Goal: Communication & Community: Participate in discussion

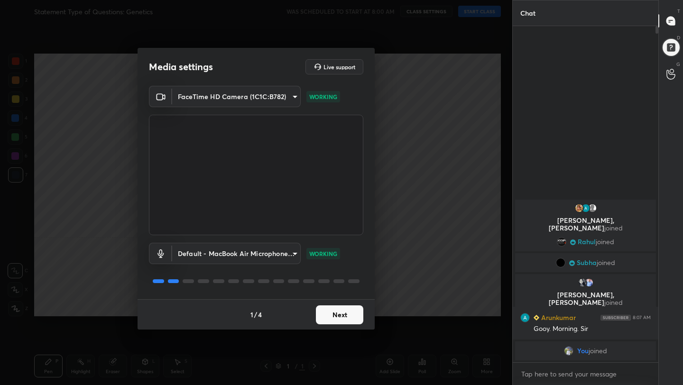
click at [331, 311] on button "Next" at bounding box center [339, 314] width 47 height 19
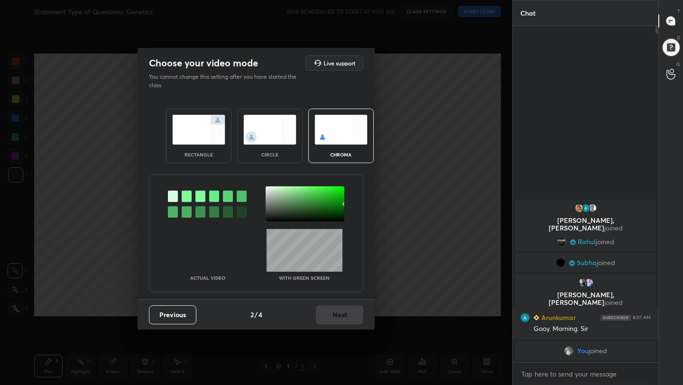
click at [198, 117] on img at bounding box center [198, 130] width 53 height 30
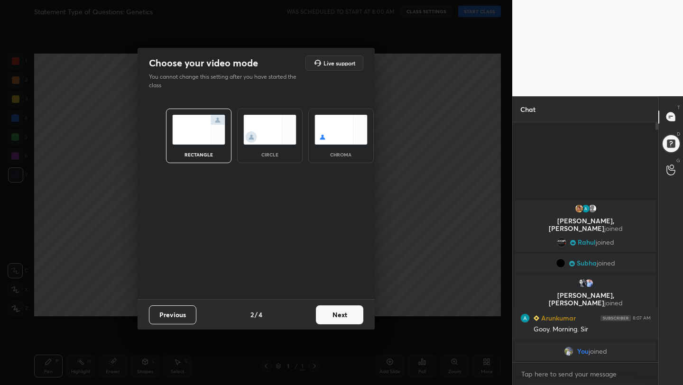
scroll to position [3, 3]
click at [337, 323] on button "Next" at bounding box center [339, 314] width 47 height 19
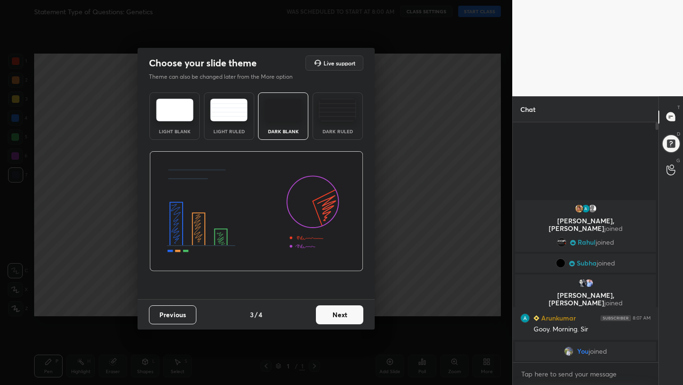
click at [338, 321] on button "Next" at bounding box center [339, 314] width 47 height 19
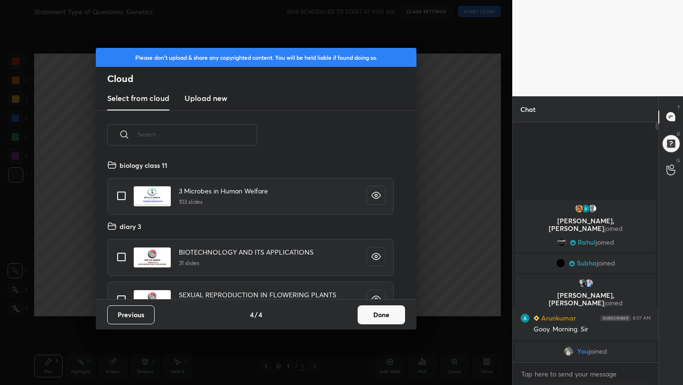
scroll to position [140, 304]
click at [369, 319] on button "Done" at bounding box center [380, 314] width 47 height 19
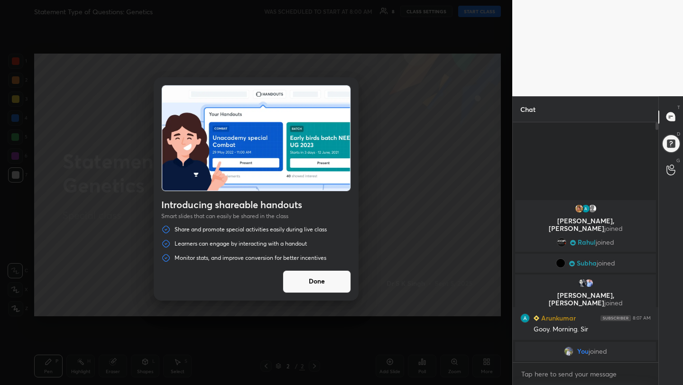
click at [331, 278] on button "Done" at bounding box center [317, 281] width 68 height 23
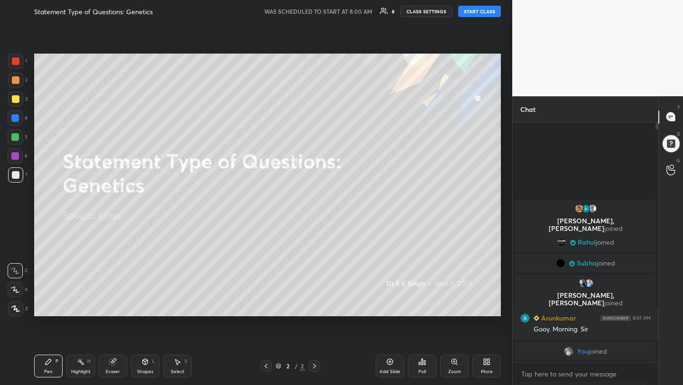
click at [477, 10] on button "START CLASS" at bounding box center [479, 11] width 43 height 11
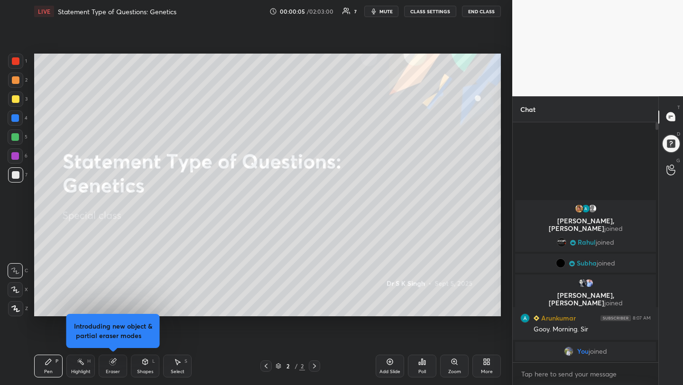
click at [379, 7] on button "mute" at bounding box center [381, 11] width 34 height 11
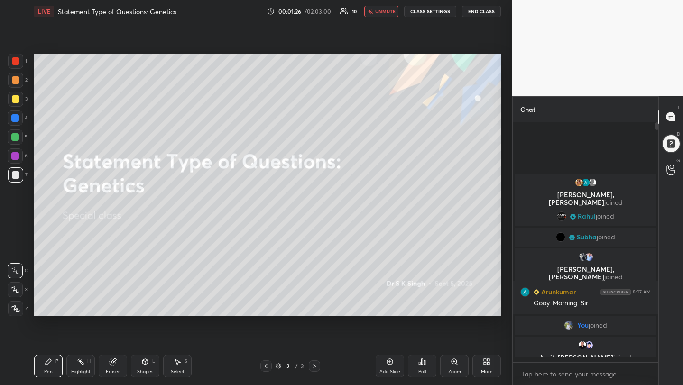
scroll to position [237, 143]
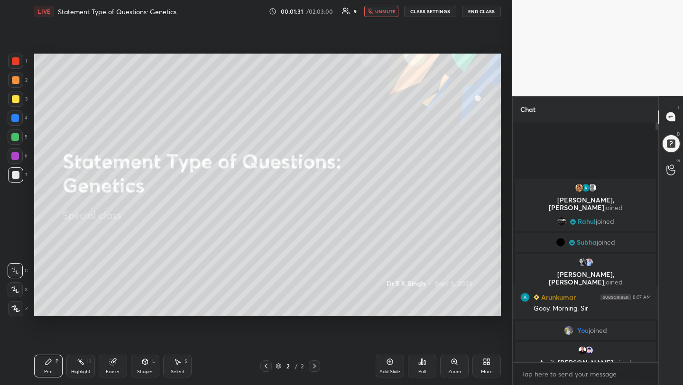
click at [384, 10] on span "unmute" at bounding box center [385, 11] width 20 height 7
click at [391, 13] on span "mute" at bounding box center [385, 11] width 13 height 7
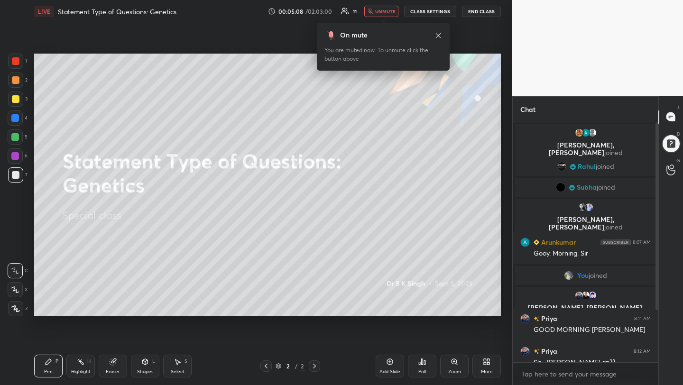
click at [379, 8] on button "unmute" at bounding box center [381, 11] width 34 height 11
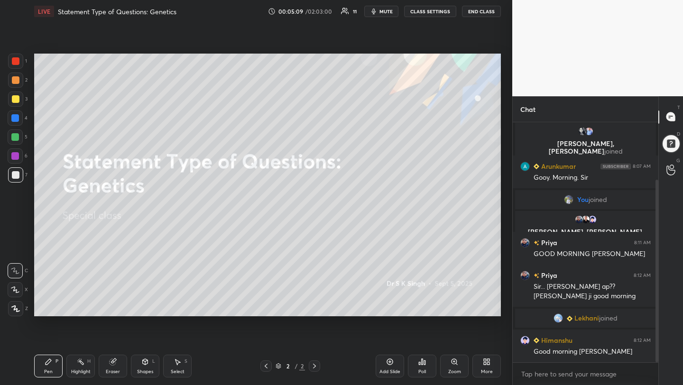
scroll to position [109, 0]
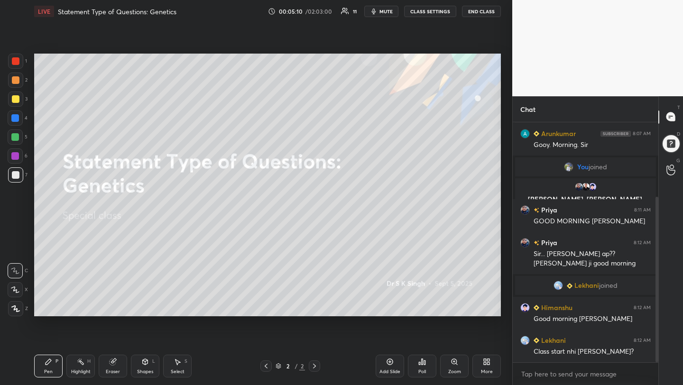
drag, startPoint x: 655, startPoint y: 280, endPoint x: 662, endPoint y: 379, distance: 99.8
click at [662, 379] on div "Chat [PERSON_NAME] joined Mamta, [PERSON_NAME] joined [PERSON_NAME] 8:07 AM Goo…" at bounding box center [597, 240] width 171 height 289
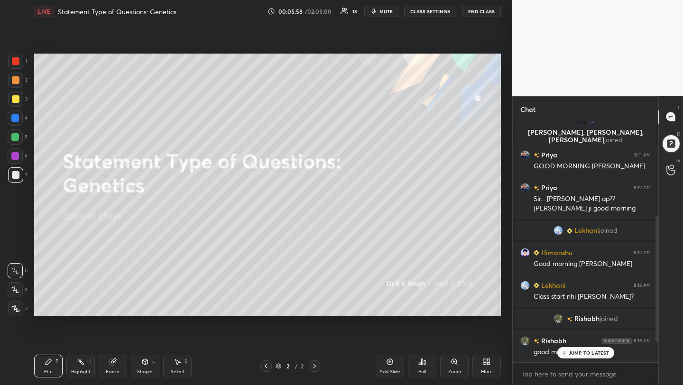
scroll to position [217, 0]
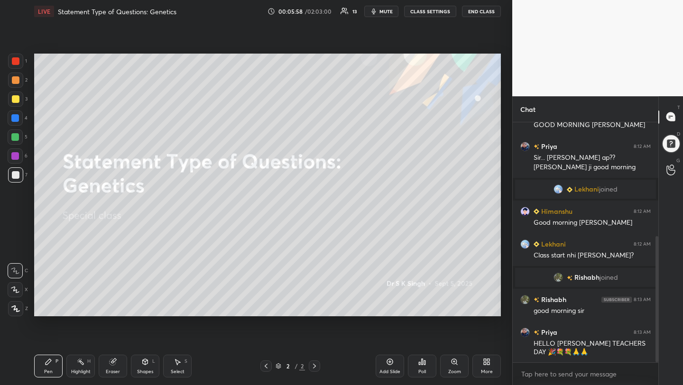
drag, startPoint x: 656, startPoint y: 297, endPoint x: 663, endPoint y: 361, distance: 63.9
click at [663, 361] on div "Chat Priya, [PERSON_NAME], [PERSON_NAME] joined Priya 8:11 AM GOOD MORNING [PER…" at bounding box center [597, 240] width 171 height 289
drag, startPoint x: 657, startPoint y: 321, endPoint x: 664, endPoint y: 384, distance: 63.0
click at [665, 384] on div "Chat Priya, [PERSON_NAME], [PERSON_NAME] joined Priya 8:11 AM GOOD MORNING [PER…" at bounding box center [597, 240] width 171 height 289
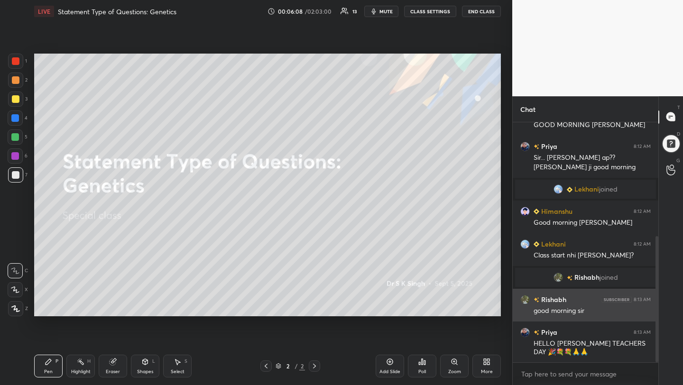
scroll to position [226, 0]
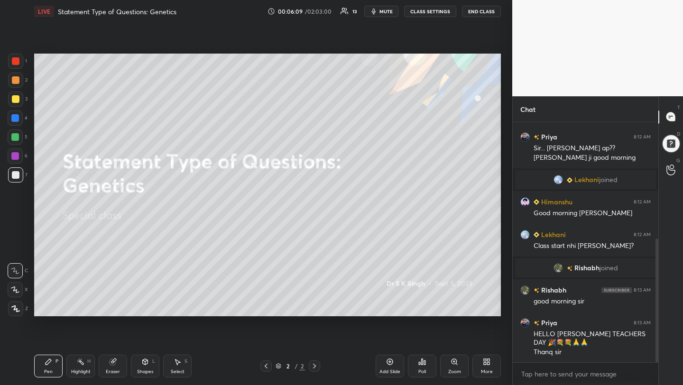
click at [14, 288] on icon at bounding box center [15, 290] width 8 height 6
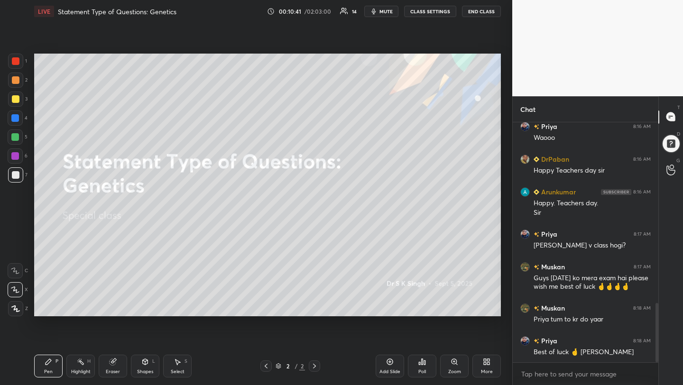
scroll to position [742, 0]
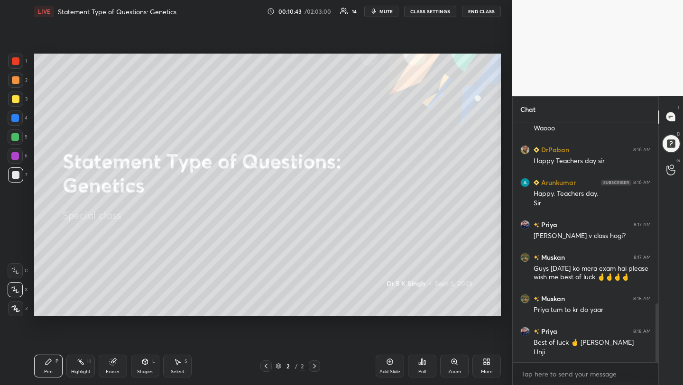
click at [489, 366] on div "More" at bounding box center [486, 366] width 28 height 23
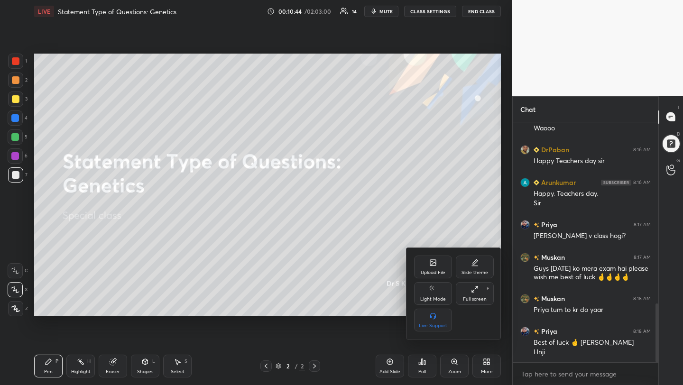
click at [435, 271] on div "Upload File" at bounding box center [432, 272] width 25 height 5
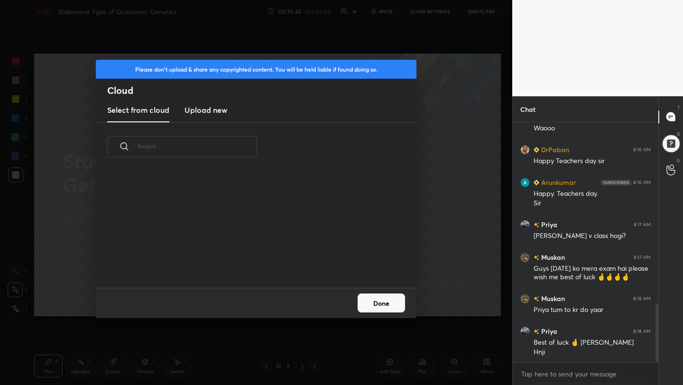
scroll to position [3, 5]
click at [223, 107] on h3 "Upload new" at bounding box center [205, 109] width 43 height 11
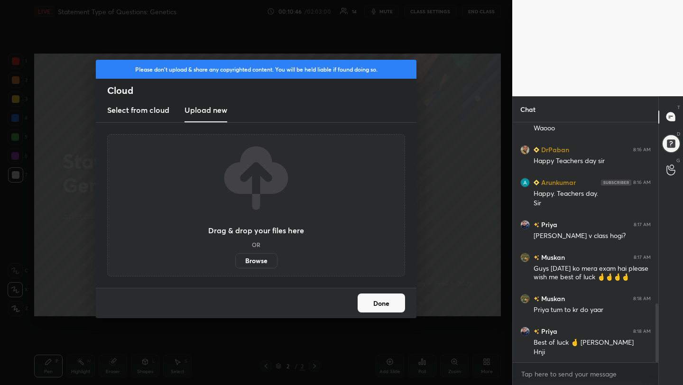
click at [264, 262] on label "Browse" at bounding box center [256, 260] width 42 height 15
click at [235, 262] on input "Browse" at bounding box center [235, 260] width 0 height 15
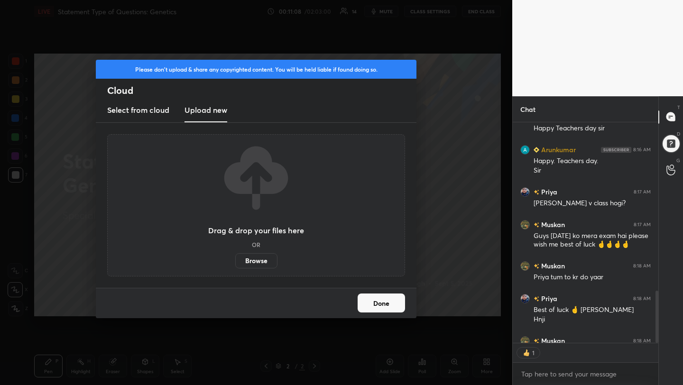
scroll to position [3, 3]
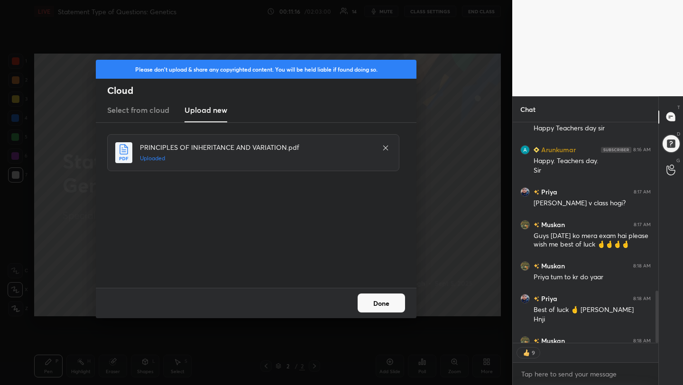
click at [384, 309] on button "Done" at bounding box center [380, 302] width 47 height 19
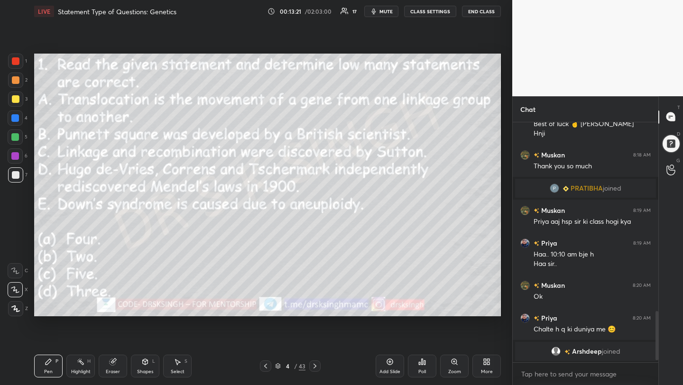
scroll to position [865, 0]
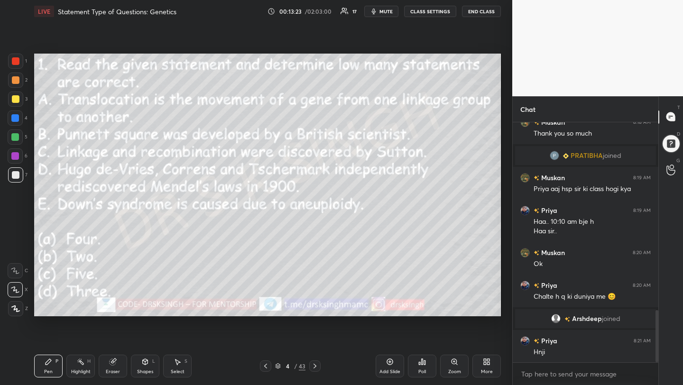
click at [430, 362] on div "Poll" at bounding box center [422, 366] width 28 height 23
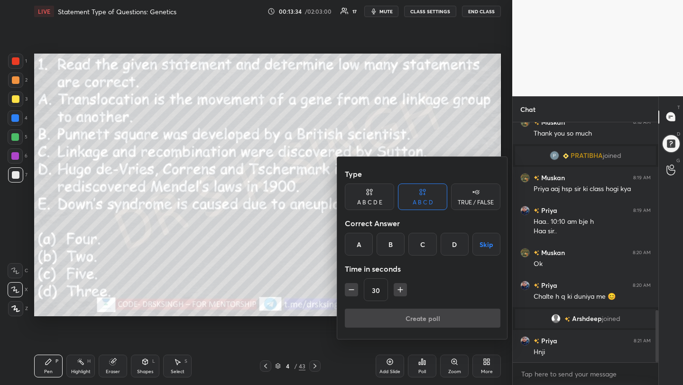
click at [358, 247] on div "A" at bounding box center [359, 244] width 28 height 23
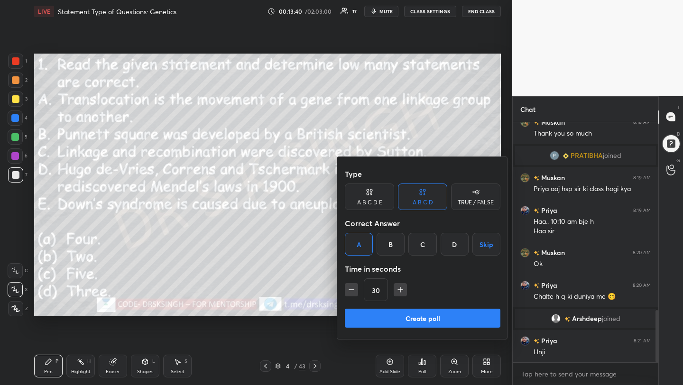
click at [398, 316] on button "Create poll" at bounding box center [422, 318] width 155 height 19
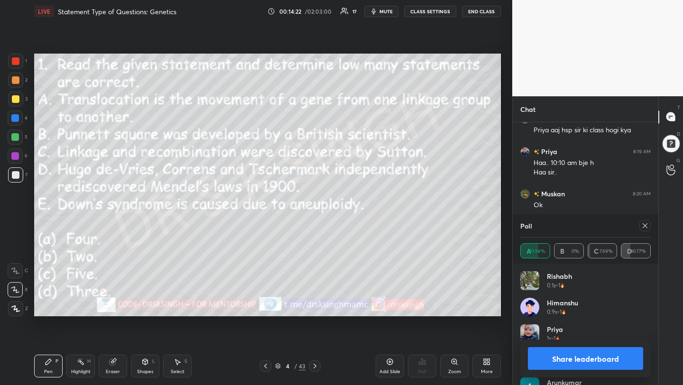
scroll to position [946, 0]
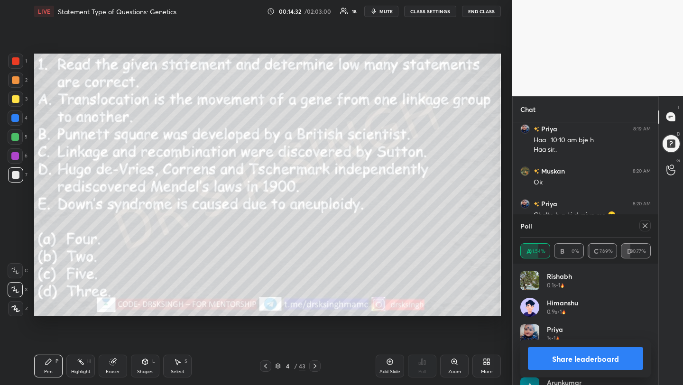
click at [649, 223] on div at bounding box center [644, 225] width 11 height 11
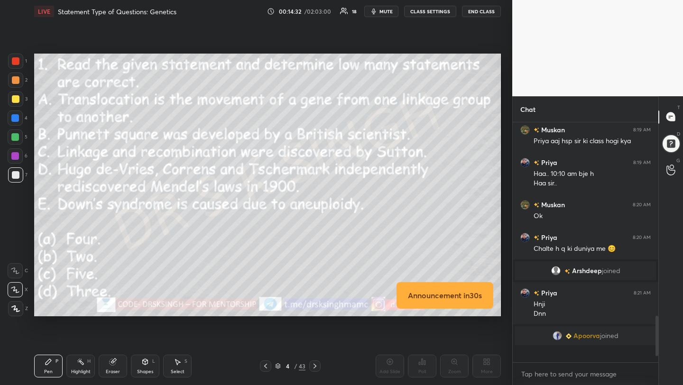
scroll to position [232, 143]
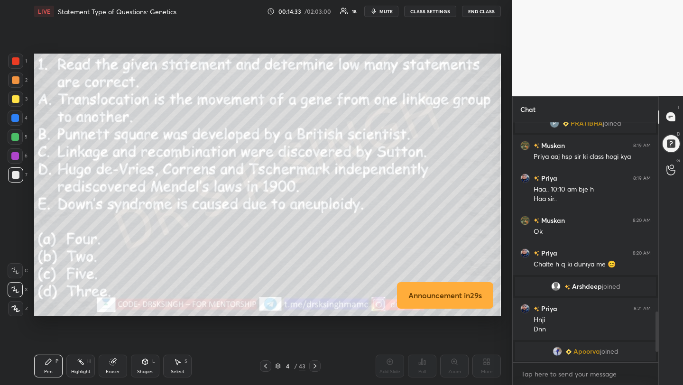
click at [19, 311] on div at bounding box center [15, 308] width 15 height 15
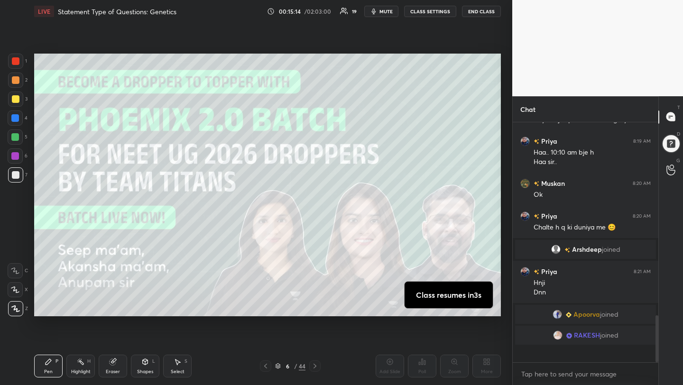
scroll to position [892, 0]
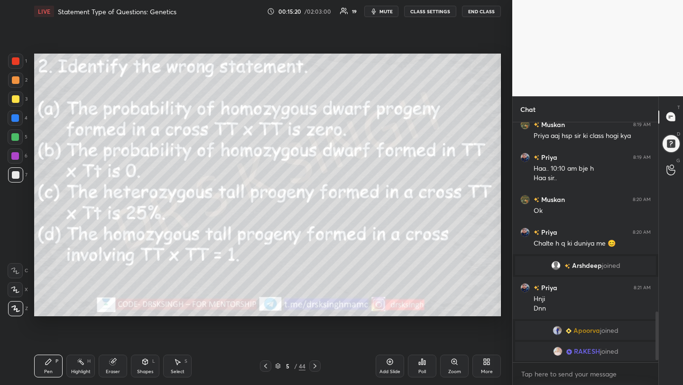
click at [421, 363] on icon at bounding box center [421, 362] width 1 height 6
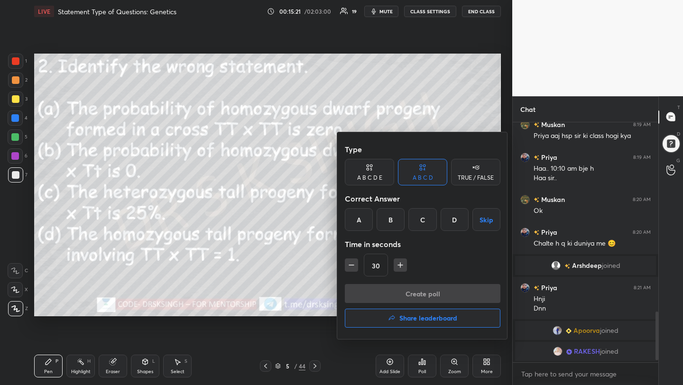
click at [416, 219] on div "C" at bounding box center [422, 219] width 28 height 23
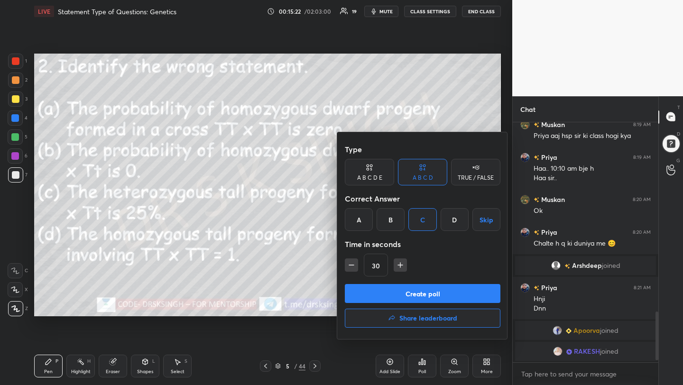
click at [414, 296] on button "Create poll" at bounding box center [422, 293] width 155 height 19
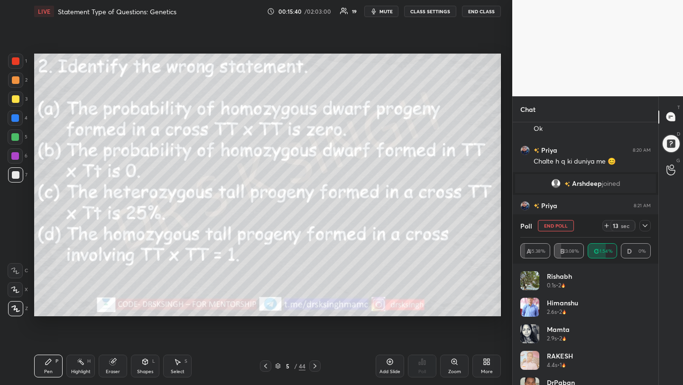
scroll to position [998, 0]
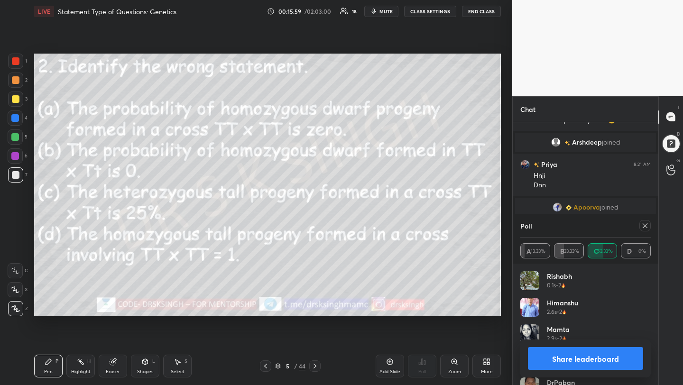
click at [648, 226] on icon at bounding box center [645, 226] width 8 height 8
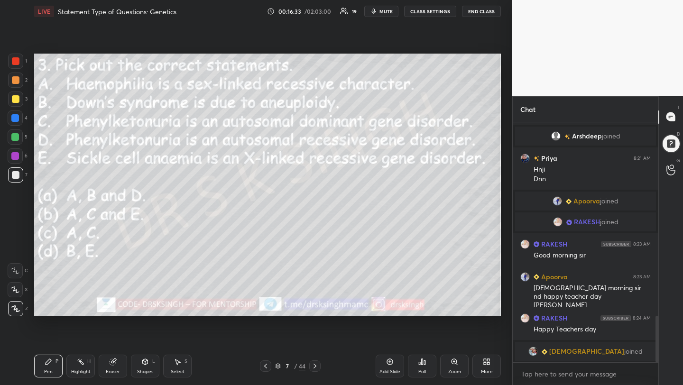
scroll to position [1016, 0]
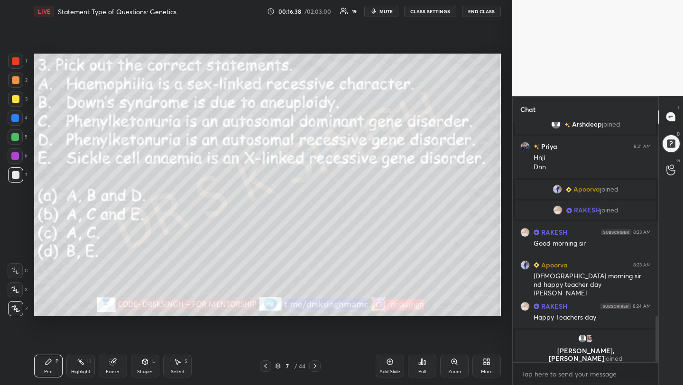
click at [423, 366] on div "Poll" at bounding box center [422, 366] width 28 height 23
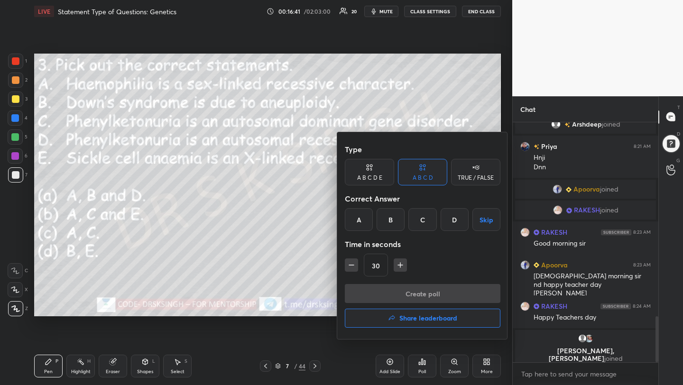
click at [352, 217] on div "A" at bounding box center [359, 219] width 28 height 23
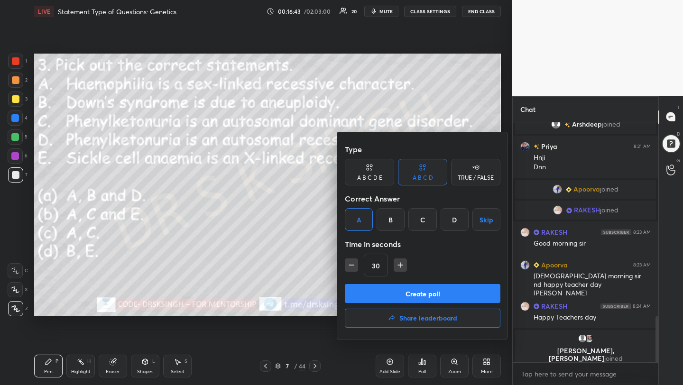
click at [399, 287] on button "Create poll" at bounding box center [422, 293] width 155 height 19
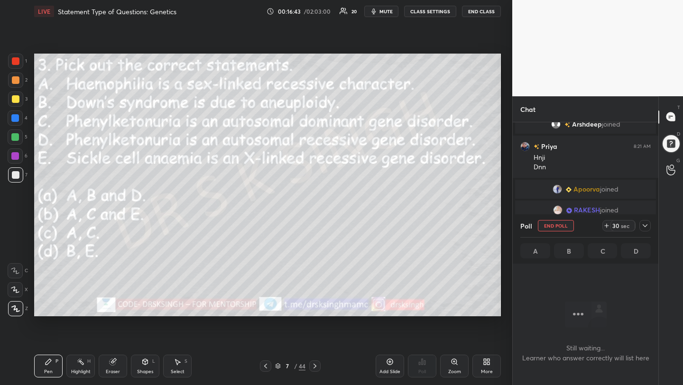
scroll to position [3, 3]
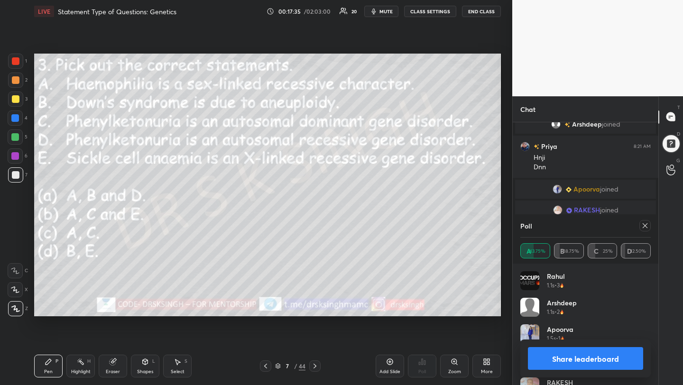
click at [646, 223] on icon at bounding box center [645, 226] width 8 height 8
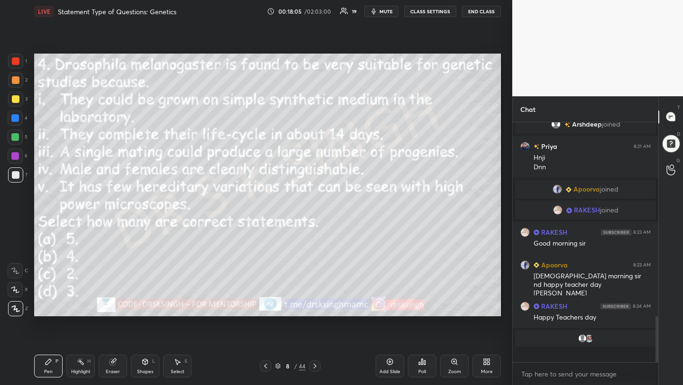
scroll to position [1016, 0]
click at [421, 363] on icon at bounding box center [421, 362] width 1 height 6
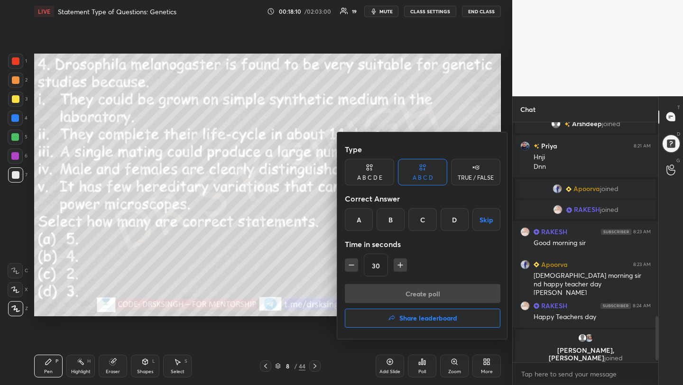
click at [393, 221] on div "B" at bounding box center [390, 219] width 28 height 23
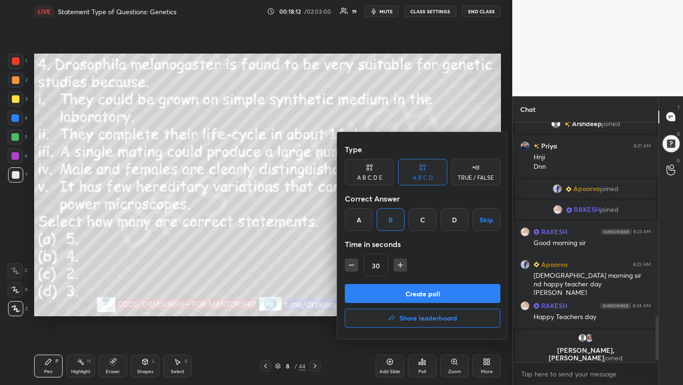
click at [407, 291] on button "Create poll" at bounding box center [422, 293] width 155 height 19
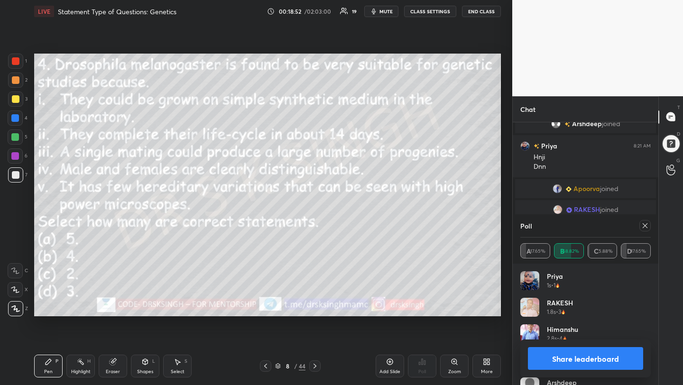
scroll to position [1052, 0]
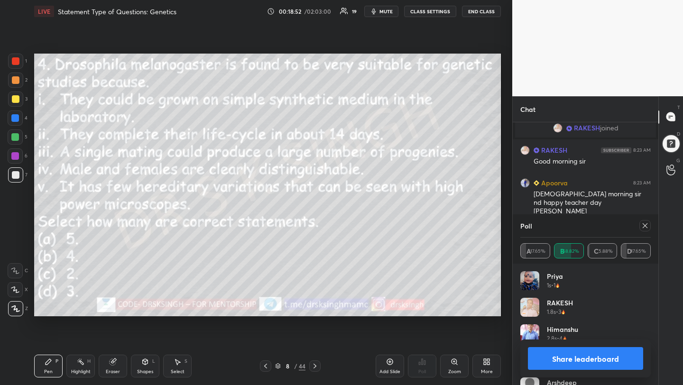
click at [642, 222] on icon at bounding box center [645, 226] width 8 height 8
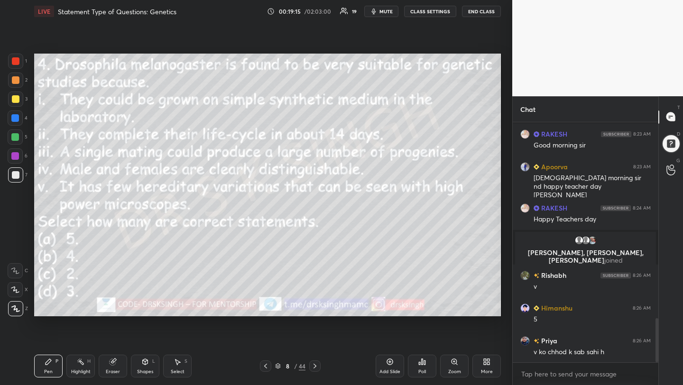
scroll to position [3, 3]
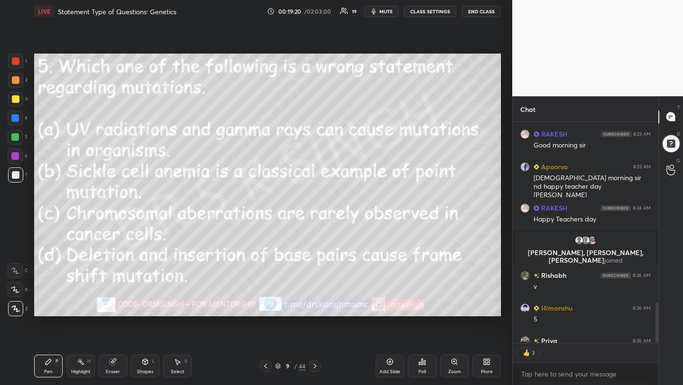
click at [420, 374] on div "Poll" at bounding box center [422, 371] width 8 height 5
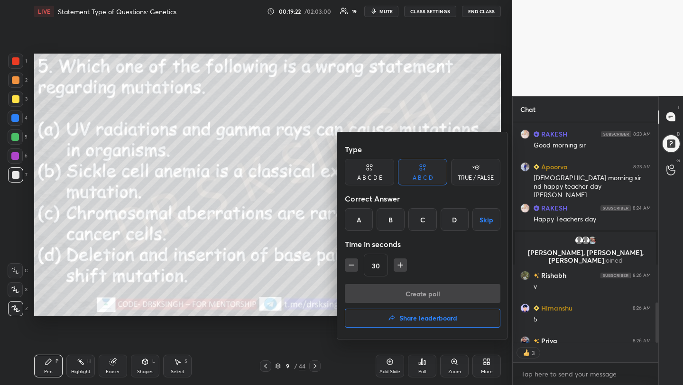
click at [416, 222] on div "C" at bounding box center [422, 219] width 28 height 23
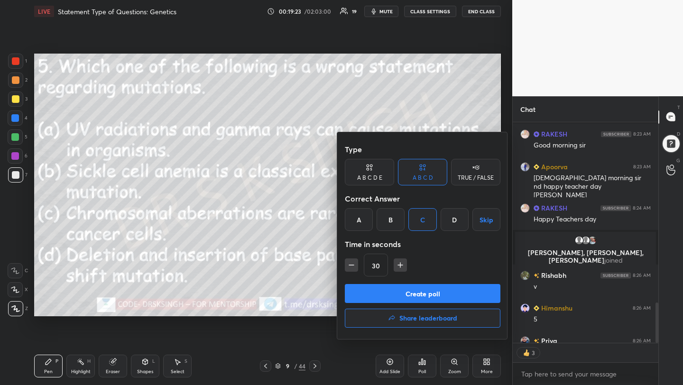
click at [440, 296] on button "Create poll" at bounding box center [422, 293] width 155 height 19
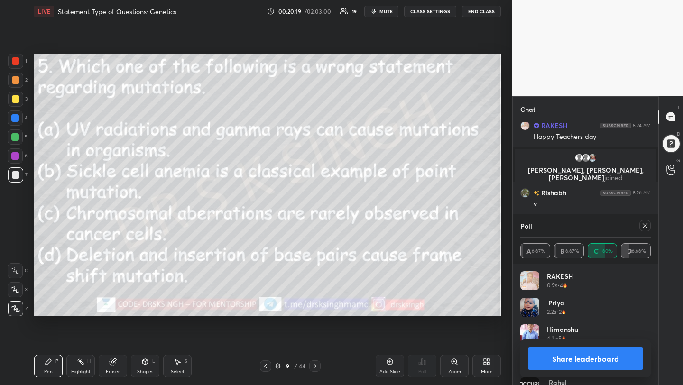
scroll to position [1193, 0]
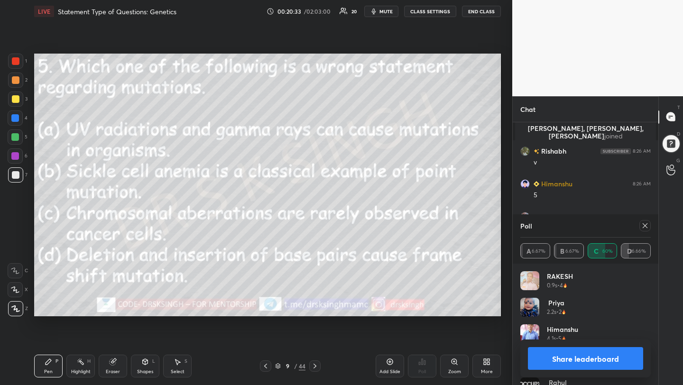
click at [646, 227] on icon at bounding box center [645, 226] width 8 height 8
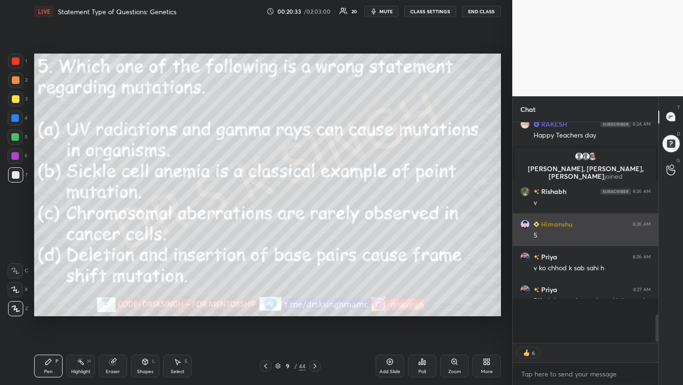
scroll to position [213, 143]
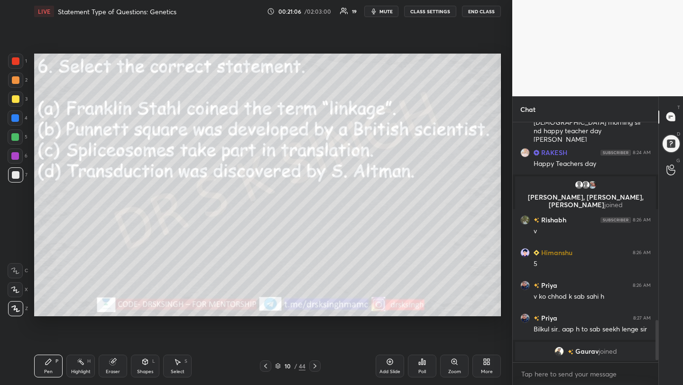
click at [419, 361] on icon at bounding box center [422, 362] width 8 height 8
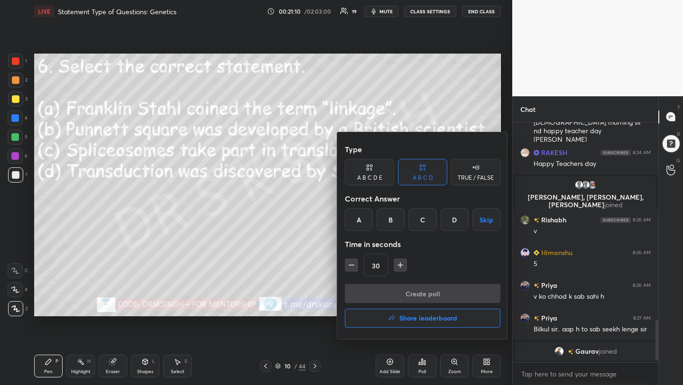
click at [393, 225] on div "B" at bounding box center [390, 219] width 28 height 23
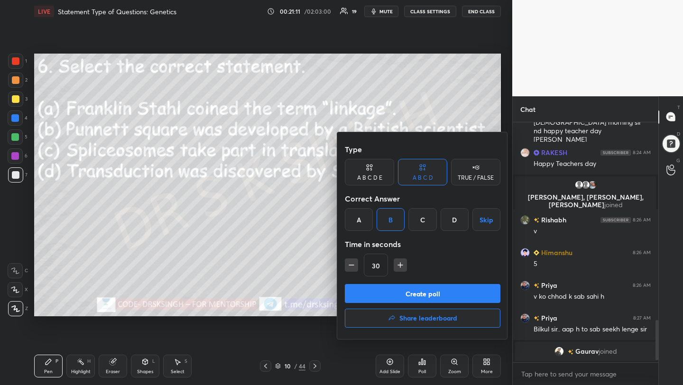
click at [413, 297] on button "Create poll" at bounding box center [422, 293] width 155 height 19
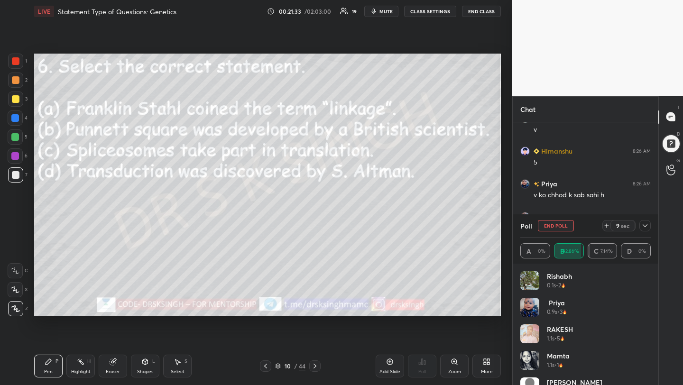
scroll to position [1143, 0]
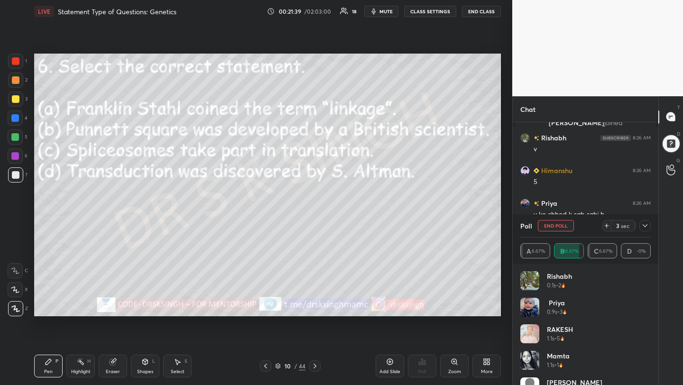
click at [549, 228] on button "End Poll" at bounding box center [556, 225] width 36 height 11
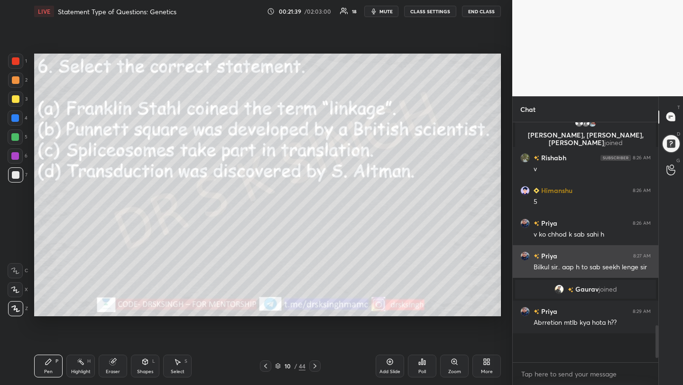
scroll to position [235, 143]
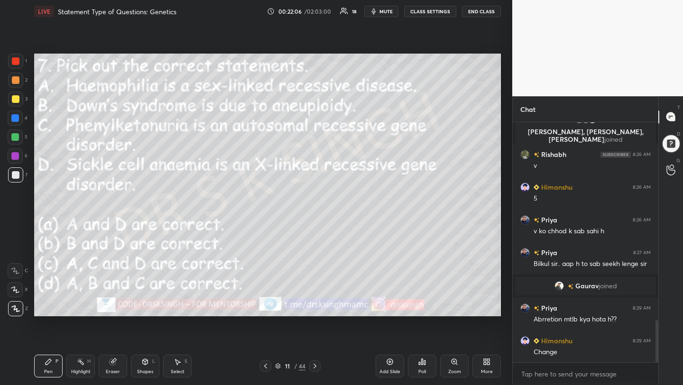
click at [424, 365] on icon at bounding box center [424, 362] width 1 height 4
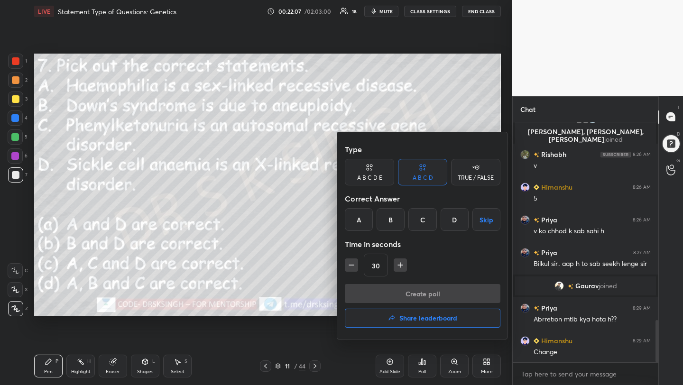
click at [450, 225] on div "D" at bounding box center [454, 219] width 28 height 23
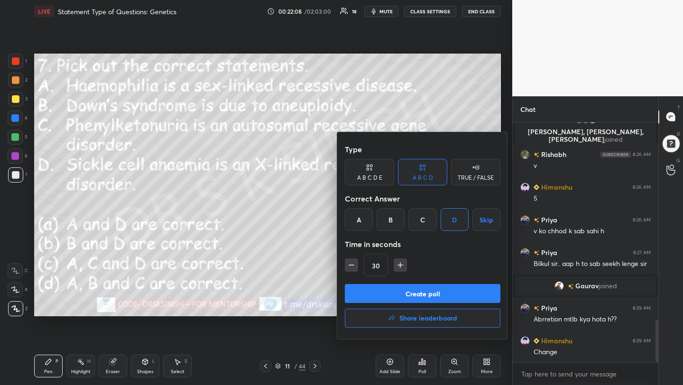
click at [448, 294] on button "Create poll" at bounding box center [422, 293] width 155 height 19
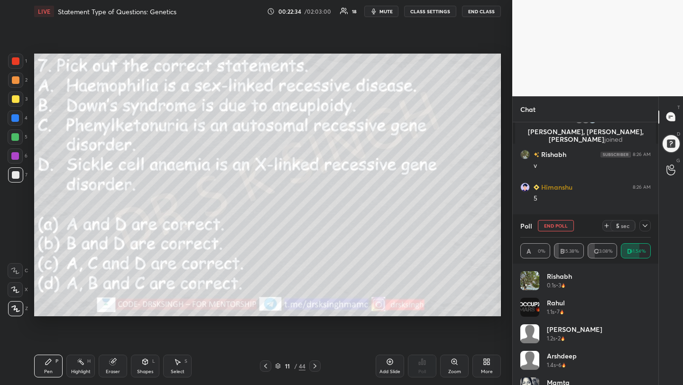
click at [552, 223] on button "End Poll" at bounding box center [556, 225] width 36 height 11
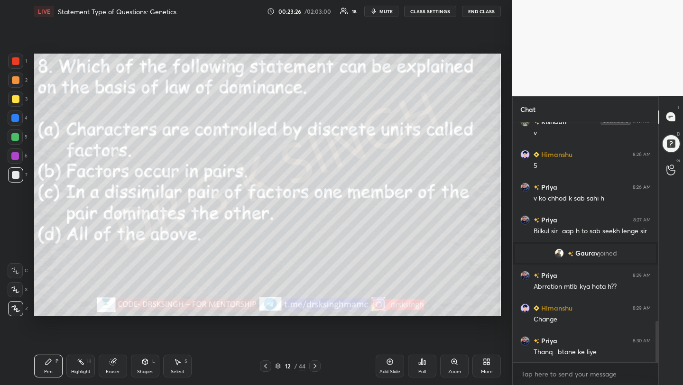
scroll to position [1192, 0]
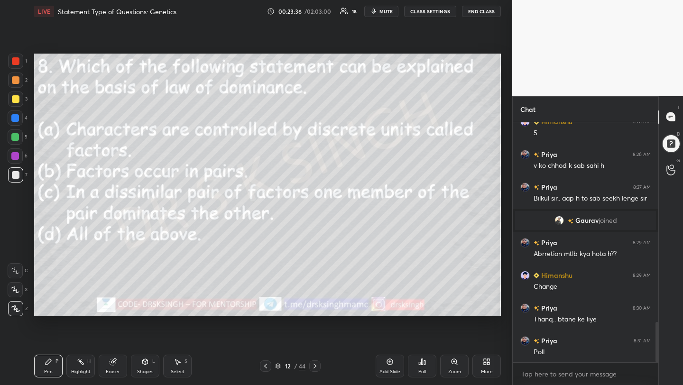
click at [424, 367] on div "Poll" at bounding box center [422, 366] width 28 height 23
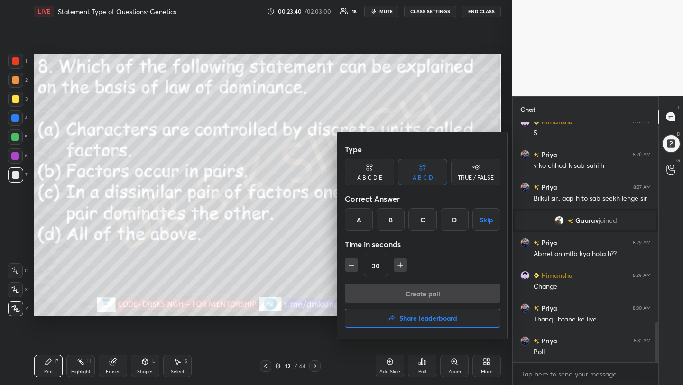
click at [450, 222] on div "D" at bounding box center [454, 219] width 28 height 23
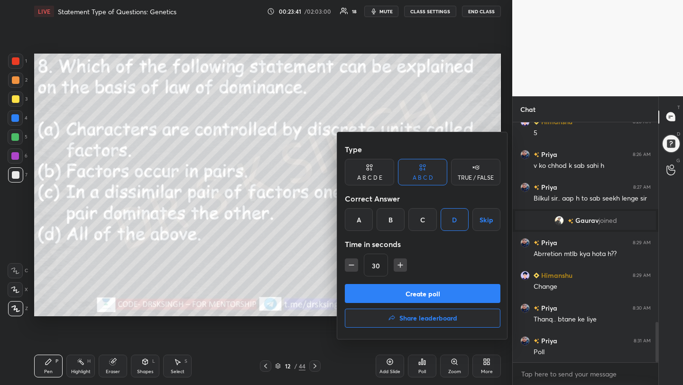
click at [435, 295] on button "Create poll" at bounding box center [422, 293] width 155 height 19
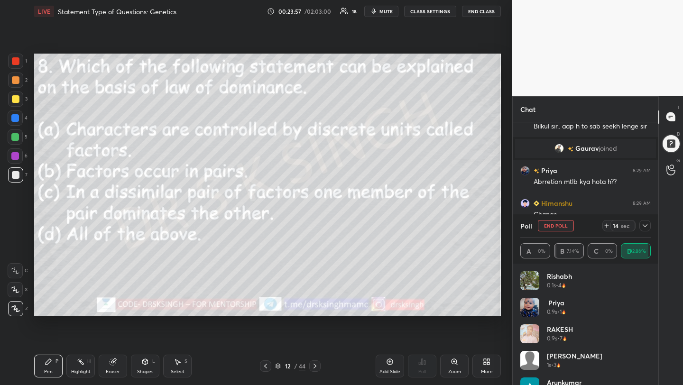
scroll to position [1261, 0]
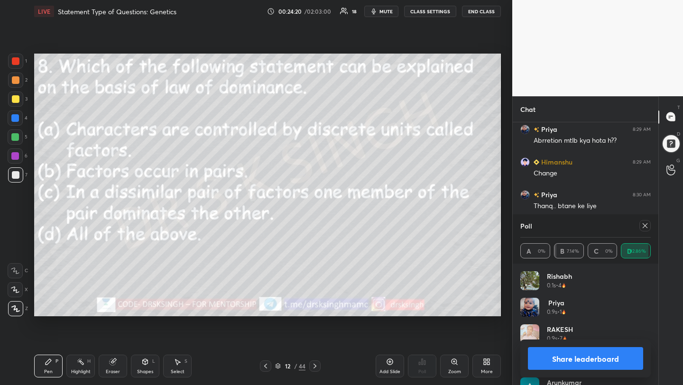
click at [644, 228] on icon at bounding box center [645, 226] width 8 height 8
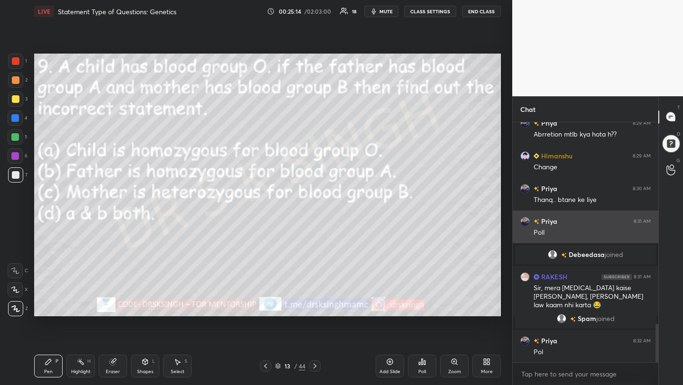
scroll to position [1277, 0]
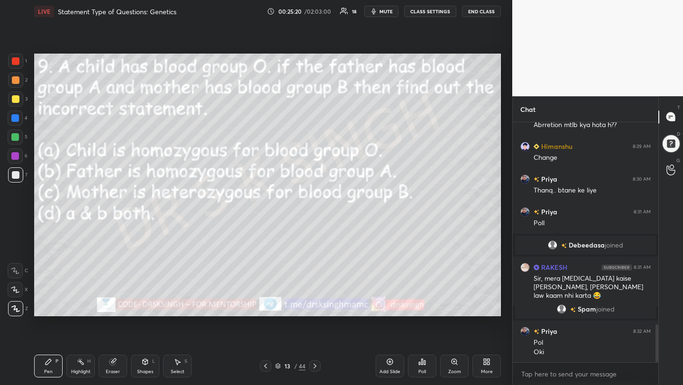
click at [391, 9] on span "mute" at bounding box center [385, 11] width 13 height 7
click at [424, 364] on icon at bounding box center [424, 362] width 1 height 4
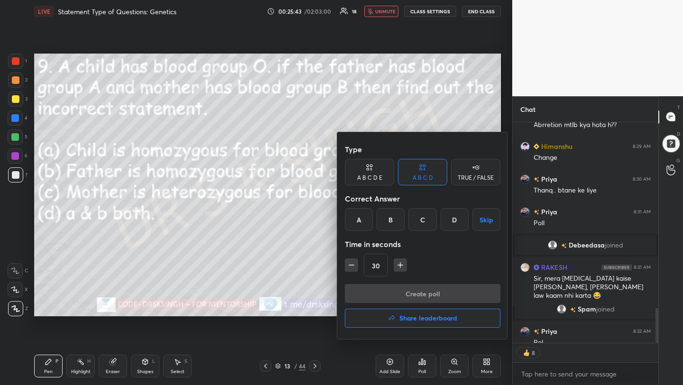
click at [391, 223] on div "B" at bounding box center [390, 219] width 28 height 23
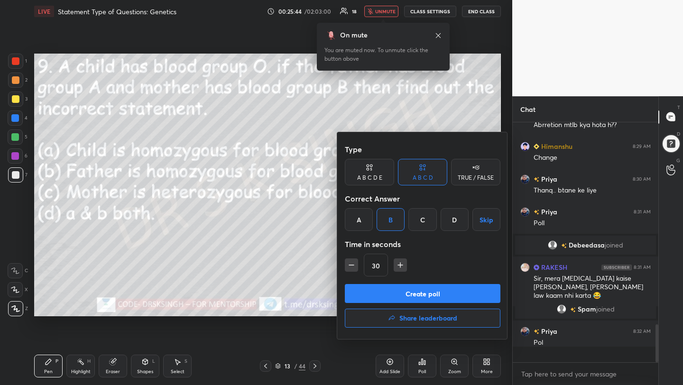
scroll to position [1277, 0]
click at [428, 289] on button "Create poll" at bounding box center [422, 293] width 155 height 19
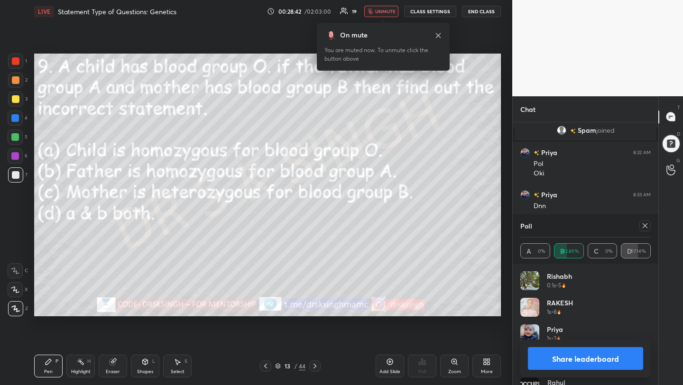
scroll to position [168, 143]
click at [642, 222] on icon at bounding box center [645, 226] width 8 height 8
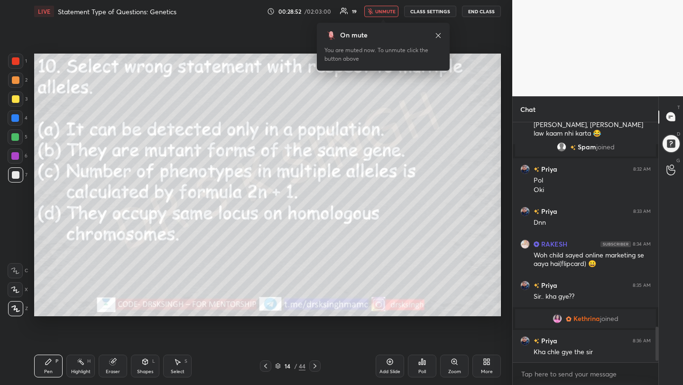
scroll to position [1378, 0]
click at [385, 12] on span "unmute" at bounding box center [385, 11] width 20 height 7
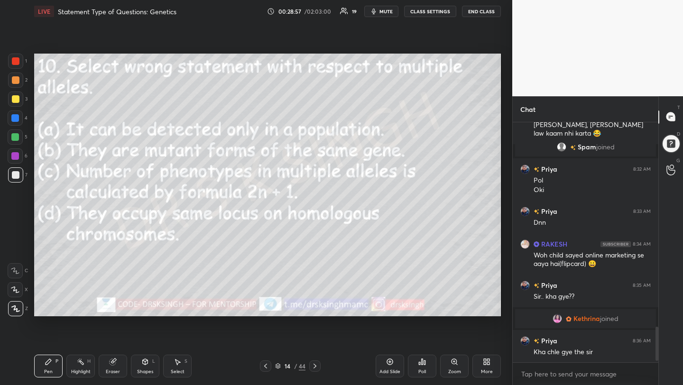
click at [383, 11] on span "mute" at bounding box center [385, 11] width 13 height 7
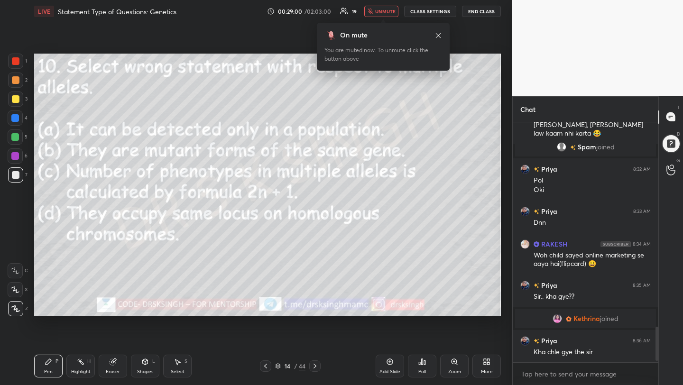
click at [424, 362] on icon at bounding box center [424, 362] width 1 height 4
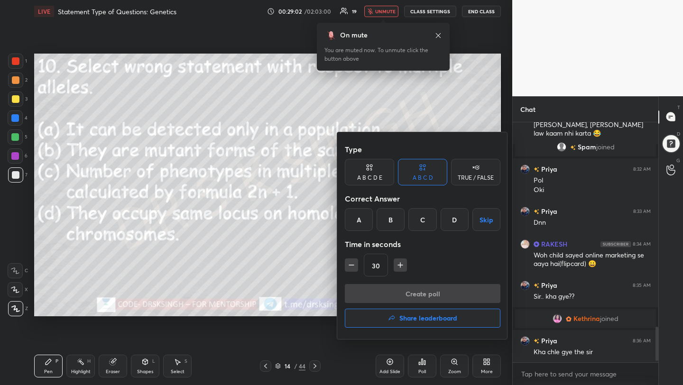
click at [427, 221] on div "C" at bounding box center [422, 219] width 28 height 23
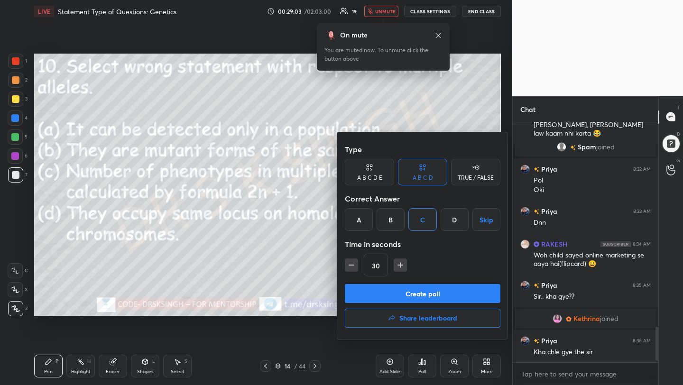
click at [431, 297] on button "Create poll" at bounding box center [422, 293] width 155 height 19
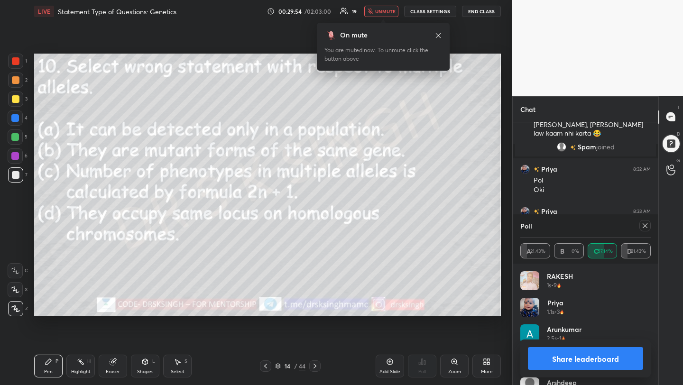
scroll to position [3, 3]
click at [645, 226] on icon at bounding box center [644, 225] width 5 height 5
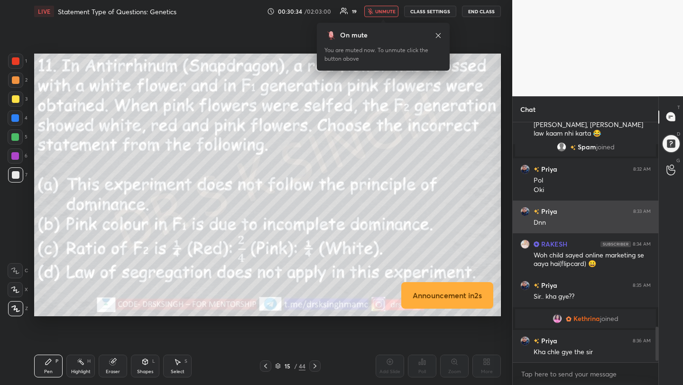
scroll to position [1419, 0]
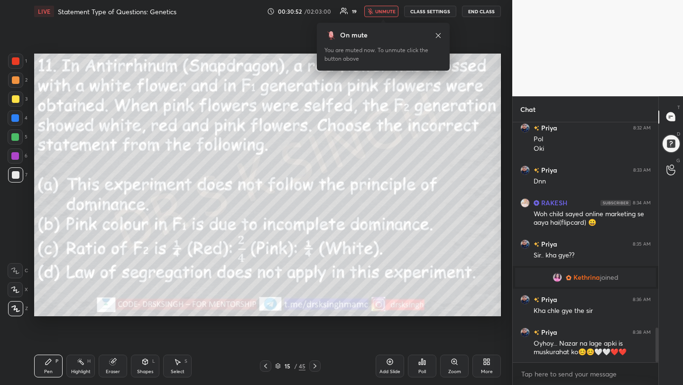
click at [429, 363] on div "Poll" at bounding box center [422, 366] width 28 height 23
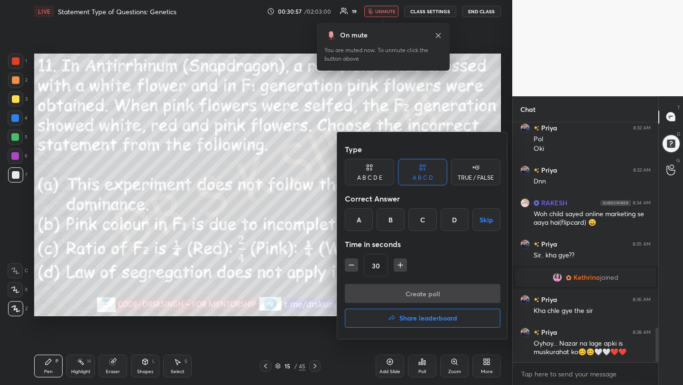
click at [449, 219] on div "D" at bounding box center [454, 219] width 28 height 23
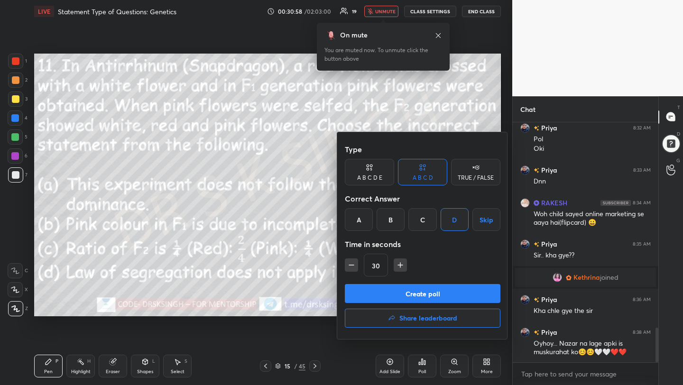
click at [435, 287] on button "Create poll" at bounding box center [422, 293] width 155 height 19
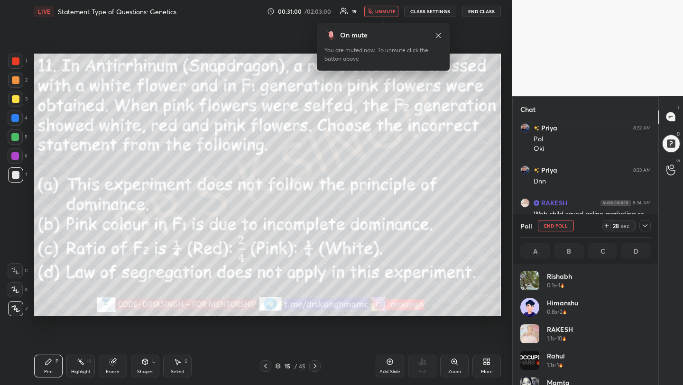
scroll to position [111, 128]
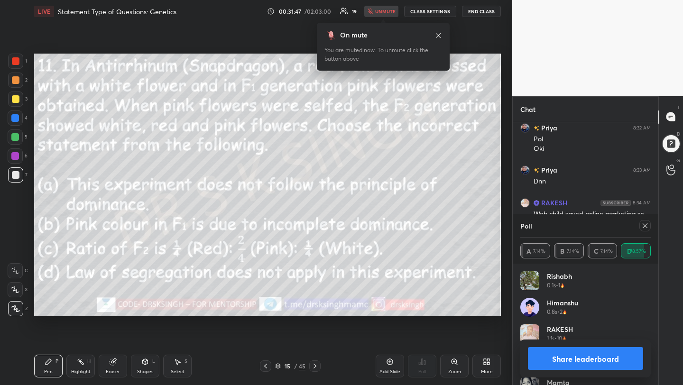
click at [644, 226] on icon at bounding box center [644, 225] width 5 height 5
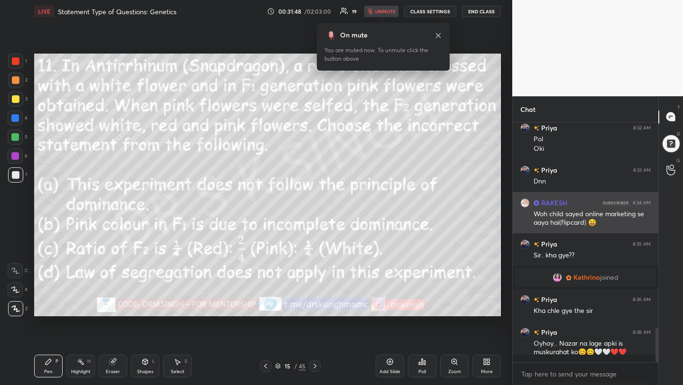
scroll to position [0, 3]
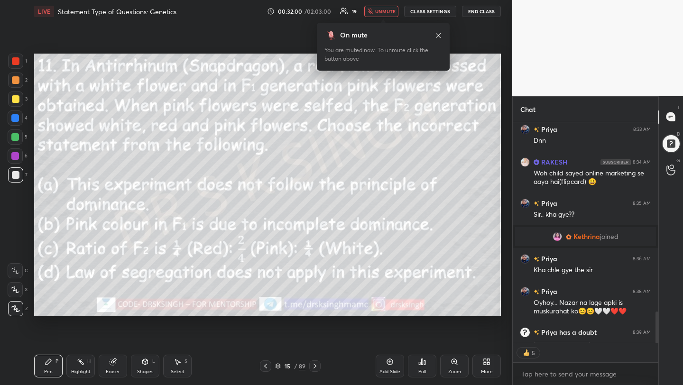
click at [424, 364] on icon at bounding box center [424, 362] width 1 height 4
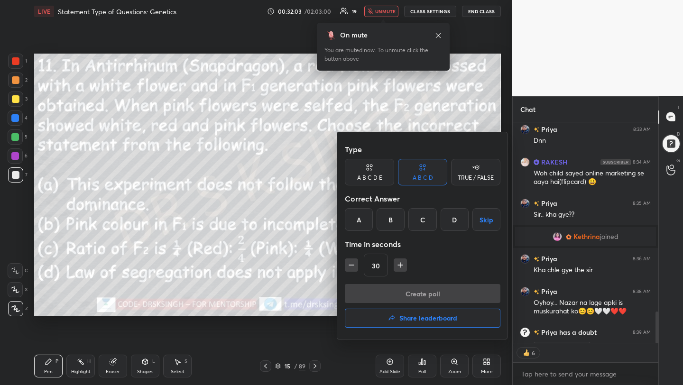
click at [456, 219] on div "D" at bounding box center [454, 219] width 28 height 23
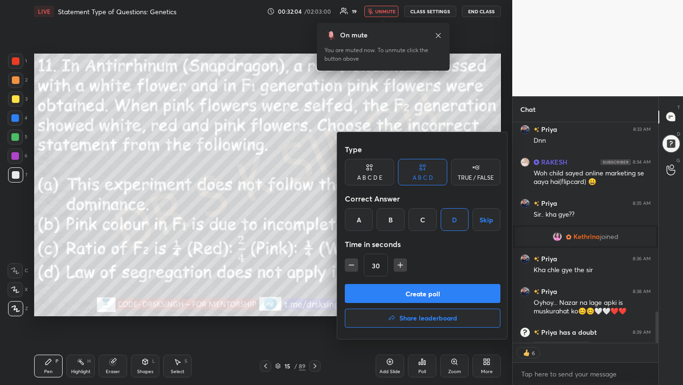
click at [439, 292] on button "Create poll" at bounding box center [422, 293] width 155 height 19
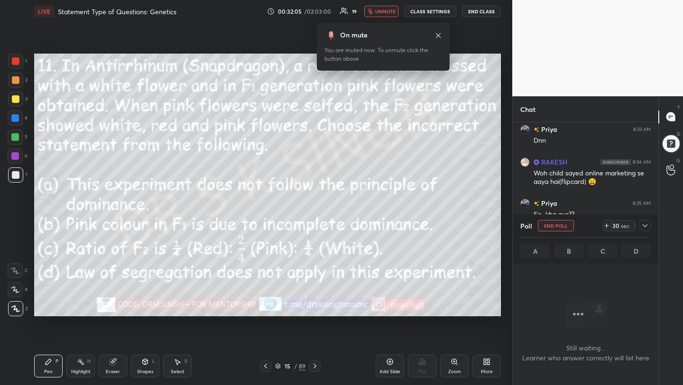
scroll to position [109, 143]
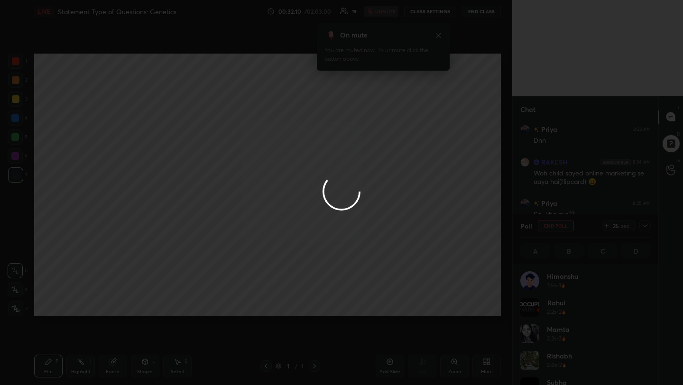
type textarea "x"
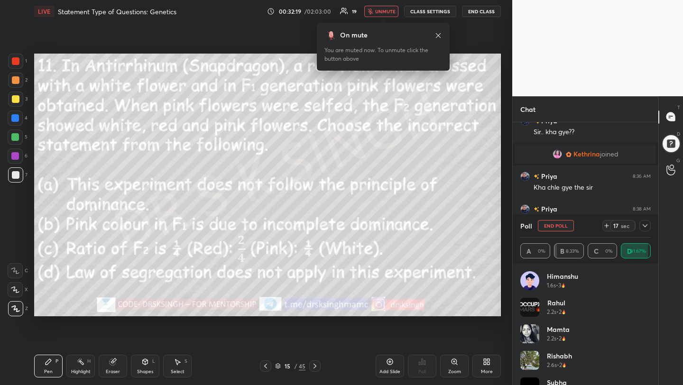
click at [378, 11] on span "unmute" at bounding box center [385, 11] width 20 height 7
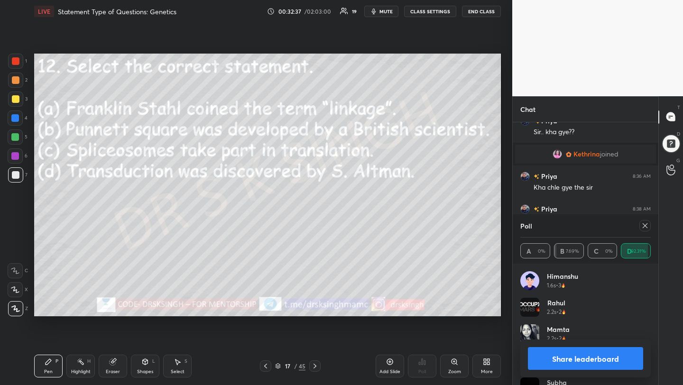
click at [647, 223] on icon at bounding box center [645, 226] width 8 height 8
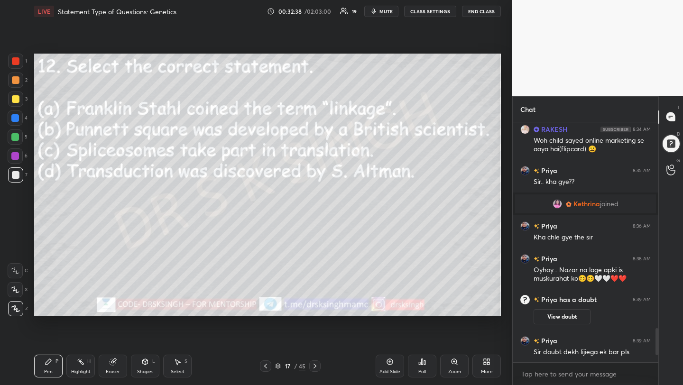
click at [425, 361] on icon at bounding box center [424, 362] width 1 height 4
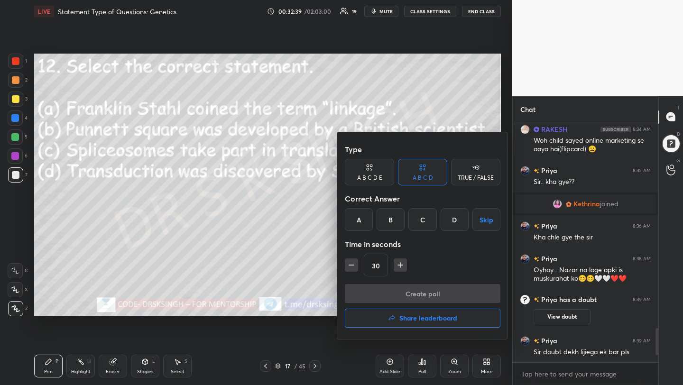
click at [386, 215] on div "B" at bounding box center [390, 219] width 28 height 23
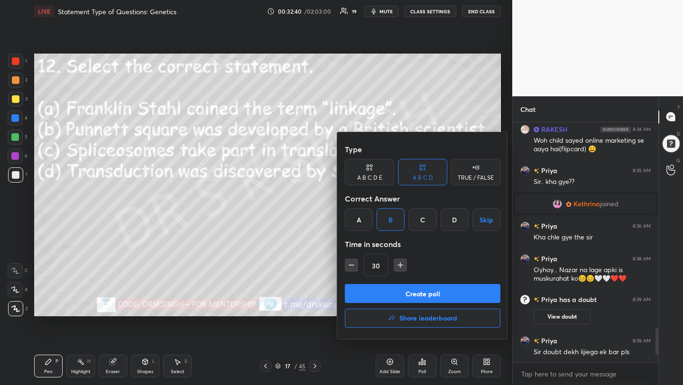
click at [420, 295] on button "Create poll" at bounding box center [422, 293] width 155 height 19
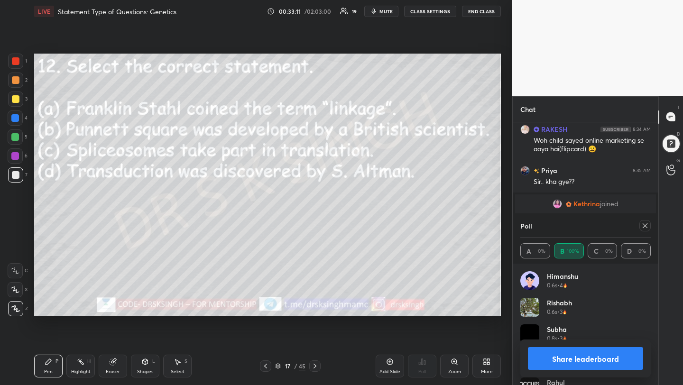
click at [640, 224] on div at bounding box center [644, 225] width 11 height 11
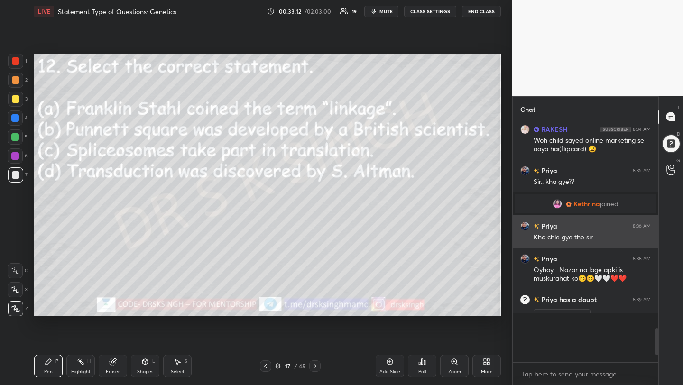
scroll to position [3, 3]
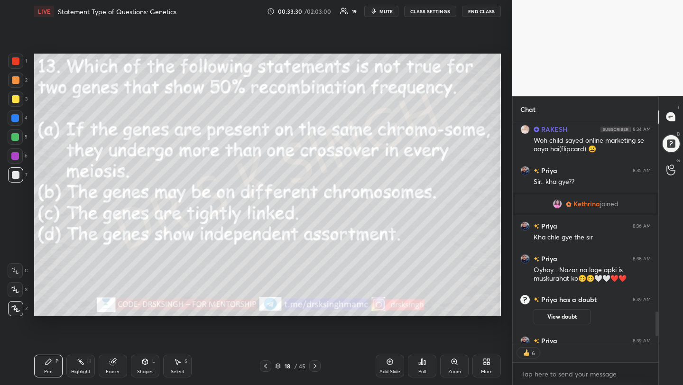
click at [425, 365] on icon at bounding box center [424, 362] width 1 height 4
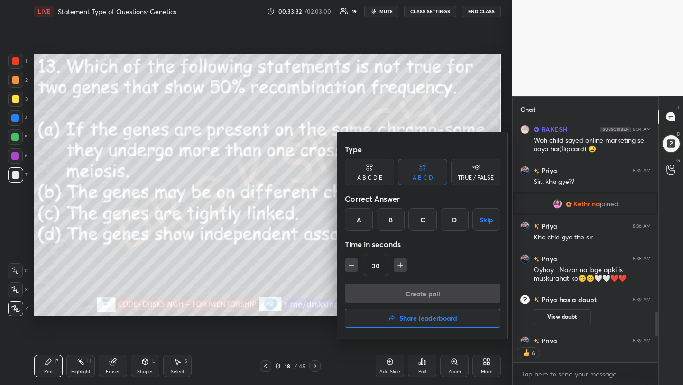
click at [429, 220] on div "C" at bounding box center [422, 219] width 28 height 23
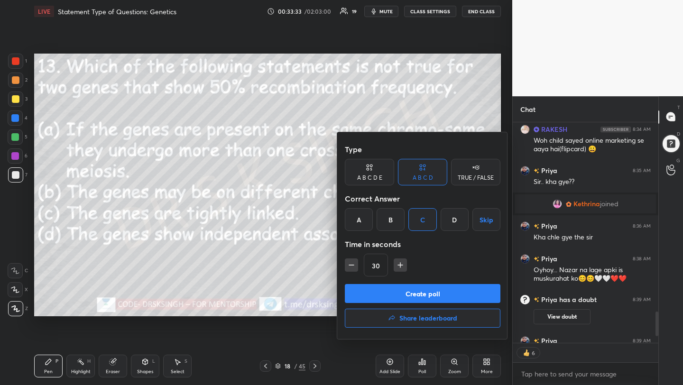
click at [429, 287] on button "Create poll" at bounding box center [422, 293] width 155 height 19
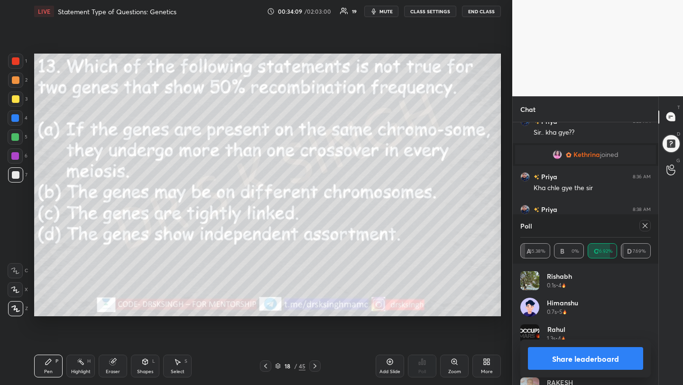
click at [641, 227] on icon at bounding box center [645, 226] width 8 height 8
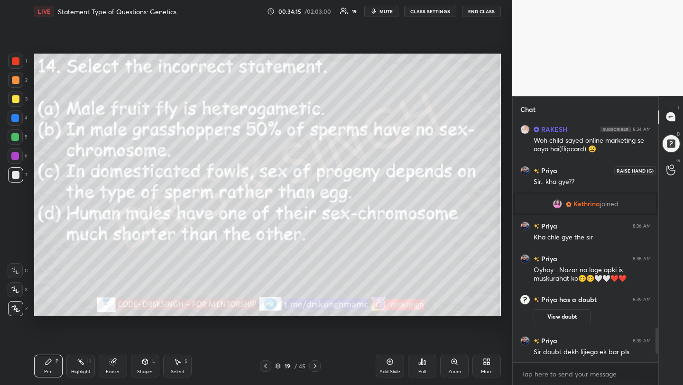
click at [671, 163] on div at bounding box center [670, 170] width 19 height 17
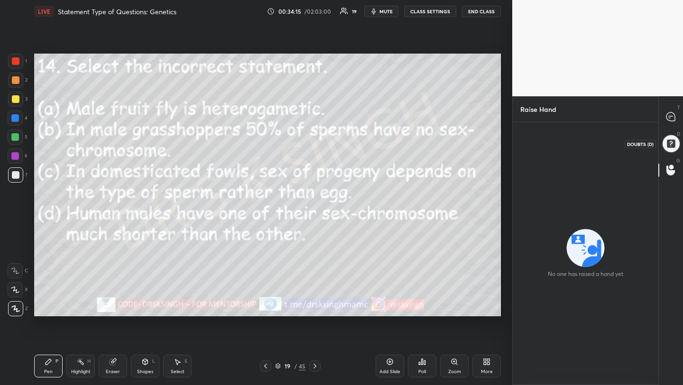
click at [671, 143] on div at bounding box center [671, 144] width 20 height 20
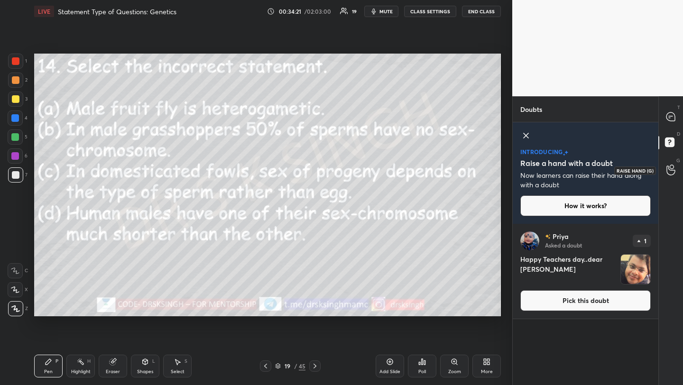
click at [673, 163] on div at bounding box center [670, 170] width 19 height 17
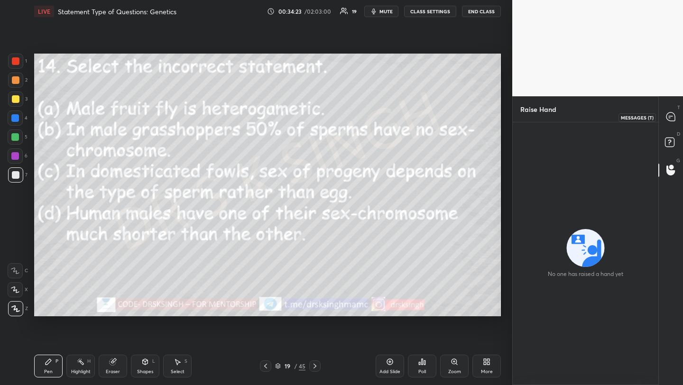
click at [671, 119] on icon at bounding box center [670, 116] width 9 height 9
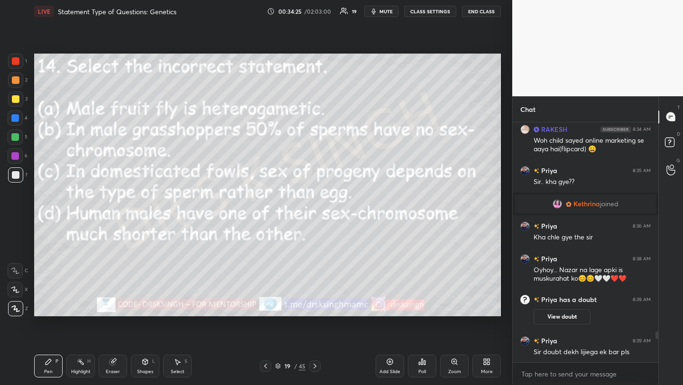
click at [420, 361] on icon at bounding box center [422, 362] width 8 height 8
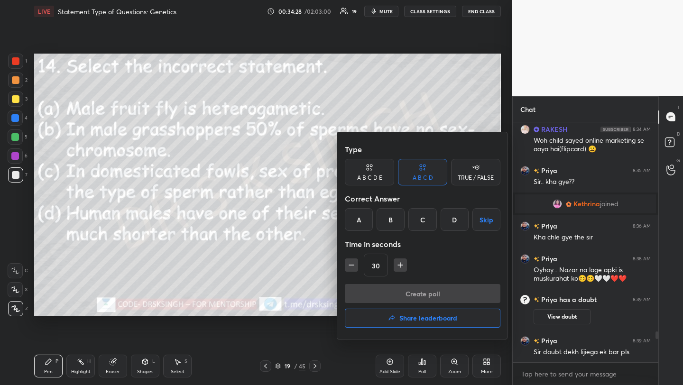
click at [419, 228] on div "C" at bounding box center [422, 219] width 28 height 23
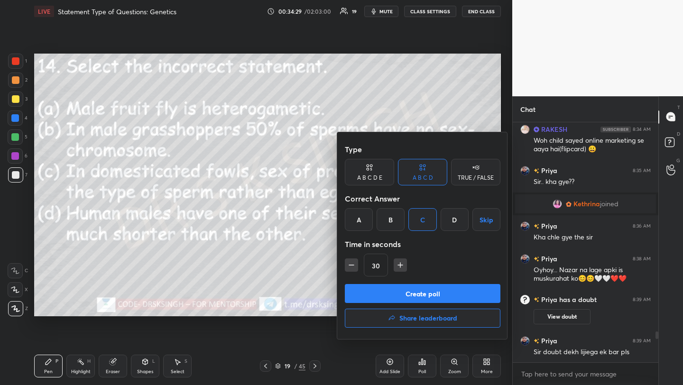
click at [429, 294] on button "Create poll" at bounding box center [422, 293] width 155 height 19
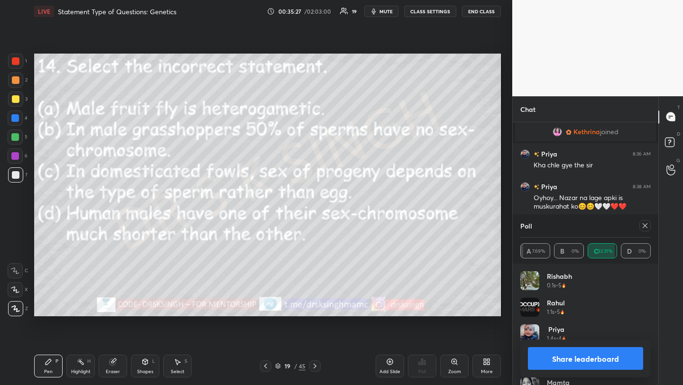
scroll to position [3, 3]
click at [646, 227] on icon at bounding box center [645, 226] width 8 height 8
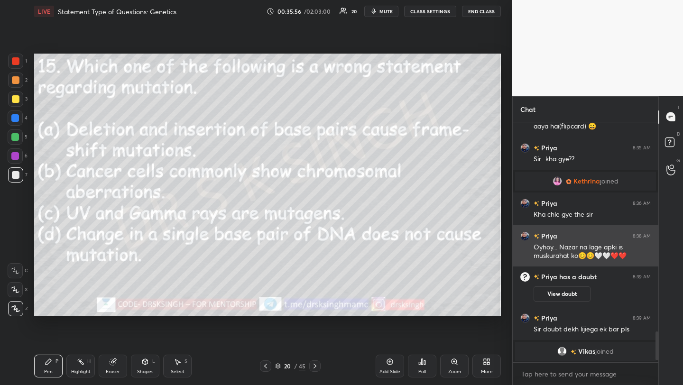
scroll to position [1657, 0]
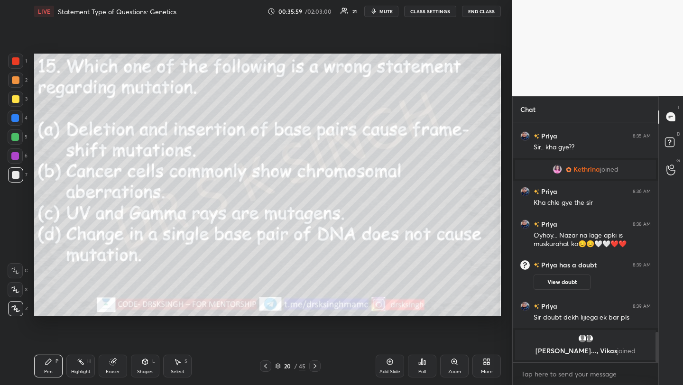
click at [385, 12] on span "mute" at bounding box center [385, 11] width 13 height 7
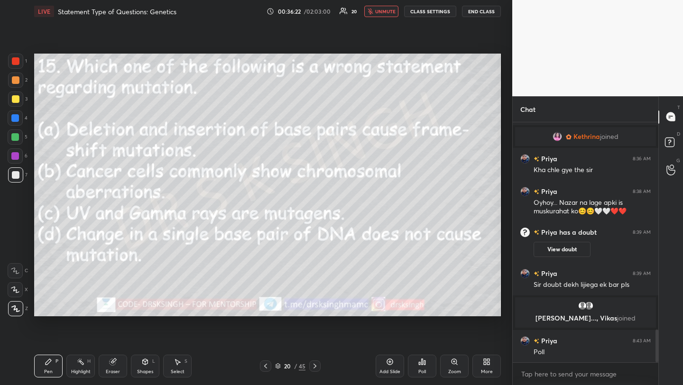
scroll to position [1557, 0]
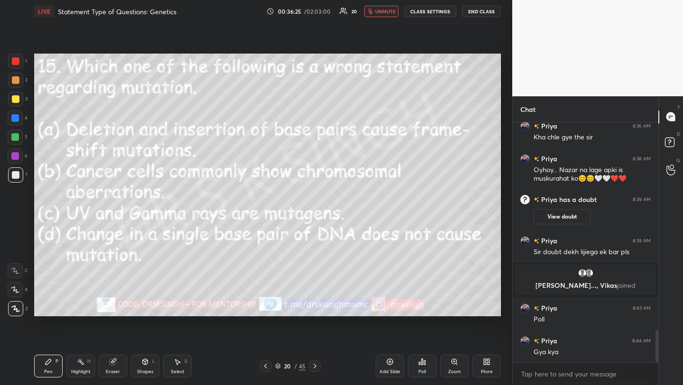
click at [423, 370] on div "Poll" at bounding box center [422, 371] width 8 height 5
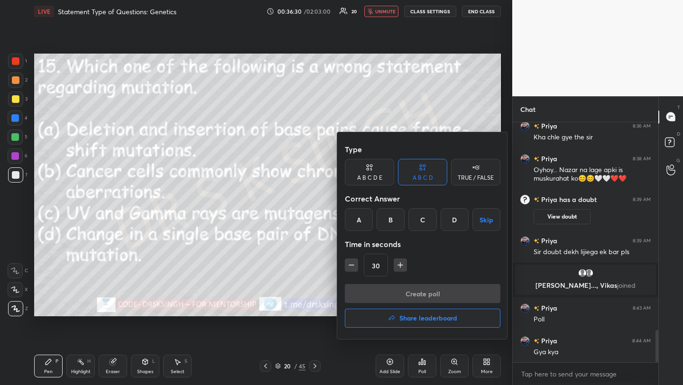
click at [450, 225] on div "D" at bounding box center [454, 219] width 28 height 23
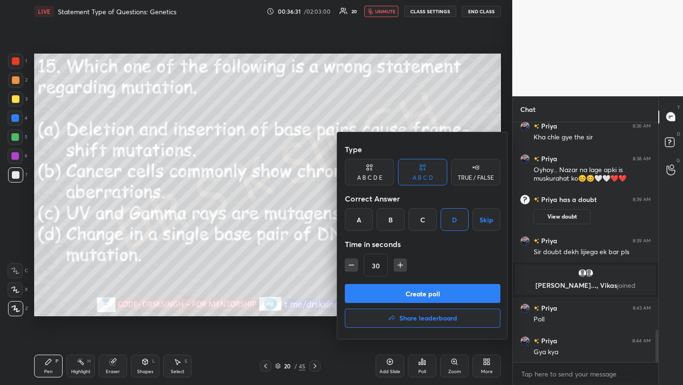
click at [449, 297] on button "Create poll" at bounding box center [422, 293] width 155 height 19
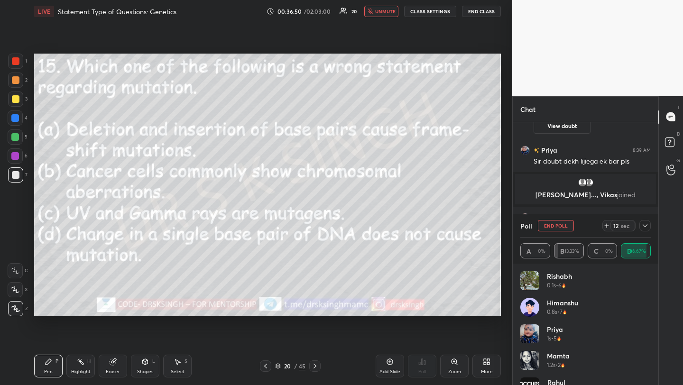
scroll to position [1680, 0]
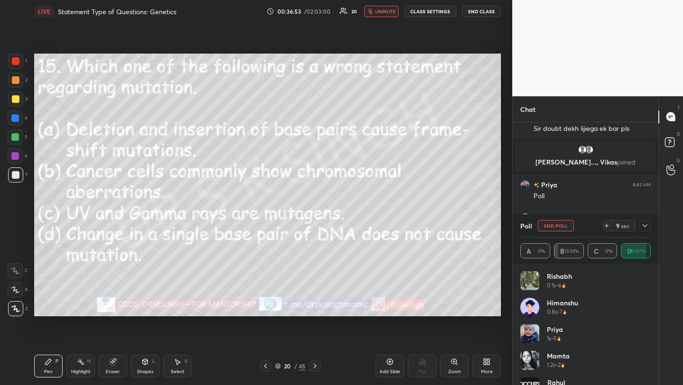
click at [550, 228] on button "End Poll" at bounding box center [556, 225] width 36 height 11
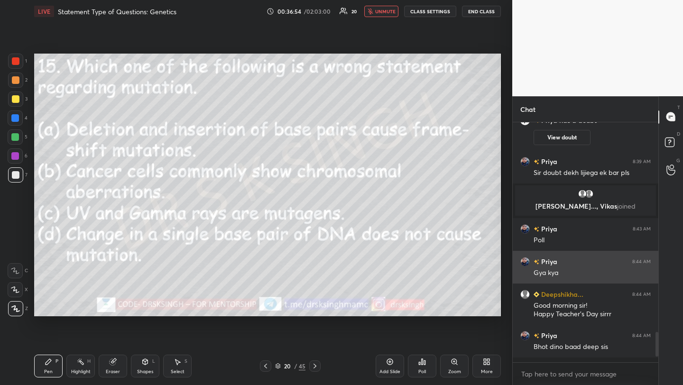
scroll to position [1631, 0]
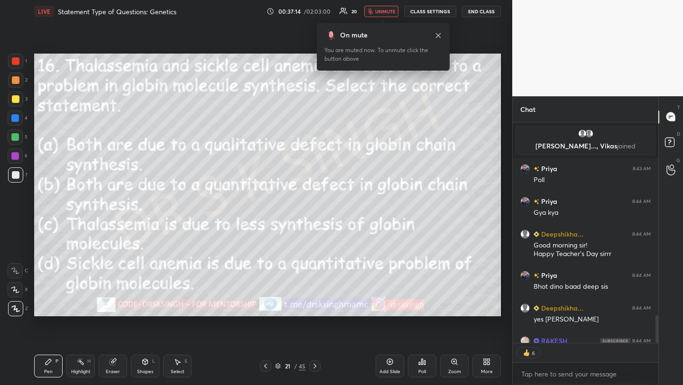
click at [420, 369] on div "Poll" at bounding box center [422, 371] width 8 height 5
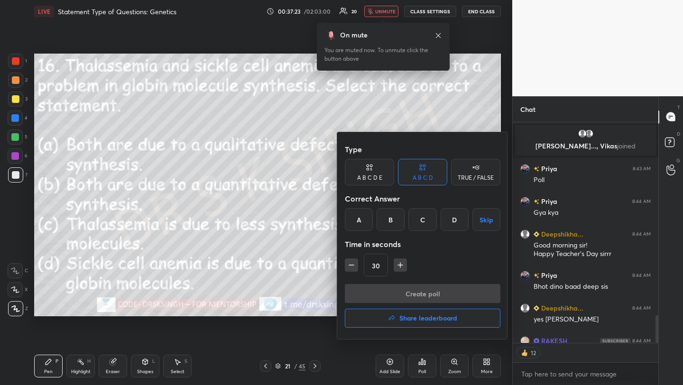
click at [422, 221] on div "C" at bounding box center [422, 219] width 28 height 23
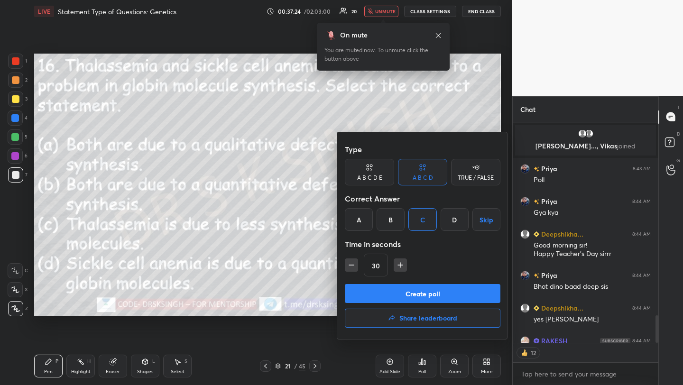
click at [433, 291] on button "Create poll" at bounding box center [422, 293] width 155 height 19
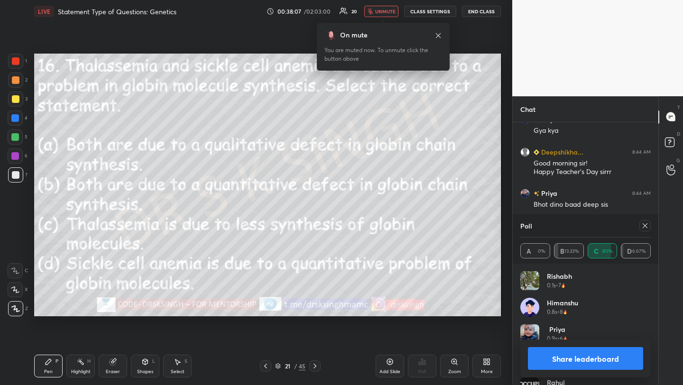
click at [641, 225] on icon at bounding box center [645, 226] width 8 height 8
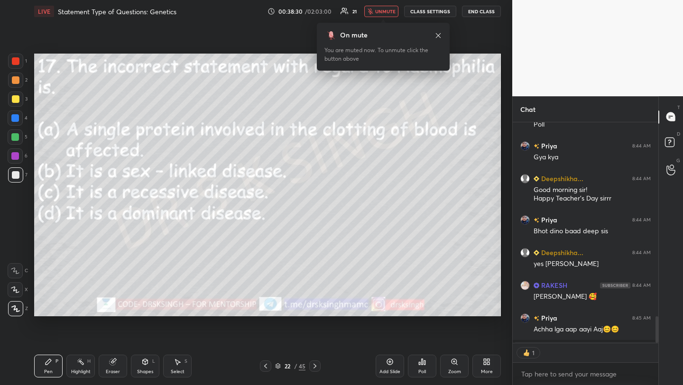
scroll to position [3, 3]
click at [426, 360] on div "Poll" at bounding box center [422, 366] width 28 height 23
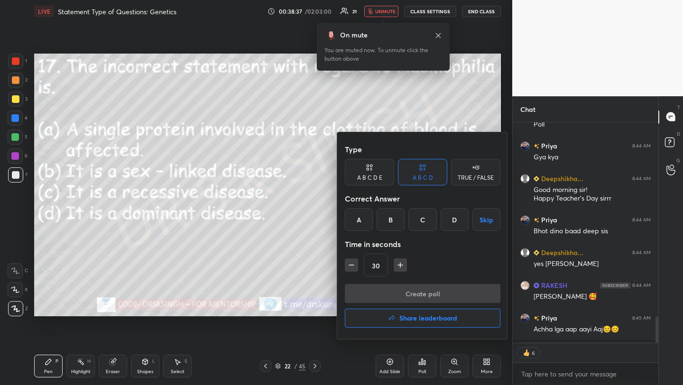
click at [451, 221] on div "D" at bounding box center [454, 219] width 28 height 23
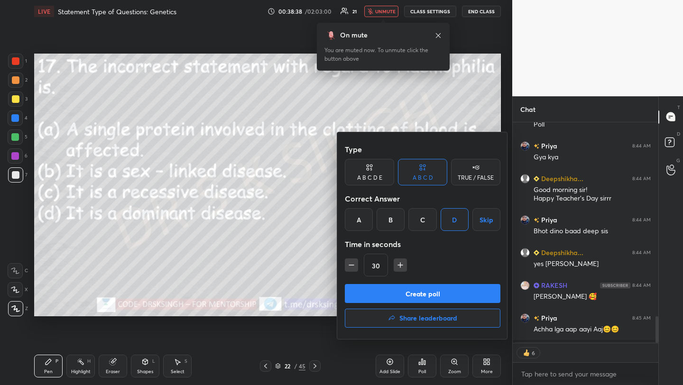
click at [435, 291] on button "Create poll" at bounding box center [422, 293] width 155 height 19
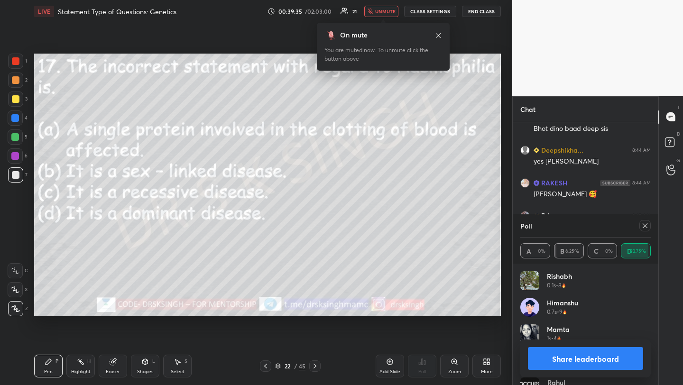
click at [646, 225] on icon at bounding box center [645, 226] width 8 height 8
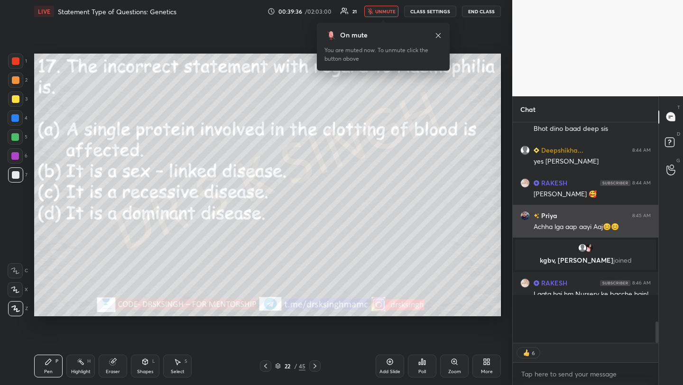
scroll to position [150, 143]
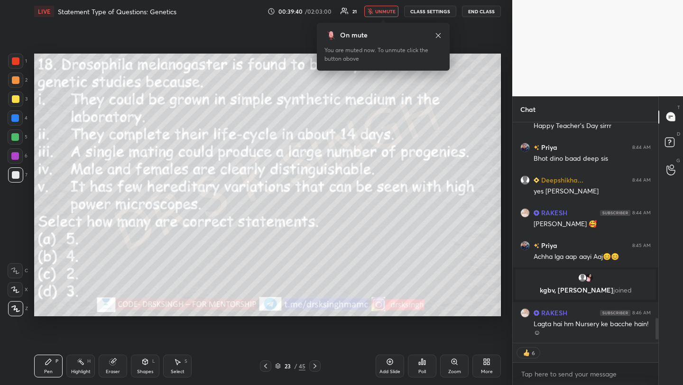
click at [428, 368] on div "Poll" at bounding box center [422, 366] width 28 height 23
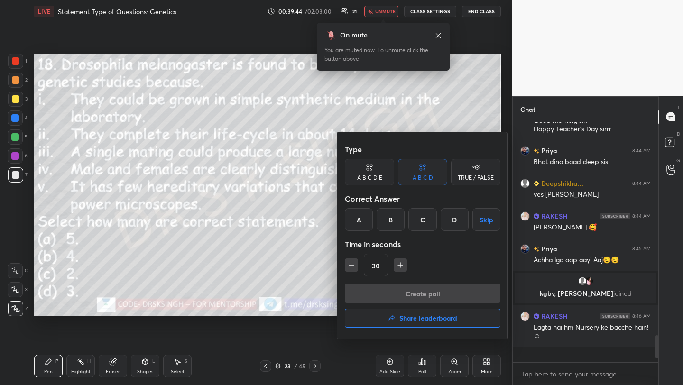
scroll to position [1727, 0]
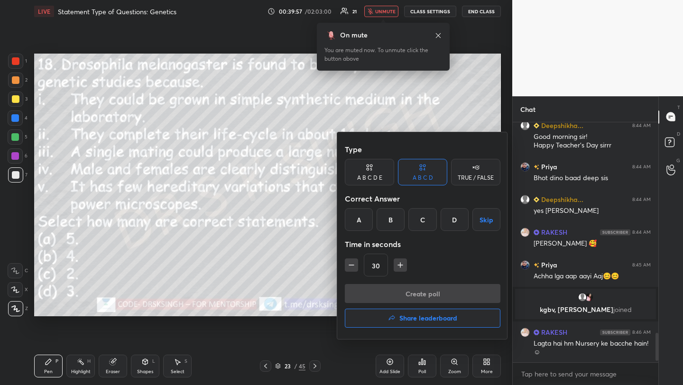
click at [393, 221] on div "B" at bounding box center [390, 219] width 28 height 23
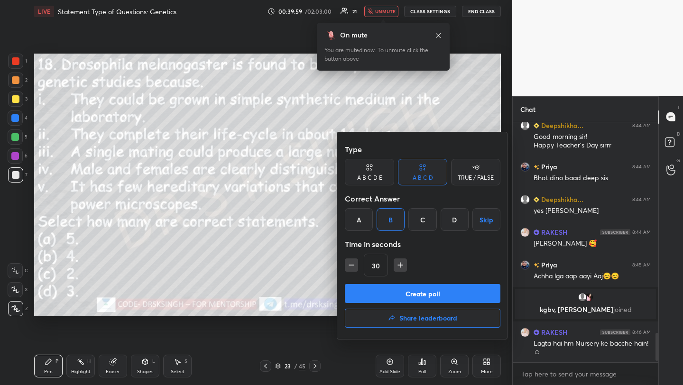
click at [406, 301] on button "Create poll" at bounding box center [422, 293] width 155 height 19
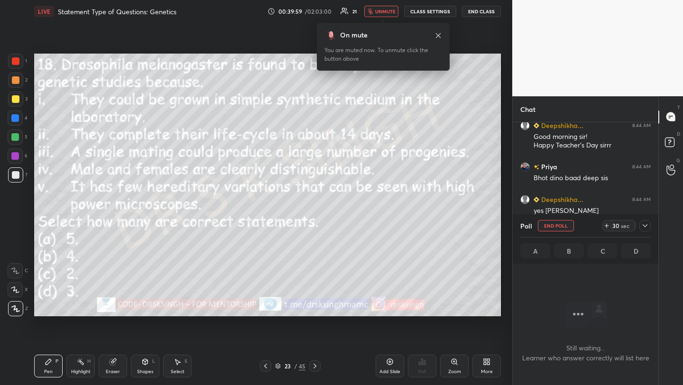
scroll to position [3, 3]
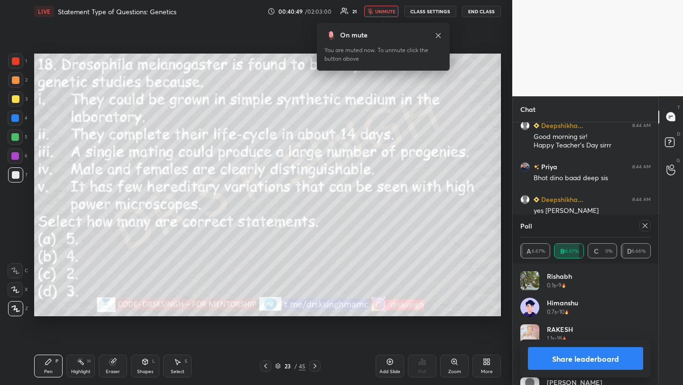
click at [643, 223] on icon at bounding box center [645, 226] width 8 height 8
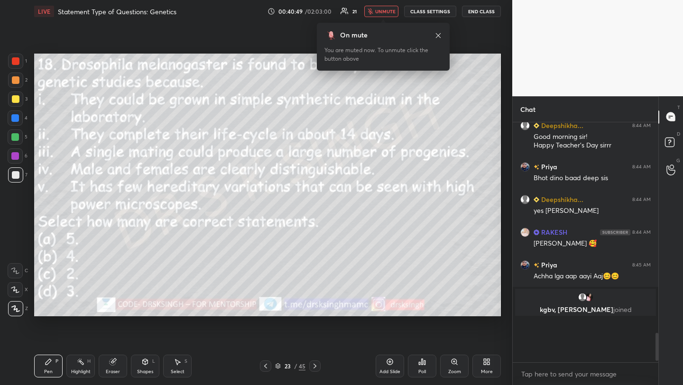
scroll to position [150, 143]
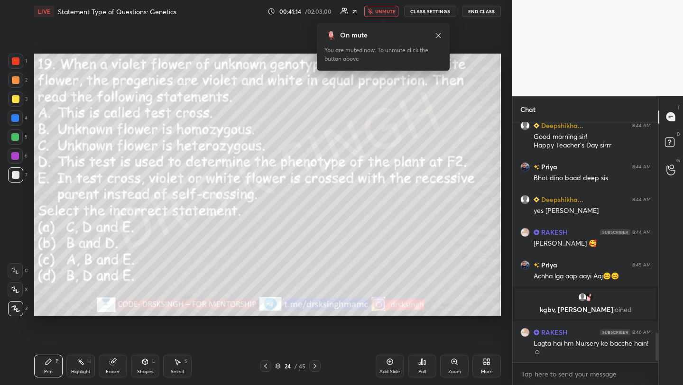
click at [424, 373] on div "Poll" at bounding box center [422, 371] width 8 height 5
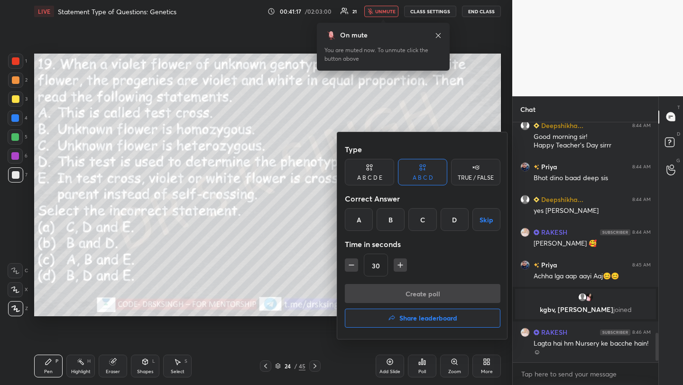
click at [456, 219] on div "D" at bounding box center [454, 219] width 28 height 23
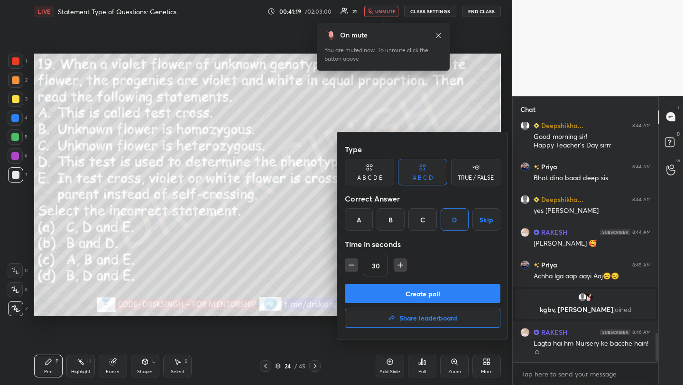
click at [444, 289] on button "Create poll" at bounding box center [422, 293] width 155 height 19
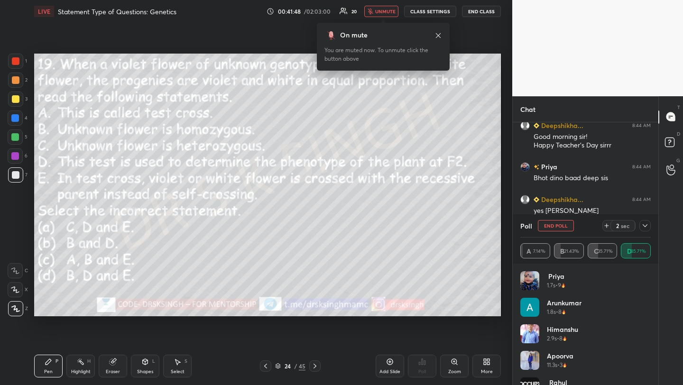
scroll to position [1776, 0]
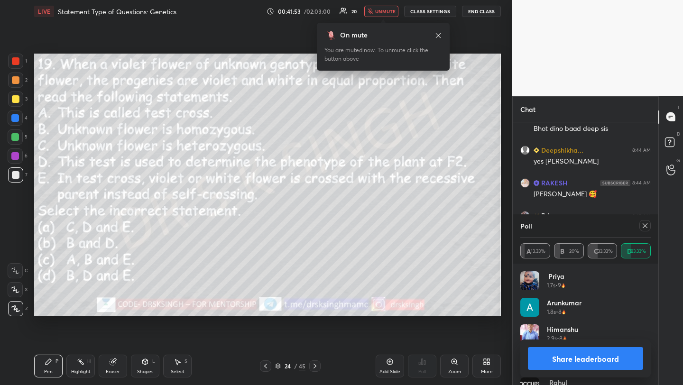
click at [643, 224] on icon at bounding box center [645, 226] width 8 height 8
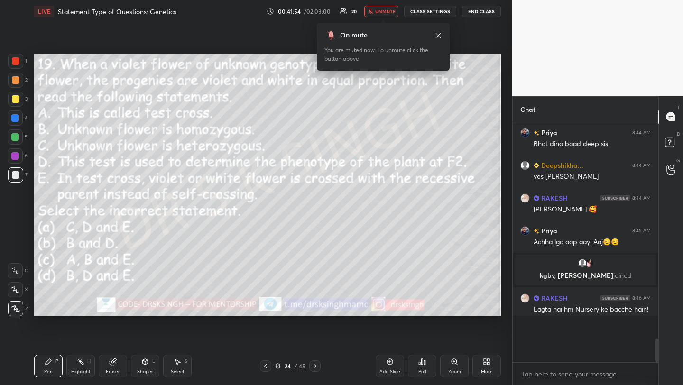
scroll to position [1732, 0]
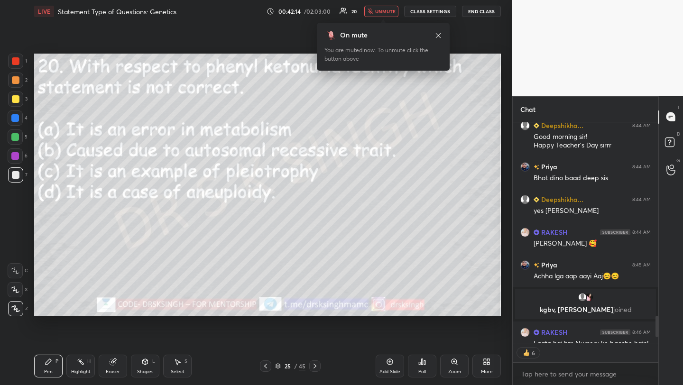
click at [421, 360] on icon at bounding box center [421, 362] width 1 height 6
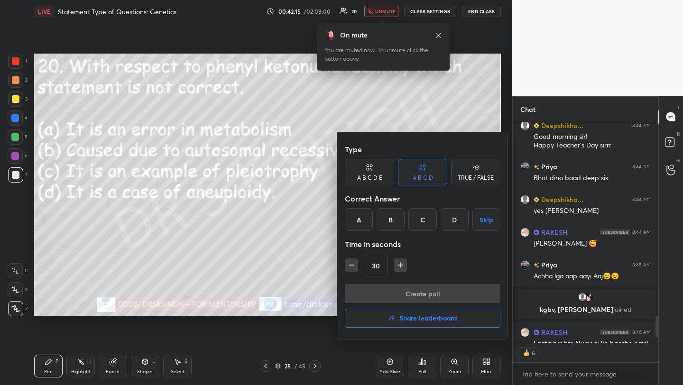
click at [456, 220] on div "D" at bounding box center [454, 219] width 28 height 23
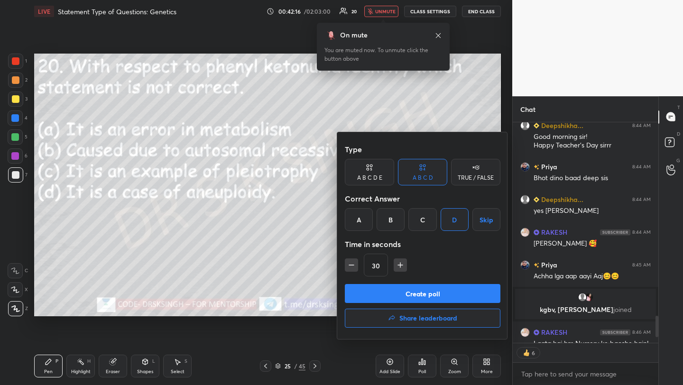
click at [443, 290] on button "Create poll" at bounding box center [422, 293] width 155 height 19
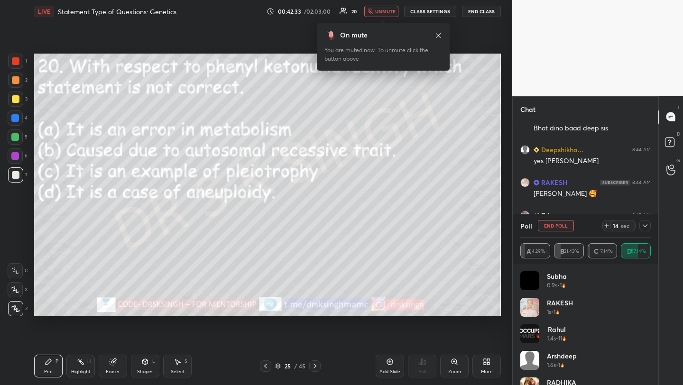
click at [550, 228] on button "End Poll" at bounding box center [556, 225] width 36 height 11
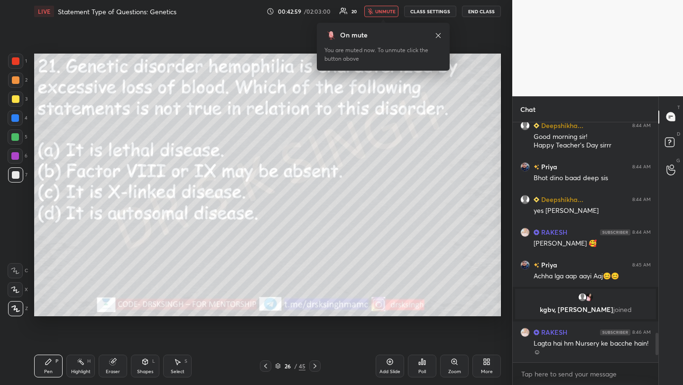
click at [414, 362] on div "Poll" at bounding box center [422, 366] width 28 height 23
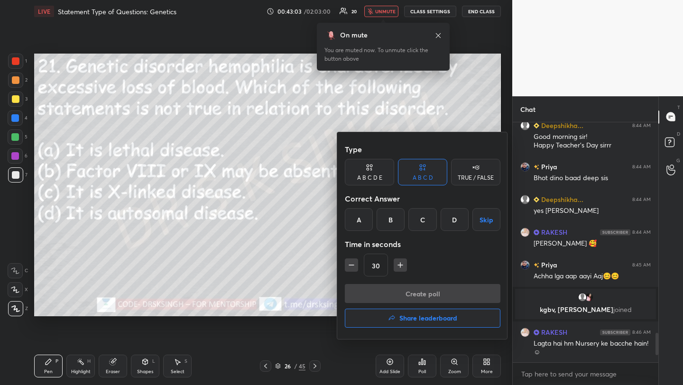
click at [450, 214] on div "D" at bounding box center [454, 219] width 28 height 23
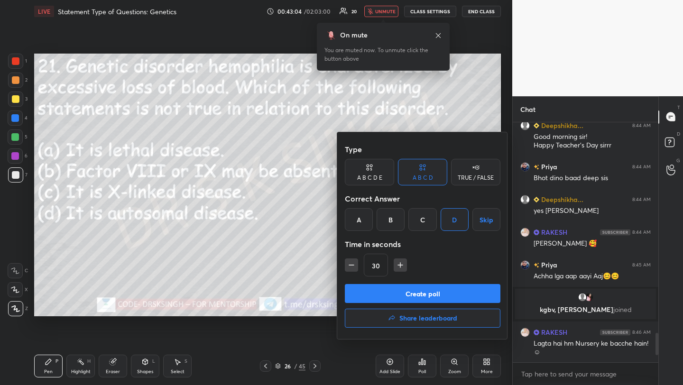
click at [387, 287] on button "Create poll" at bounding box center [422, 293] width 155 height 19
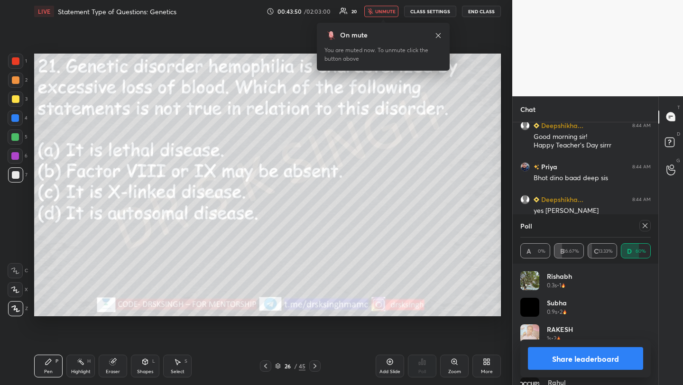
scroll to position [1776, 0]
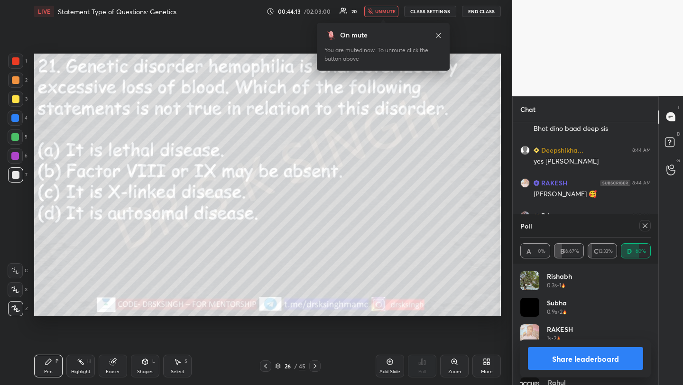
click at [645, 230] on div at bounding box center [644, 225] width 11 height 11
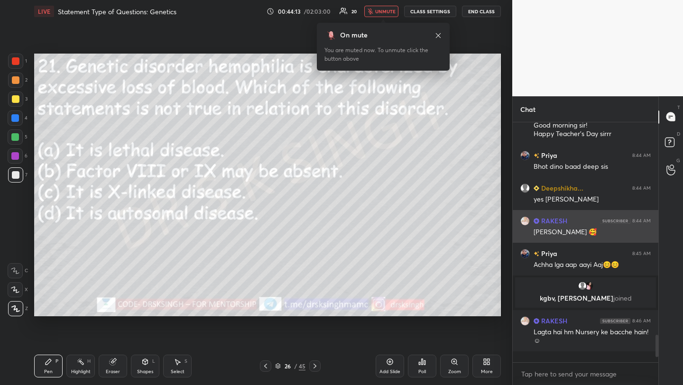
scroll to position [1732, 0]
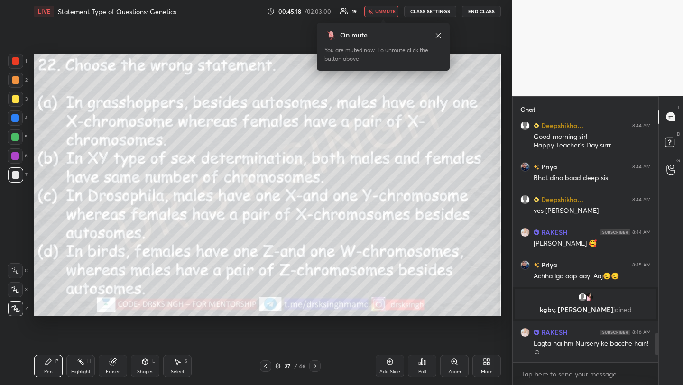
click at [426, 356] on div "Poll" at bounding box center [422, 366] width 28 height 23
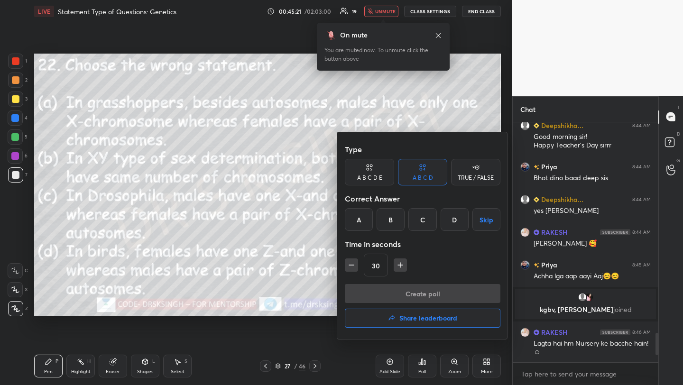
click at [304, 213] on div at bounding box center [341, 192] width 683 height 385
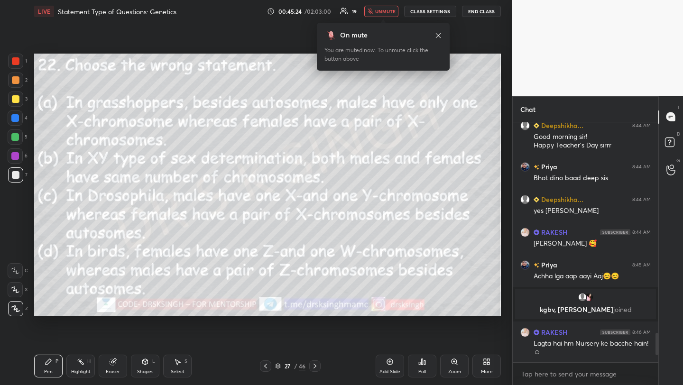
click at [386, 10] on span "unmute" at bounding box center [385, 11] width 20 height 7
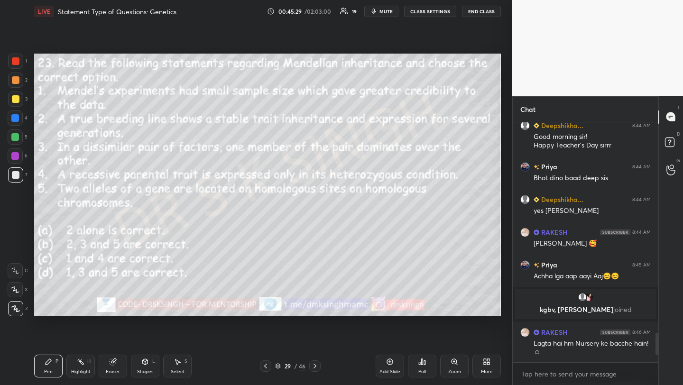
scroll to position [1759, 0]
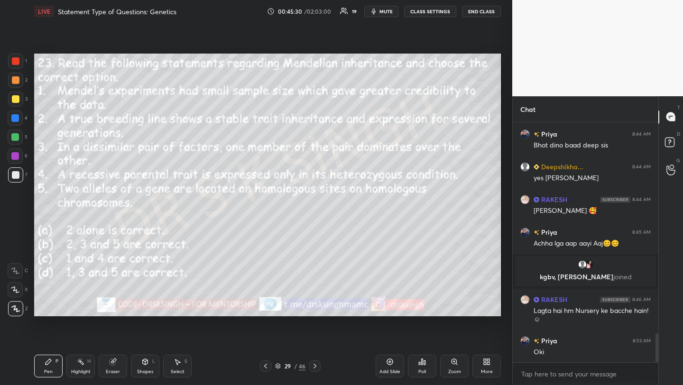
click at [385, 9] on span "mute" at bounding box center [385, 11] width 13 height 7
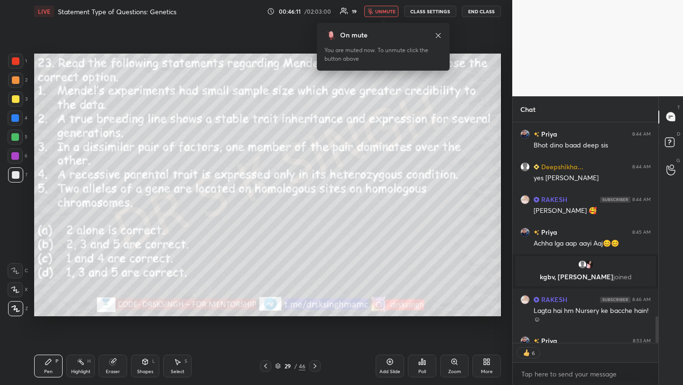
scroll to position [237, 143]
click at [420, 363] on icon at bounding box center [422, 362] width 8 height 8
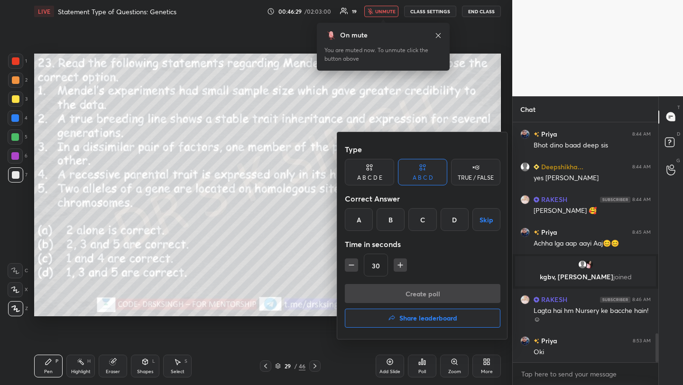
click at [389, 216] on div "B" at bounding box center [390, 219] width 28 height 23
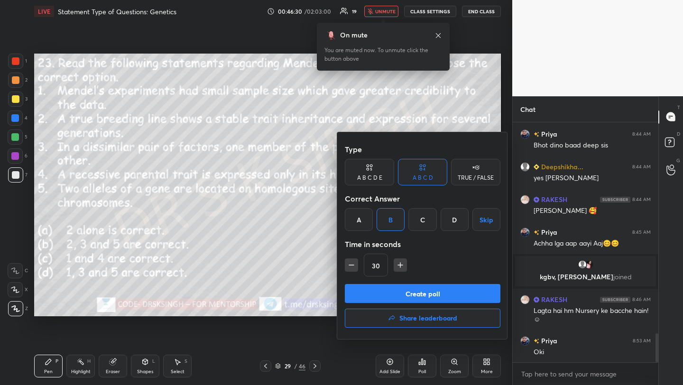
click at [414, 295] on button "Create poll" at bounding box center [422, 293] width 155 height 19
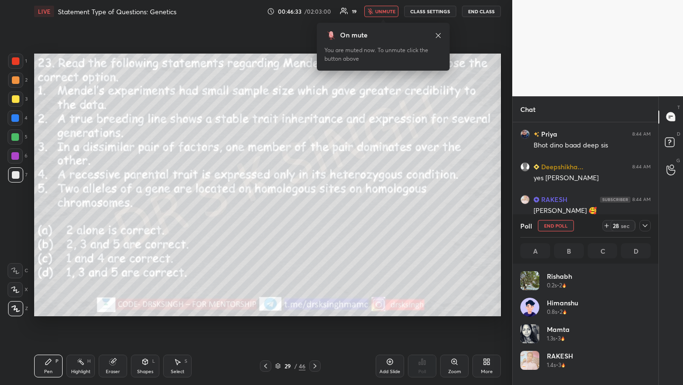
scroll to position [3, 3]
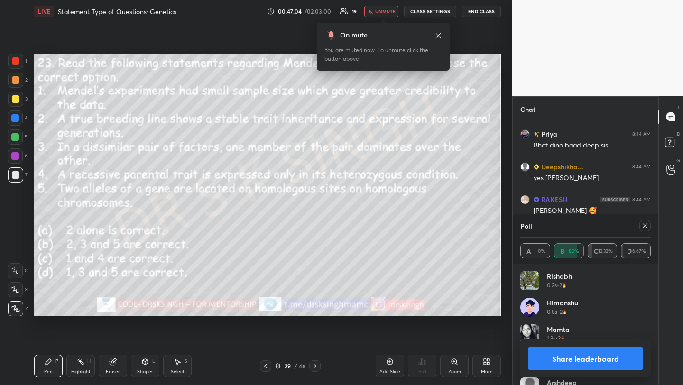
click at [386, 8] on span "unmute" at bounding box center [385, 11] width 20 height 7
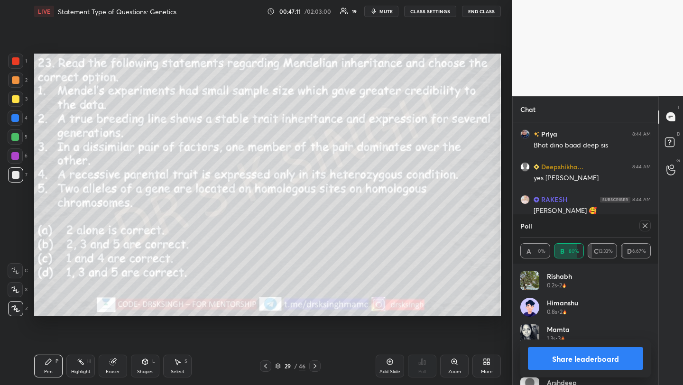
click at [644, 225] on icon at bounding box center [644, 225] width 5 height 5
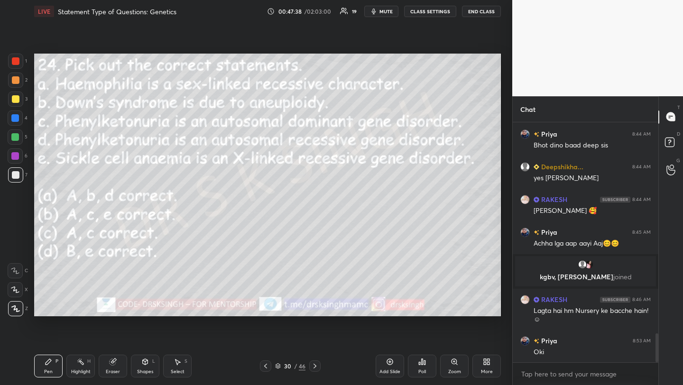
click at [425, 371] on div "Poll" at bounding box center [422, 371] width 8 height 5
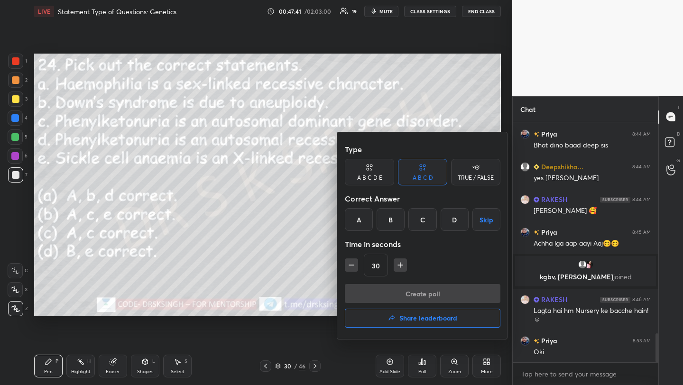
click at [358, 216] on div "A" at bounding box center [359, 219] width 28 height 23
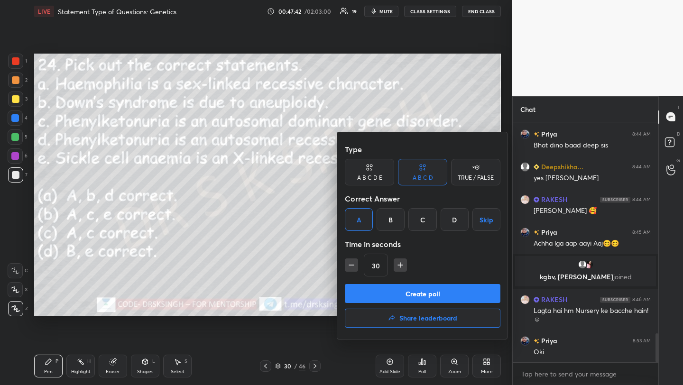
click at [398, 293] on button "Create poll" at bounding box center [422, 293] width 155 height 19
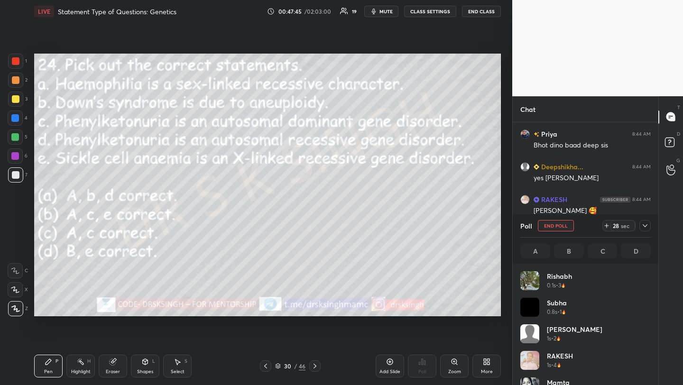
scroll to position [111, 128]
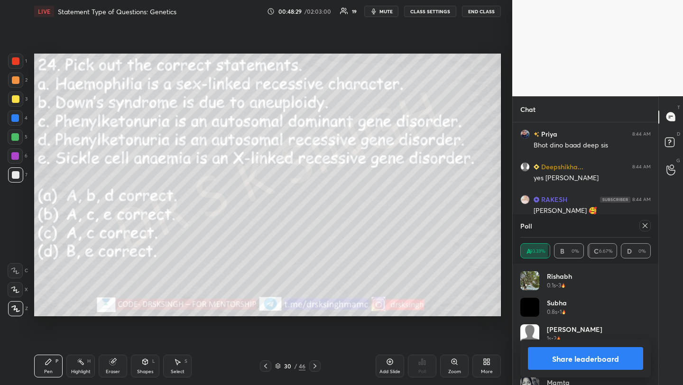
click at [647, 225] on icon at bounding box center [645, 226] width 8 height 8
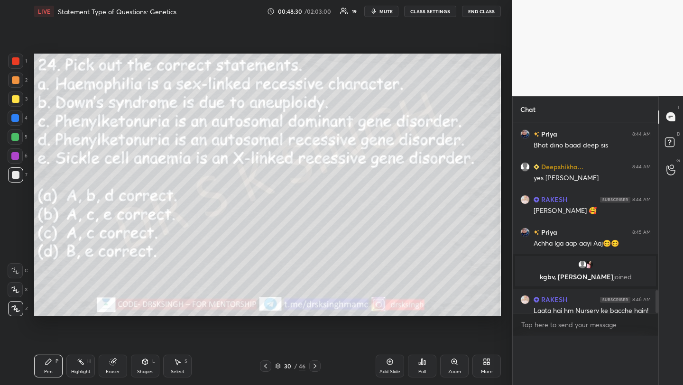
scroll to position [153, 143]
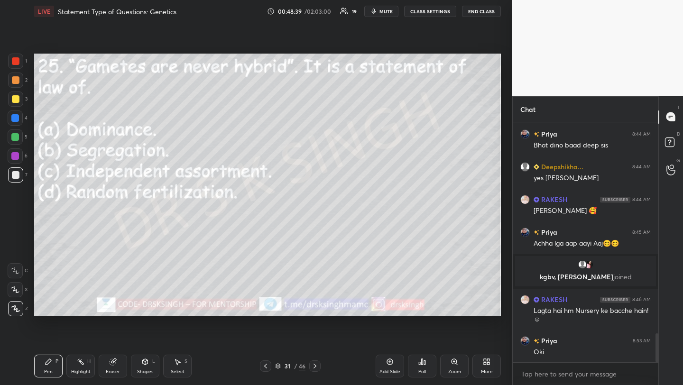
click at [428, 370] on div "Poll" at bounding box center [422, 366] width 28 height 23
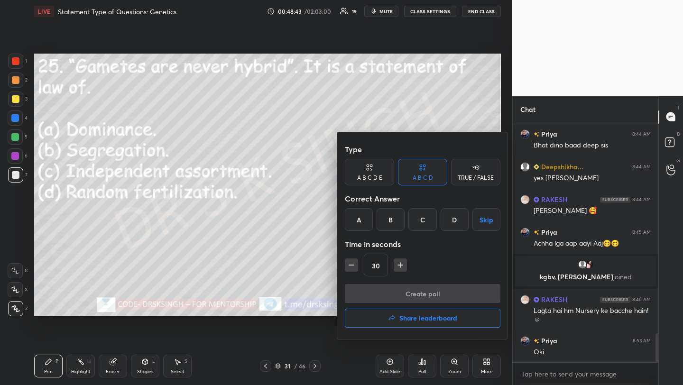
click at [393, 221] on div "B" at bounding box center [390, 219] width 28 height 23
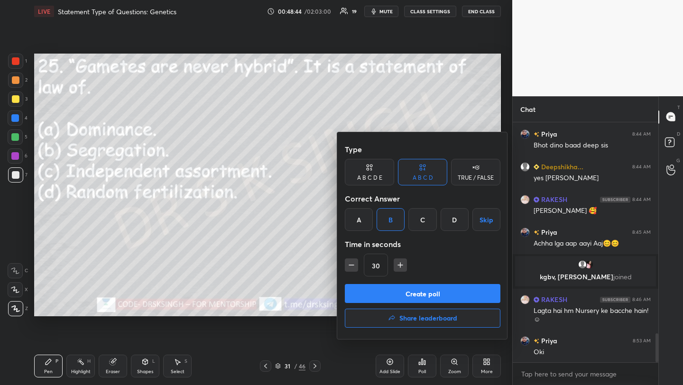
click at [412, 289] on button "Create poll" at bounding box center [422, 293] width 155 height 19
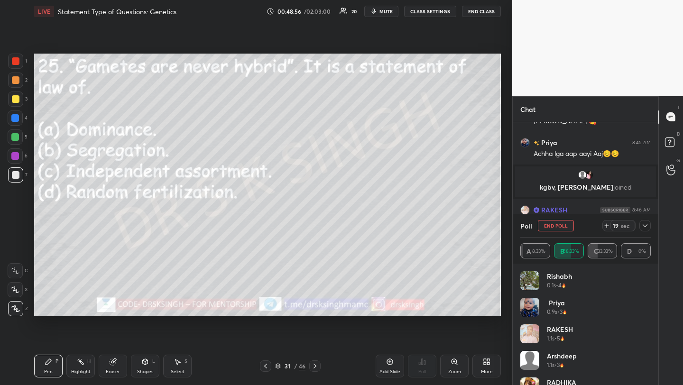
scroll to position [1846, 0]
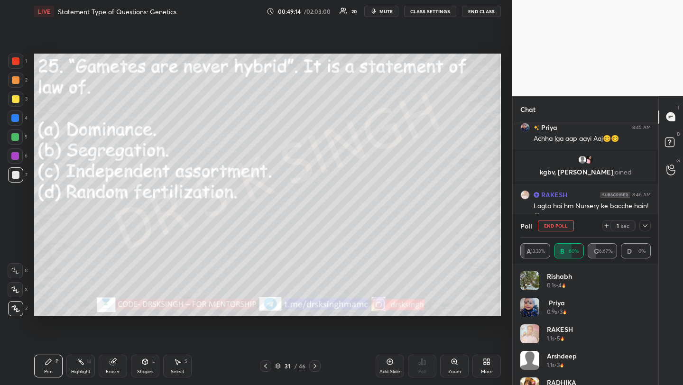
click at [550, 227] on button "End Poll" at bounding box center [556, 225] width 36 height 11
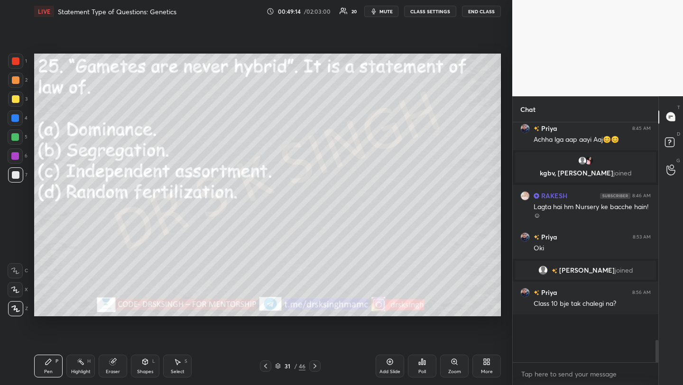
scroll to position [3, 3]
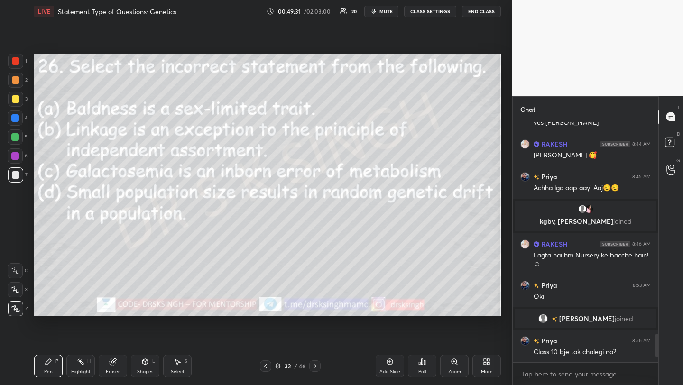
click at [420, 364] on icon at bounding box center [419, 363] width 1 height 2
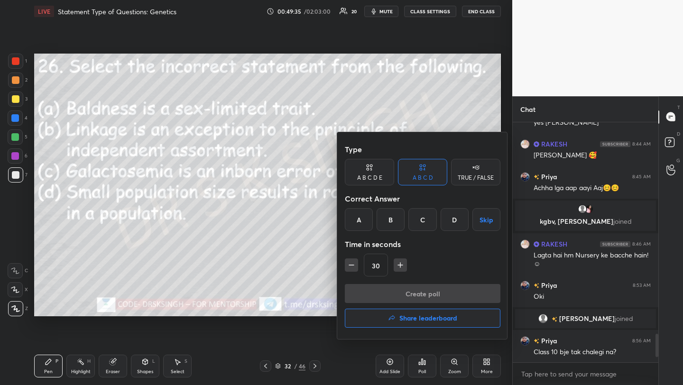
click at [360, 218] on div "A" at bounding box center [359, 219] width 28 height 23
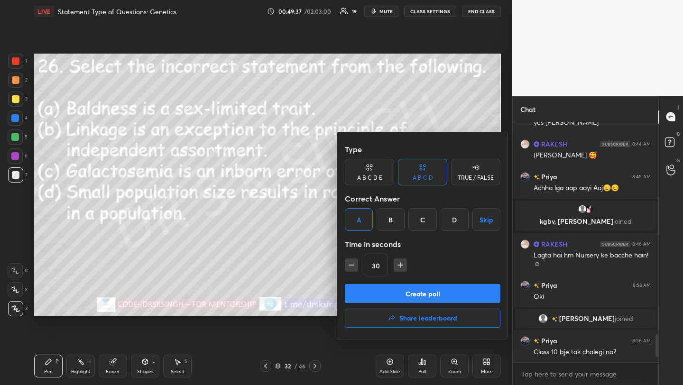
click at [403, 285] on button "Create poll" at bounding box center [422, 293] width 155 height 19
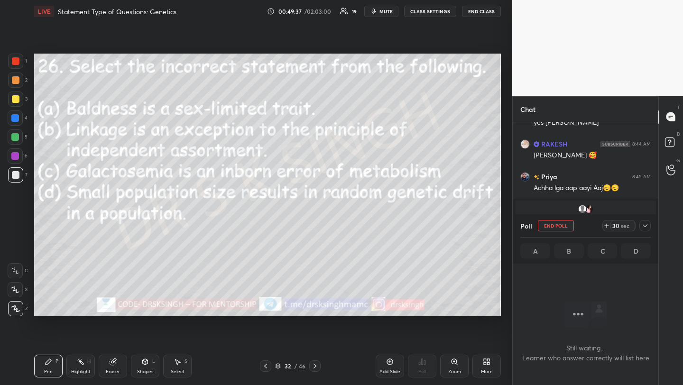
scroll to position [138, 143]
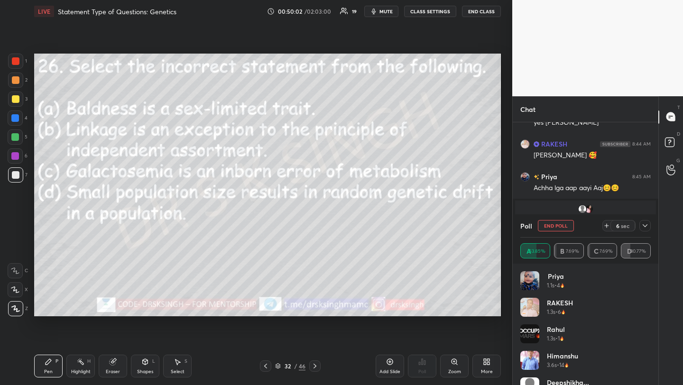
click at [545, 224] on button "End Poll" at bounding box center [556, 225] width 36 height 11
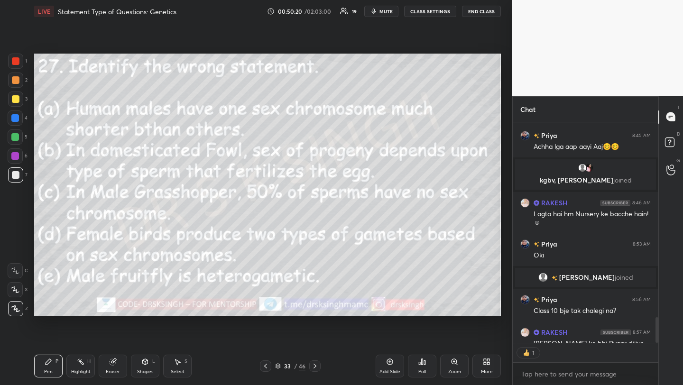
scroll to position [218, 143]
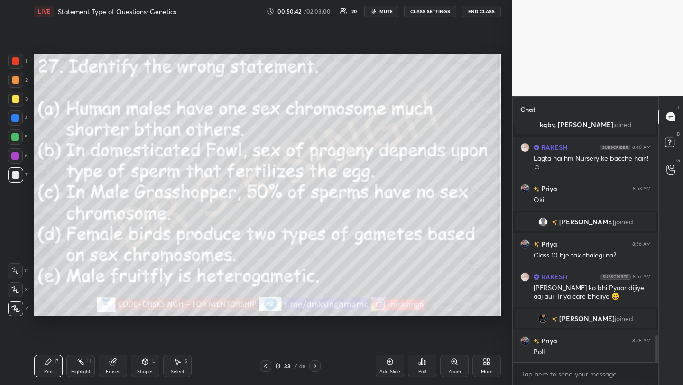
click at [425, 360] on icon at bounding box center [424, 362] width 1 height 4
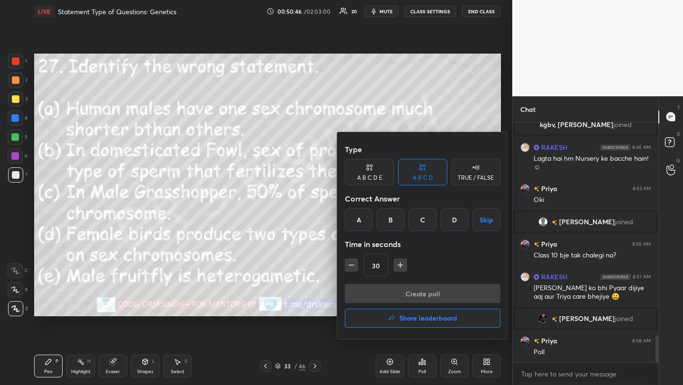
click at [387, 215] on div "B" at bounding box center [390, 219] width 28 height 23
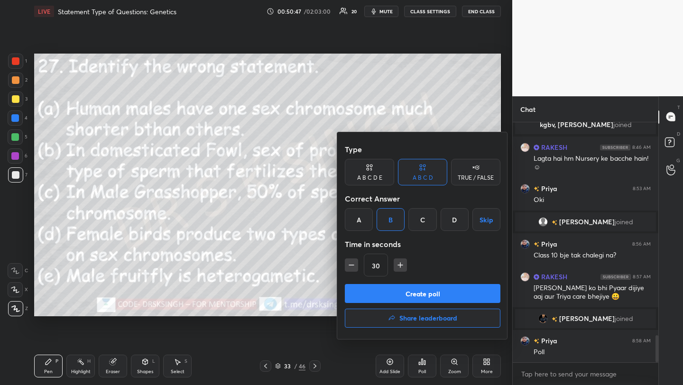
click at [399, 294] on button "Create poll" at bounding box center [422, 293] width 155 height 19
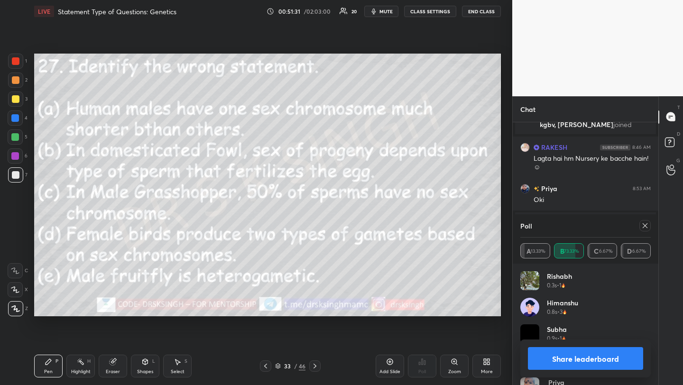
scroll to position [1967, 0]
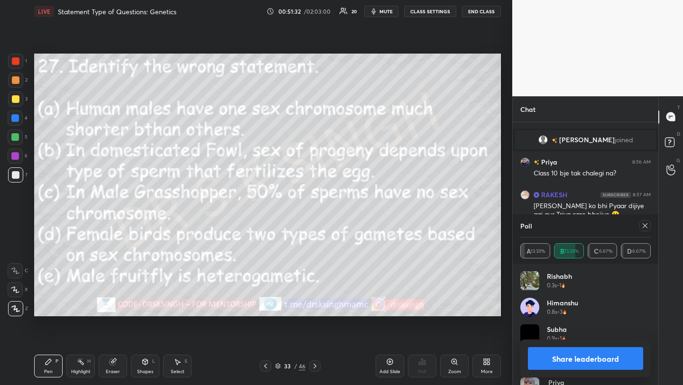
click at [640, 228] on div at bounding box center [644, 225] width 11 height 11
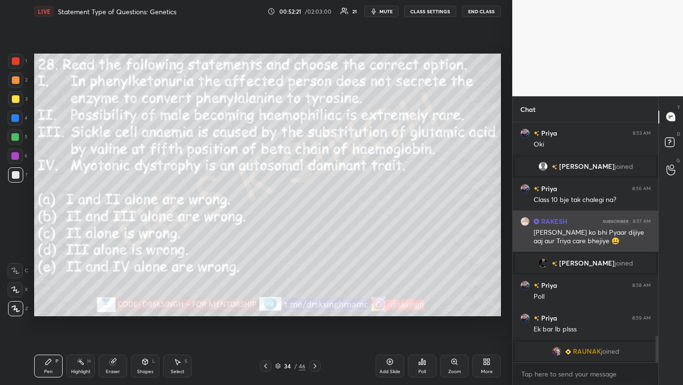
scroll to position [1930, 0]
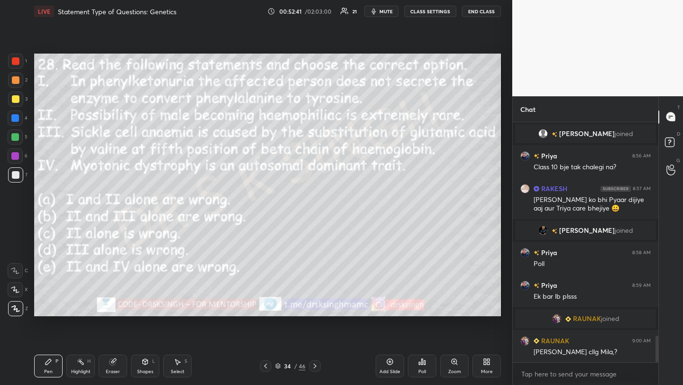
click at [424, 371] on div "Poll" at bounding box center [422, 371] width 8 height 5
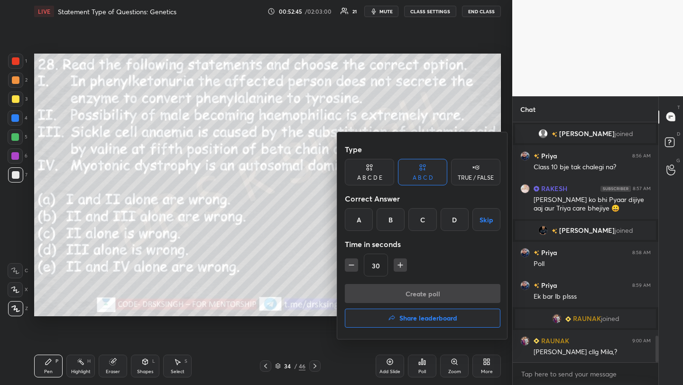
click at [387, 216] on div "B" at bounding box center [390, 219] width 28 height 23
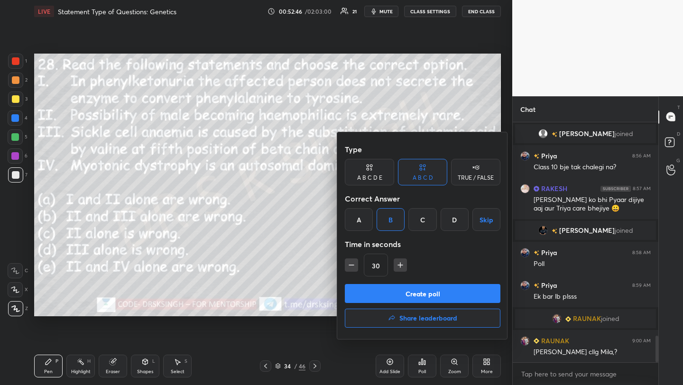
click at [400, 292] on button "Create poll" at bounding box center [422, 293] width 155 height 19
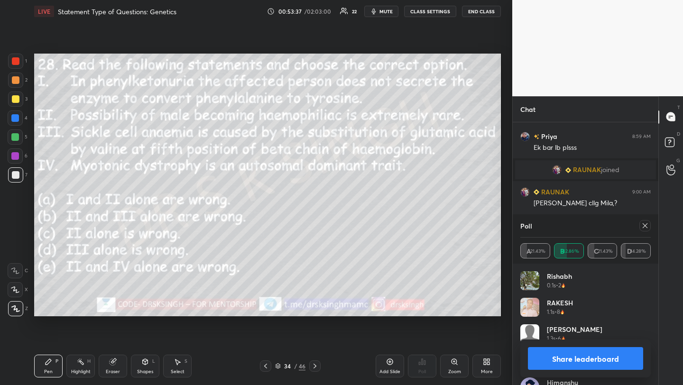
scroll to position [2112, 0]
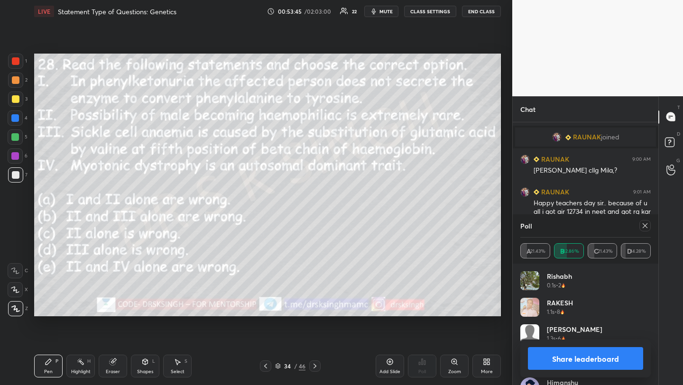
click at [644, 225] on icon at bounding box center [644, 225] width 5 height 5
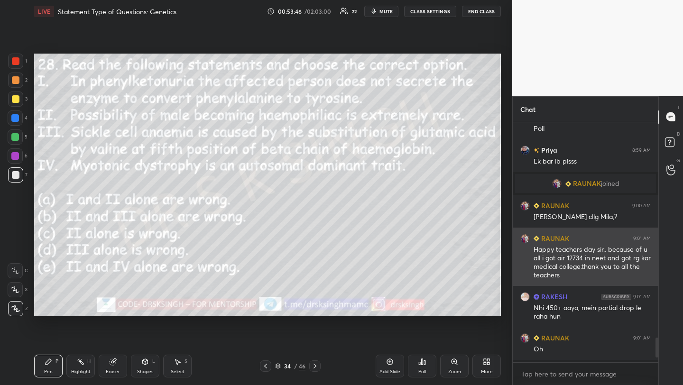
scroll to position [2063, 0]
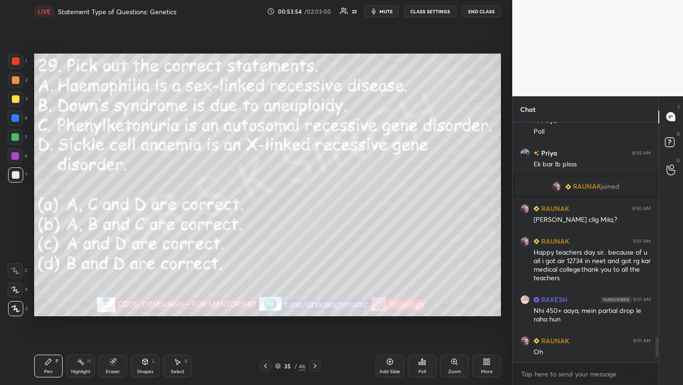
click at [425, 366] on div "Poll" at bounding box center [422, 366] width 28 height 23
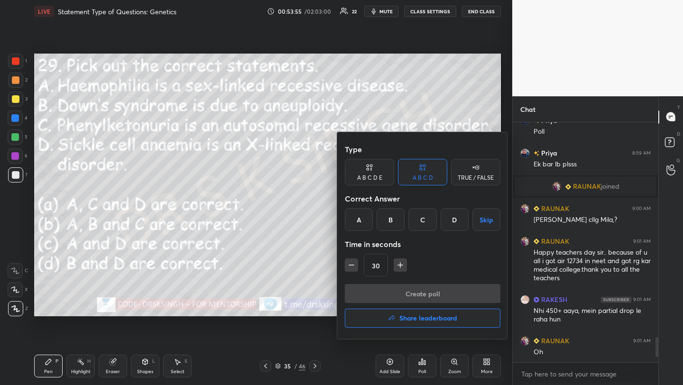
click at [394, 224] on div "B" at bounding box center [390, 219] width 28 height 23
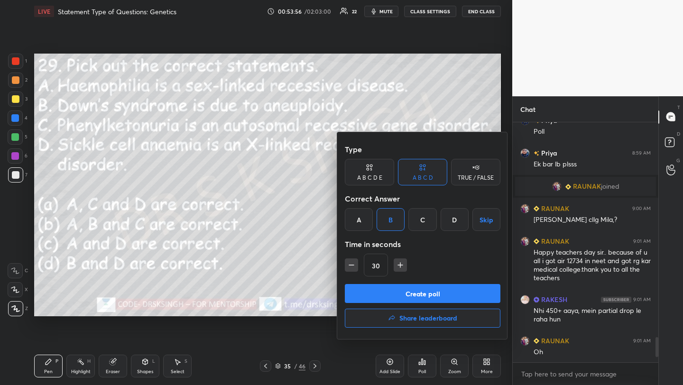
click at [421, 290] on button "Create poll" at bounding box center [422, 293] width 155 height 19
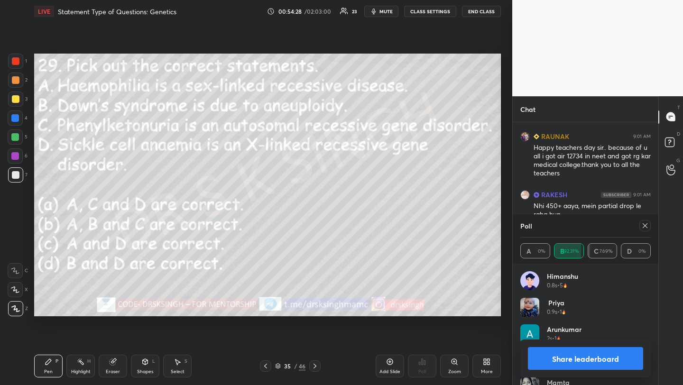
scroll to position [2136, 0]
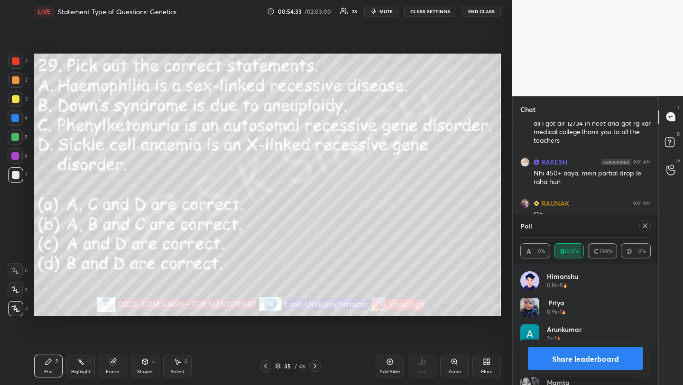
click at [646, 224] on icon at bounding box center [644, 225] width 5 height 5
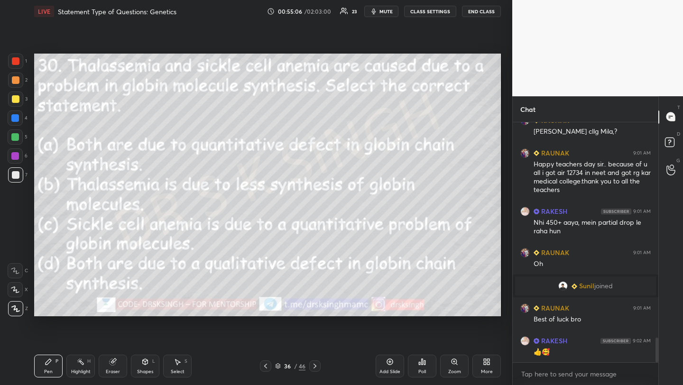
scroll to position [2119, 0]
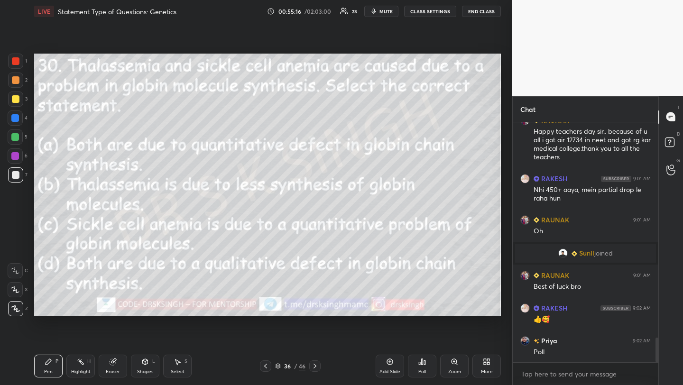
click at [377, 9] on icon "button" at bounding box center [374, 12] width 8 height 8
click at [421, 364] on icon at bounding box center [421, 362] width 1 height 6
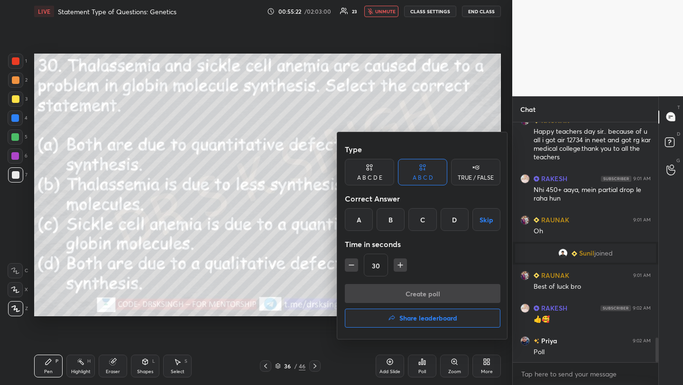
click at [396, 224] on div "B" at bounding box center [390, 219] width 28 height 23
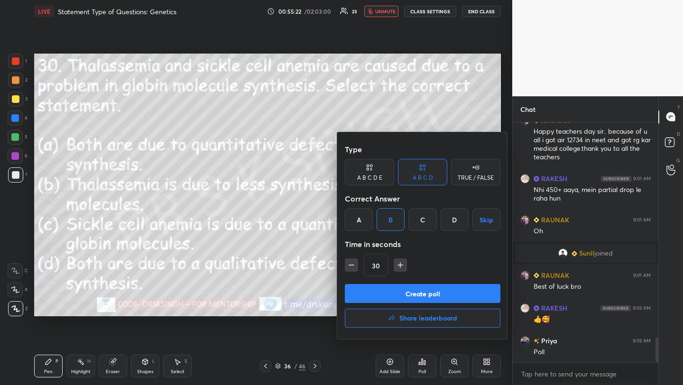
click at [408, 288] on button "Create poll" at bounding box center [422, 293] width 155 height 19
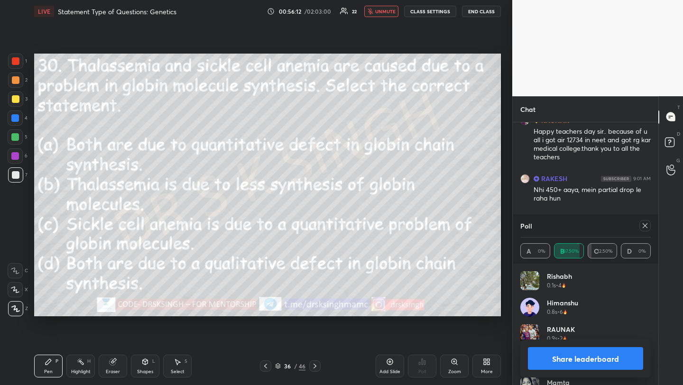
scroll to position [2191, 0]
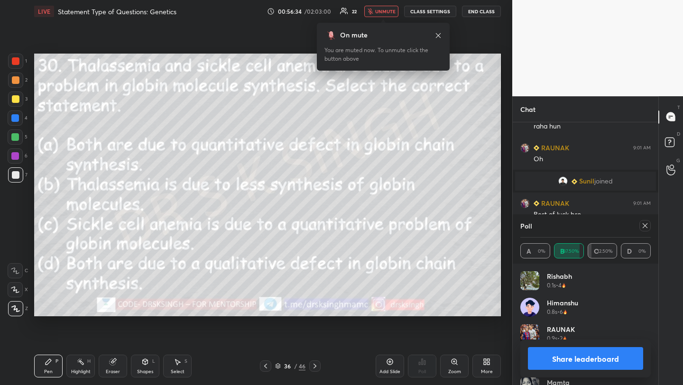
click at [644, 226] on icon at bounding box center [645, 226] width 8 height 8
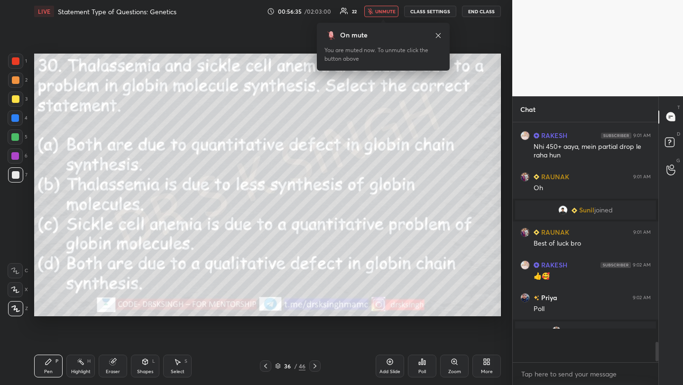
scroll to position [232, 143]
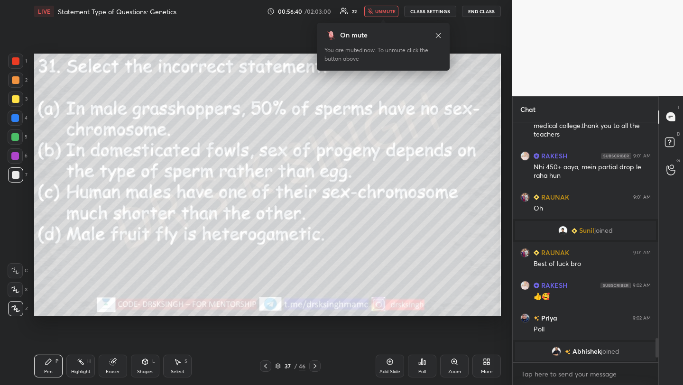
click at [393, 11] on span "unmute" at bounding box center [385, 11] width 20 height 7
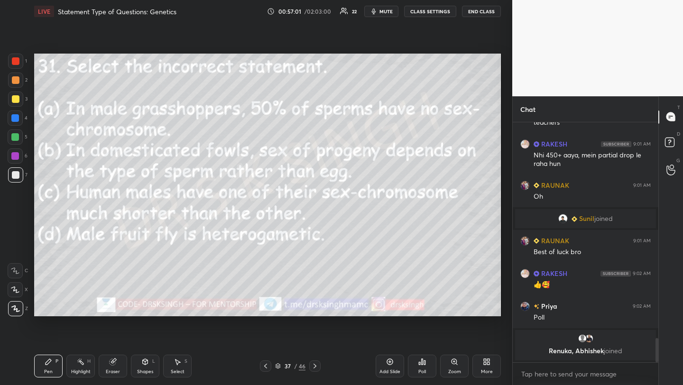
scroll to position [2148, 0]
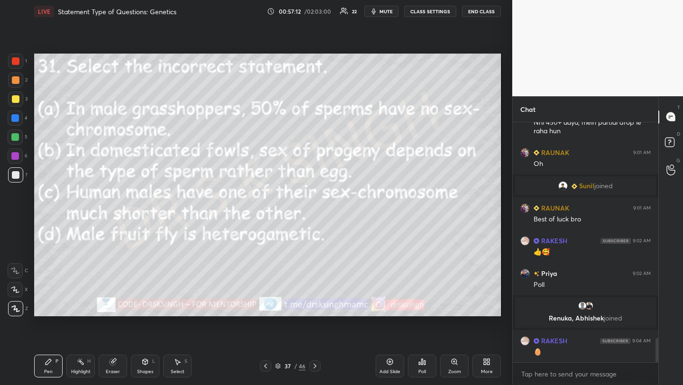
click at [427, 365] on div "Poll" at bounding box center [422, 366] width 28 height 23
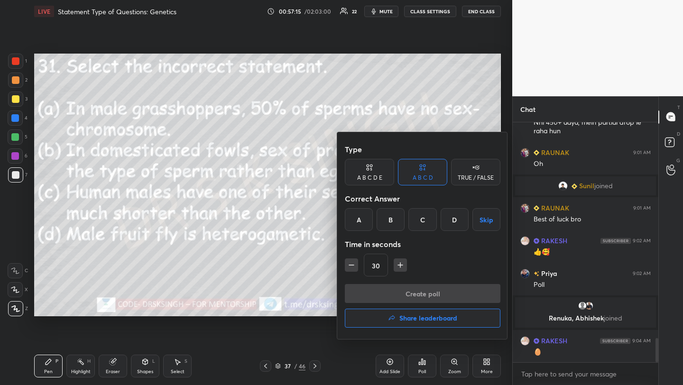
click at [391, 214] on div "B" at bounding box center [390, 219] width 28 height 23
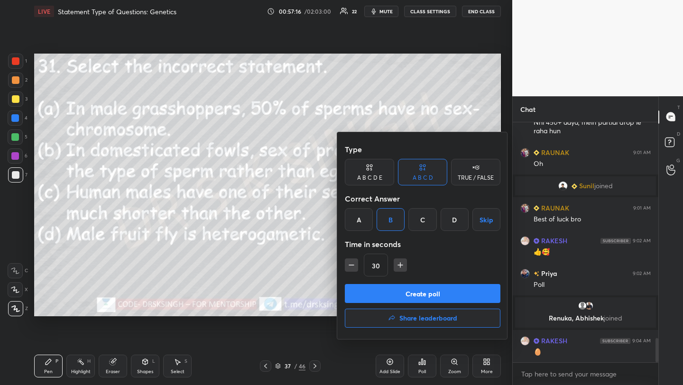
click at [403, 295] on button "Create poll" at bounding box center [422, 293] width 155 height 19
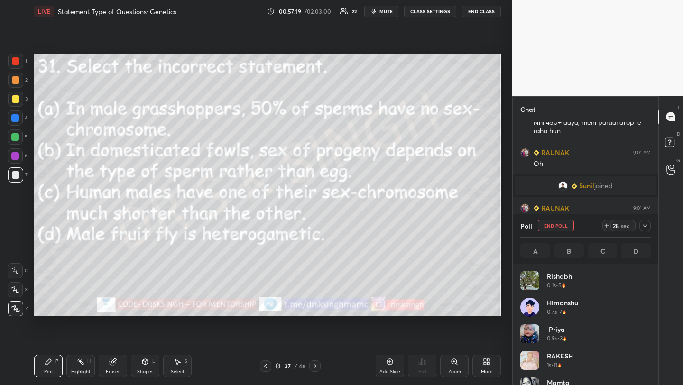
scroll to position [111, 128]
click at [542, 223] on button "End Poll" at bounding box center [556, 225] width 36 height 11
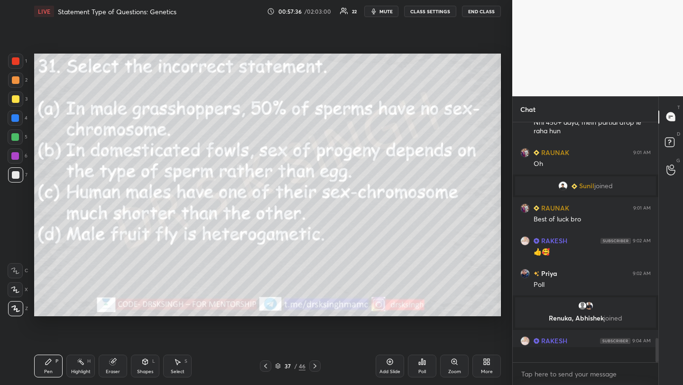
scroll to position [153, 143]
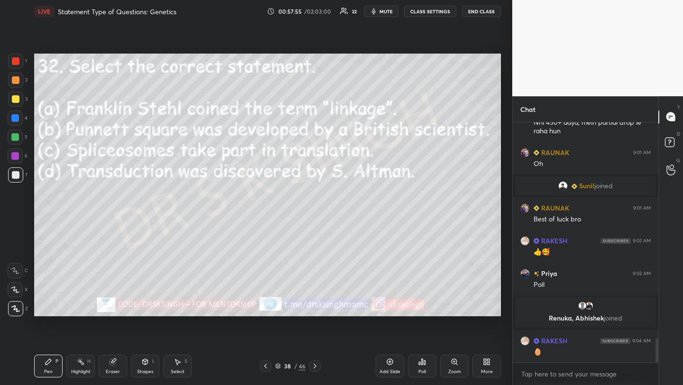
click at [422, 364] on icon at bounding box center [421, 362] width 1 height 6
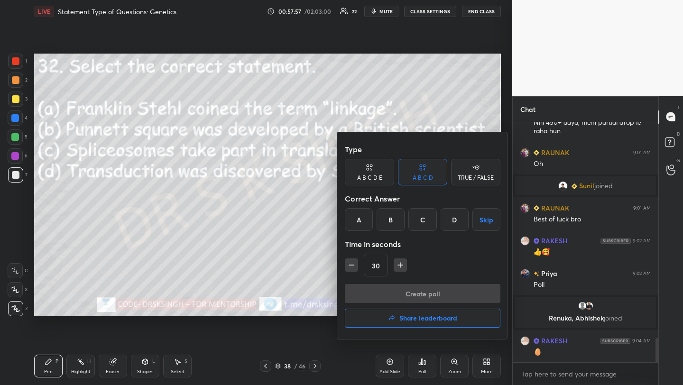
click at [391, 218] on div "B" at bounding box center [390, 219] width 28 height 23
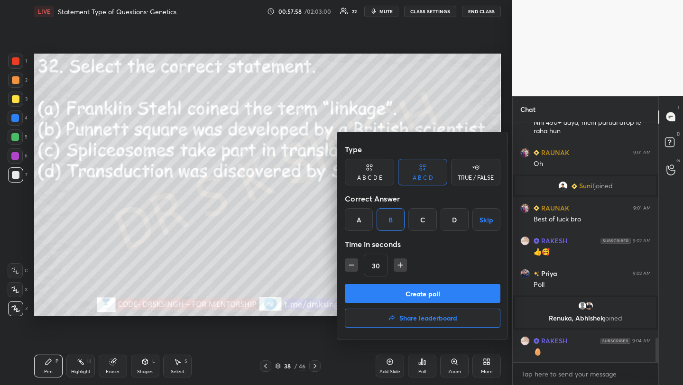
click at [401, 288] on button "Create poll" at bounding box center [422, 293] width 155 height 19
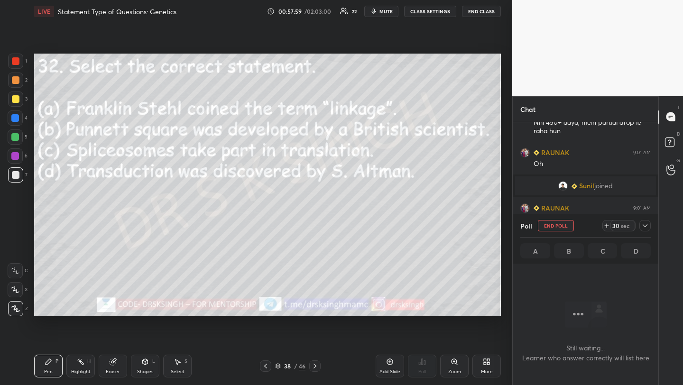
scroll to position [191, 143]
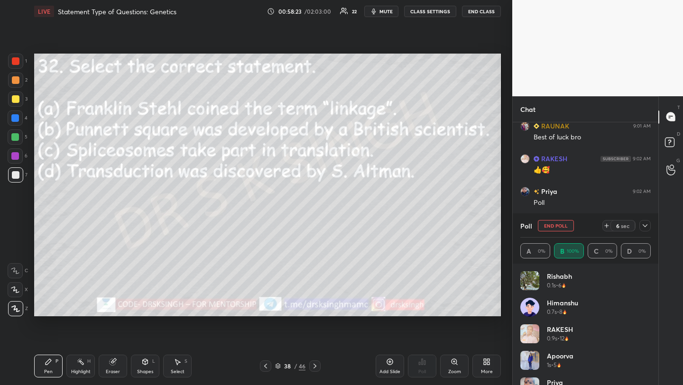
click at [552, 221] on button "End Poll" at bounding box center [556, 225] width 36 height 11
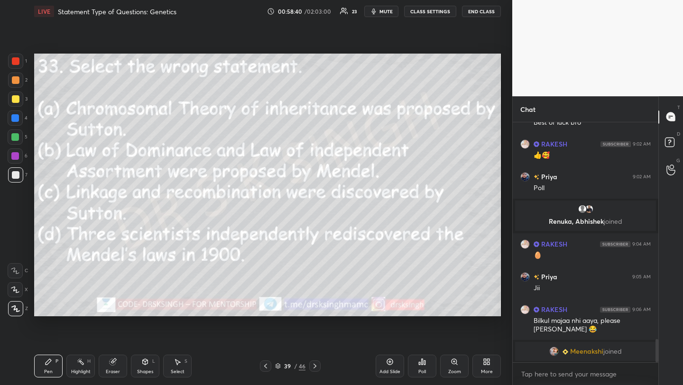
click at [426, 366] on div "Poll" at bounding box center [422, 366] width 28 height 23
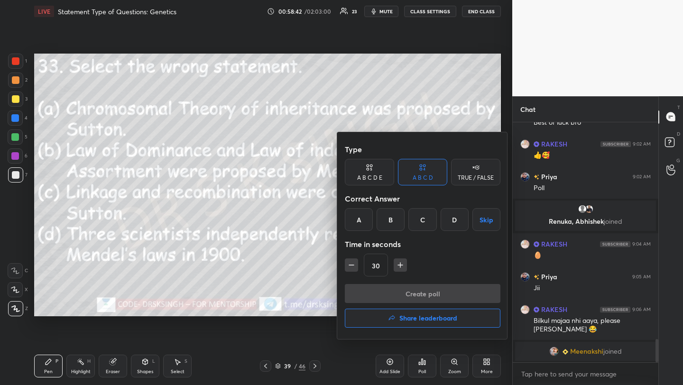
click at [416, 216] on div "C" at bounding box center [422, 219] width 28 height 23
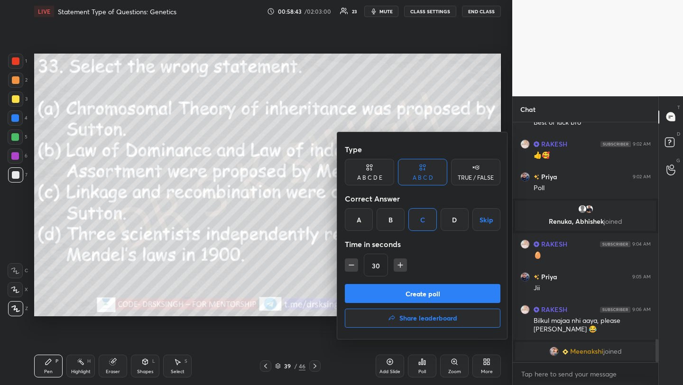
click at [424, 290] on button "Create poll" at bounding box center [422, 293] width 155 height 19
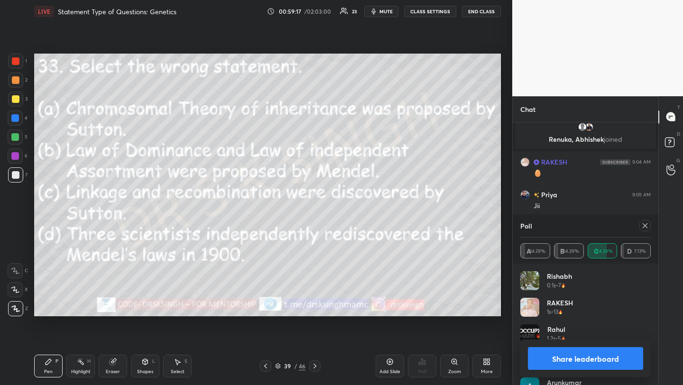
click at [641, 223] on icon at bounding box center [645, 226] width 8 height 8
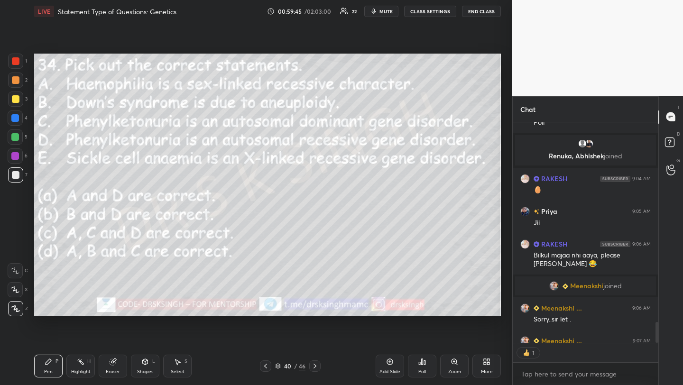
scroll to position [3, 3]
click at [424, 359] on icon at bounding box center [422, 362] width 8 height 8
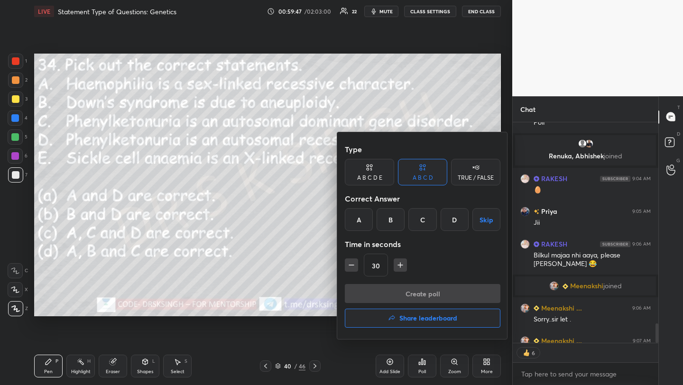
scroll to position [2318, 0]
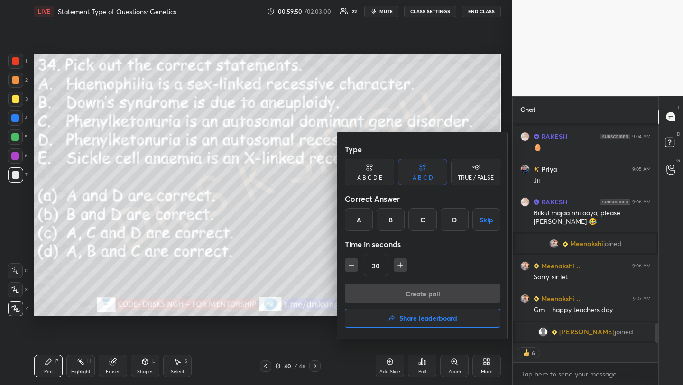
click at [451, 218] on div "D" at bounding box center [454, 219] width 28 height 23
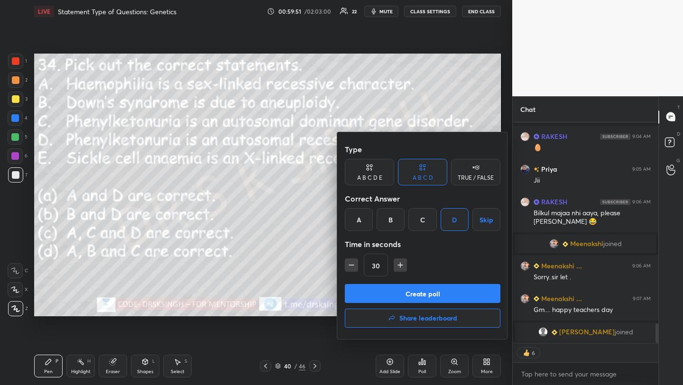
click at [437, 293] on button "Create poll" at bounding box center [422, 293] width 155 height 19
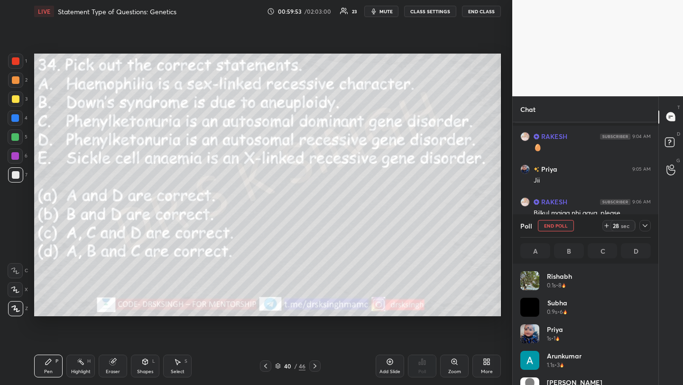
scroll to position [111, 128]
click at [390, 12] on span "mute" at bounding box center [385, 11] width 13 height 7
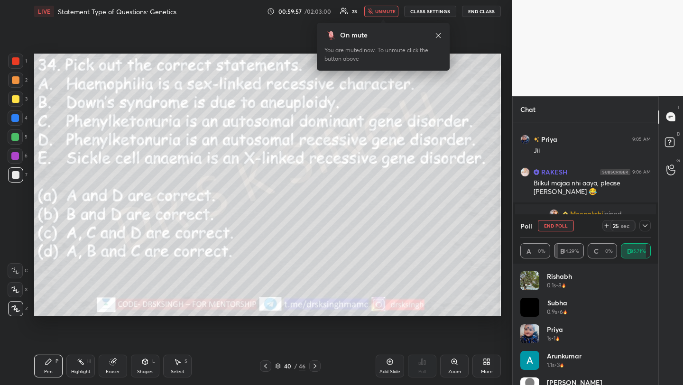
click at [390, 12] on span "unmute" at bounding box center [385, 11] width 20 height 7
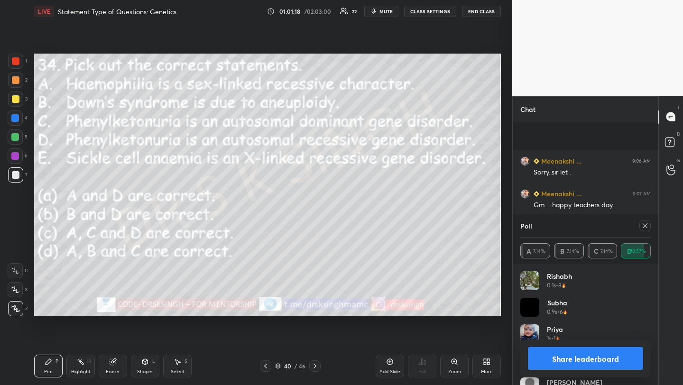
scroll to position [2458, 0]
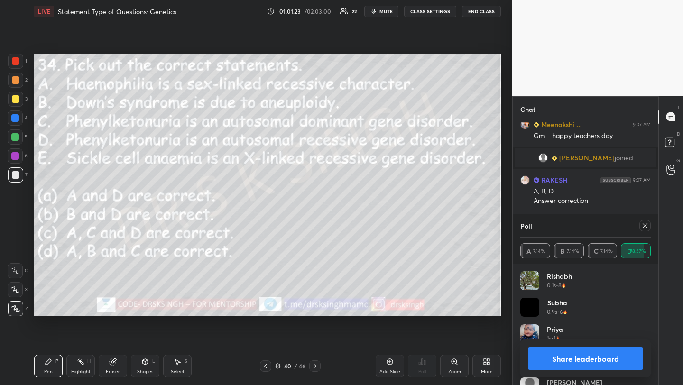
click at [645, 224] on icon at bounding box center [645, 226] width 8 height 8
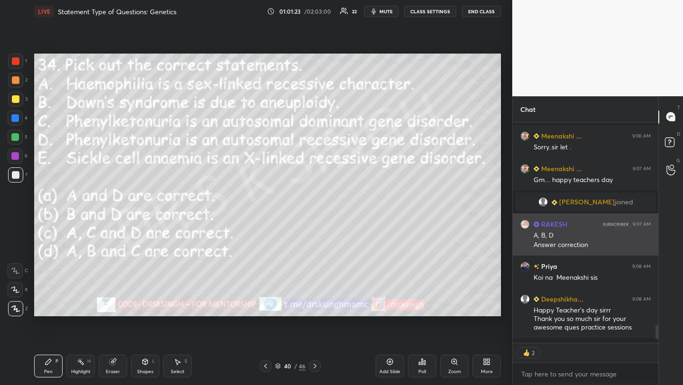
scroll to position [215, 143]
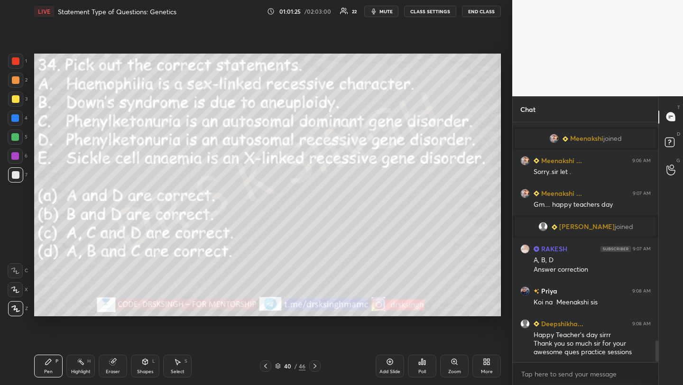
click at [313, 368] on icon at bounding box center [315, 366] width 8 height 8
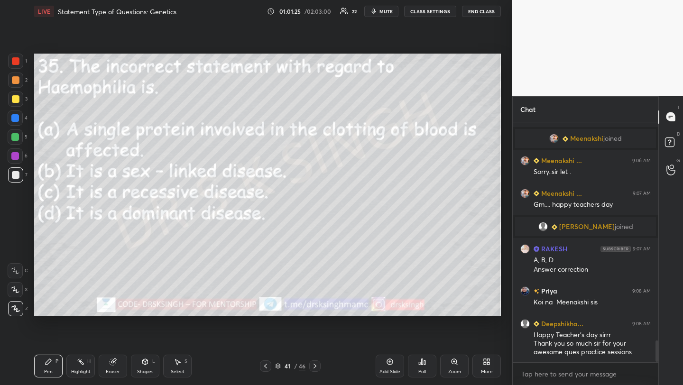
click at [313, 368] on icon at bounding box center [315, 366] width 8 height 8
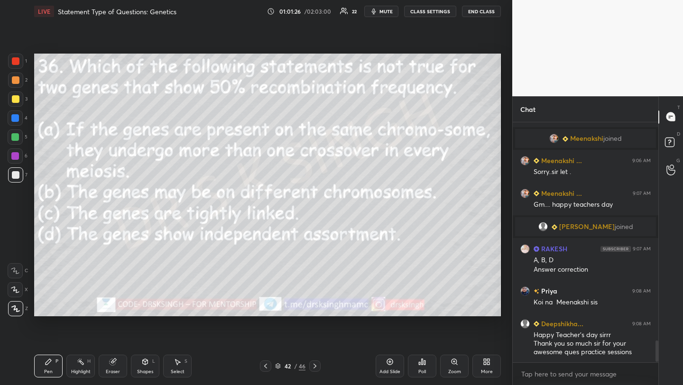
click at [267, 365] on icon at bounding box center [266, 366] width 8 height 8
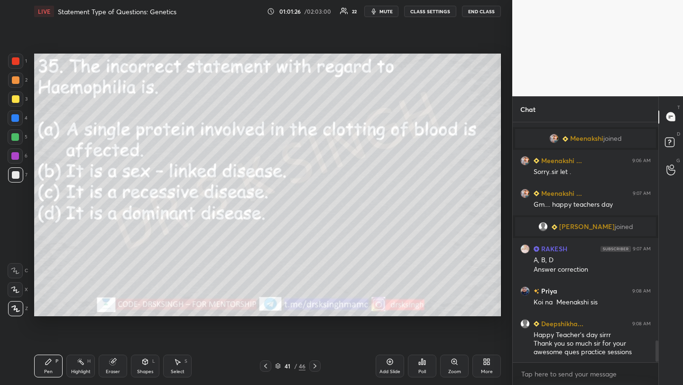
click at [267, 365] on icon at bounding box center [266, 366] width 8 height 8
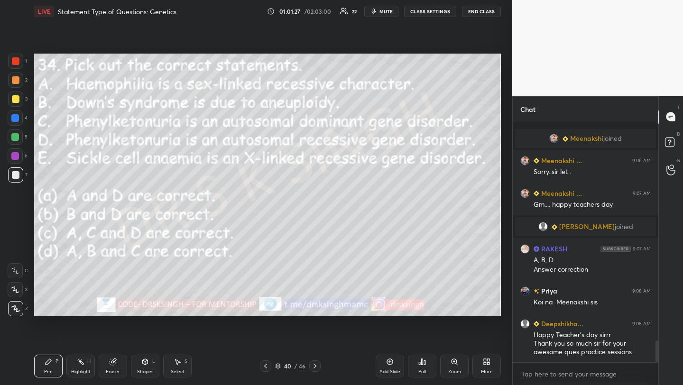
scroll to position [2422, 0]
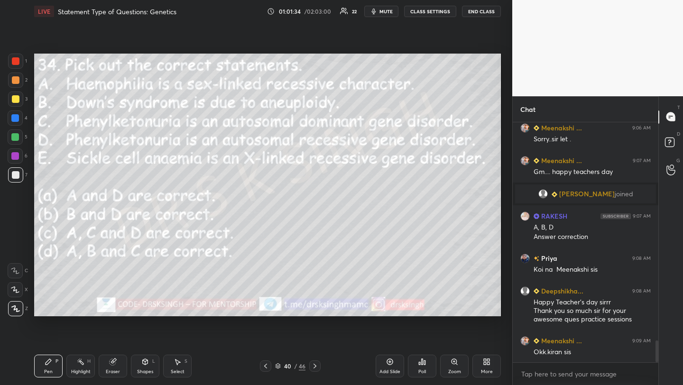
click at [377, 8] on icon "button" at bounding box center [374, 12] width 8 height 8
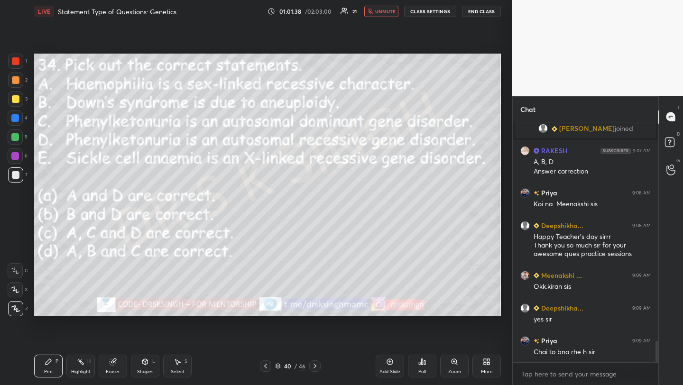
click at [392, 9] on span "unmute" at bounding box center [385, 11] width 20 height 7
click at [384, 9] on span "mute" at bounding box center [385, 11] width 13 height 7
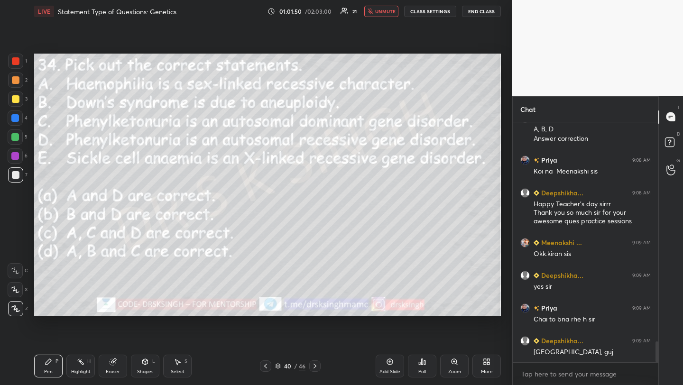
click at [381, 8] on span "unmute" at bounding box center [385, 11] width 20 height 7
click at [382, 9] on span "mute" at bounding box center [385, 11] width 13 height 7
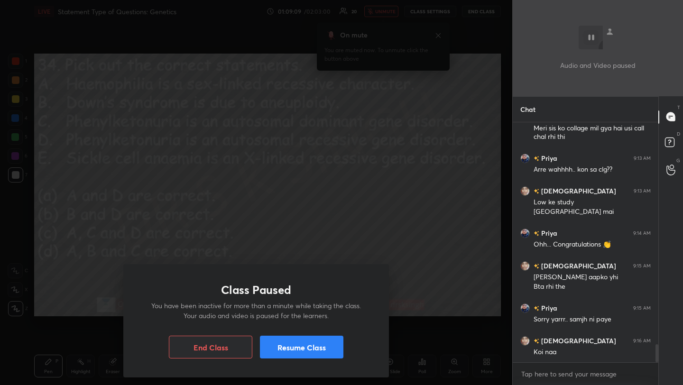
scroll to position [2982, 0]
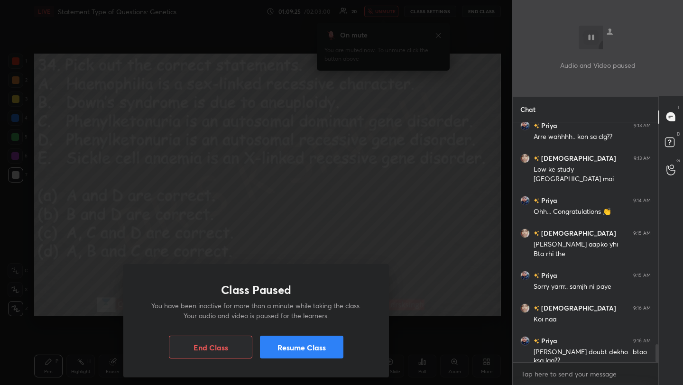
click at [326, 338] on button "Resume Class" at bounding box center [301, 347] width 83 height 23
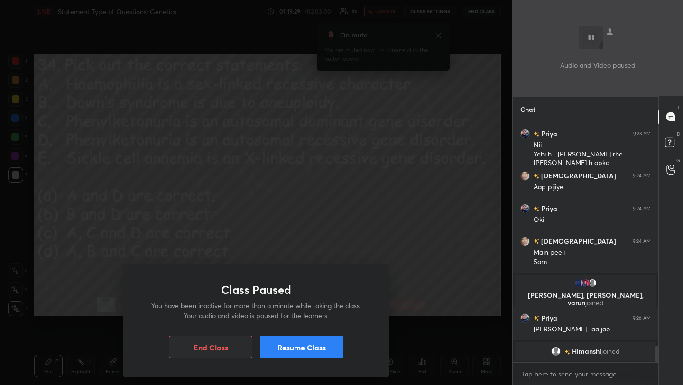
scroll to position [3335, 0]
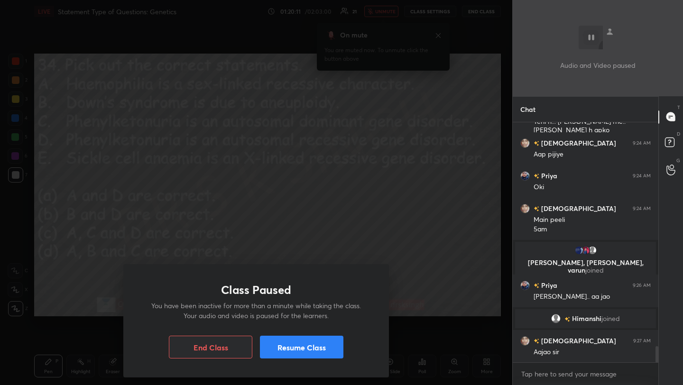
click at [319, 349] on button "Resume Class" at bounding box center [301, 347] width 83 height 23
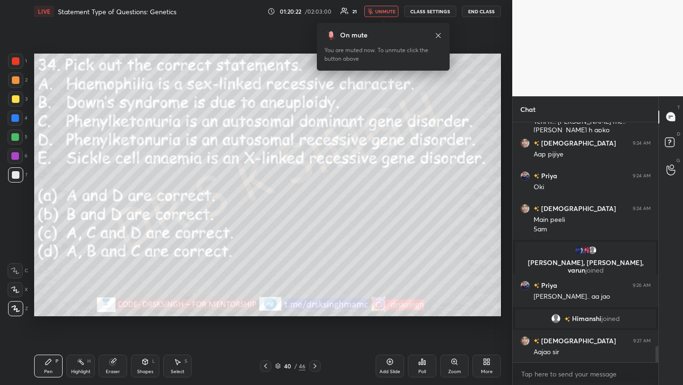
click at [393, 10] on span "unmute" at bounding box center [385, 11] width 20 height 7
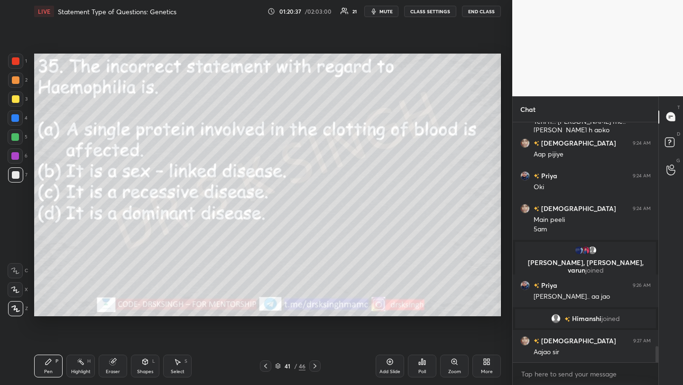
click at [424, 364] on icon at bounding box center [424, 362] width 1 height 4
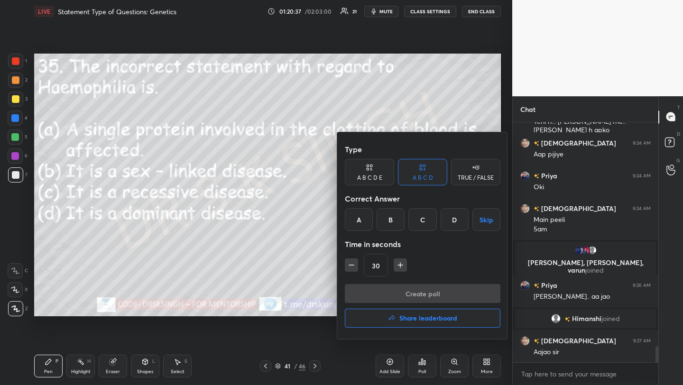
click at [454, 215] on div "D" at bounding box center [454, 219] width 28 height 23
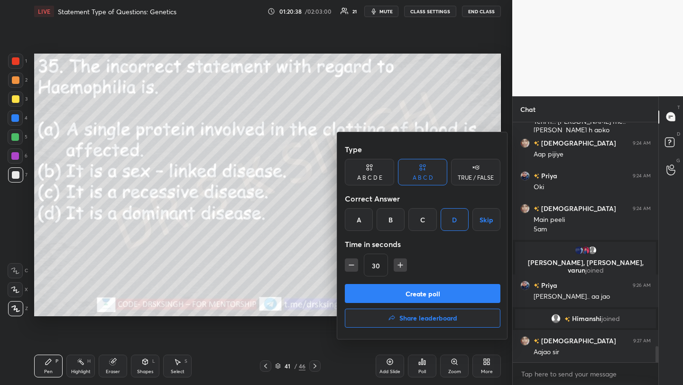
click at [439, 286] on button "Create poll" at bounding box center [422, 293] width 155 height 19
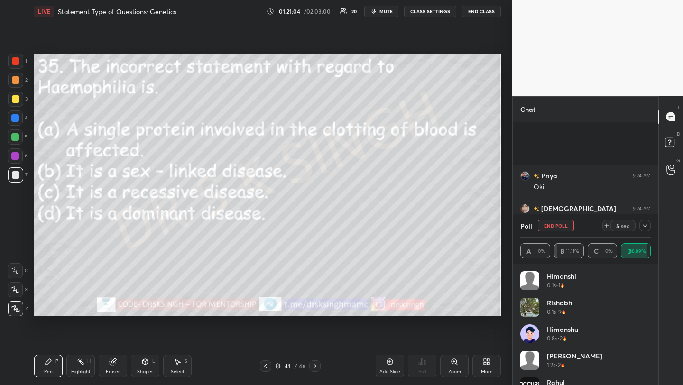
scroll to position [3418, 0]
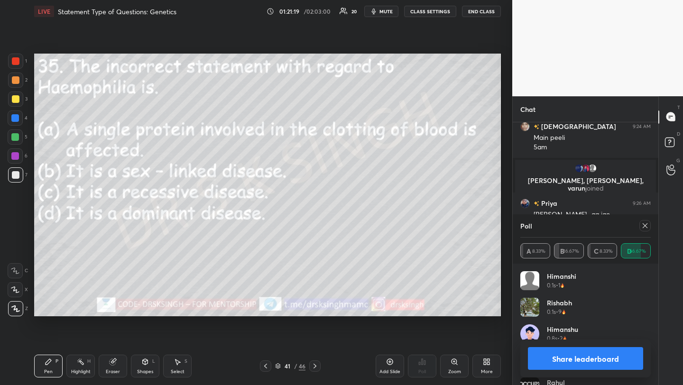
click at [643, 226] on icon at bounding box center [645, 226] width 8 height 8
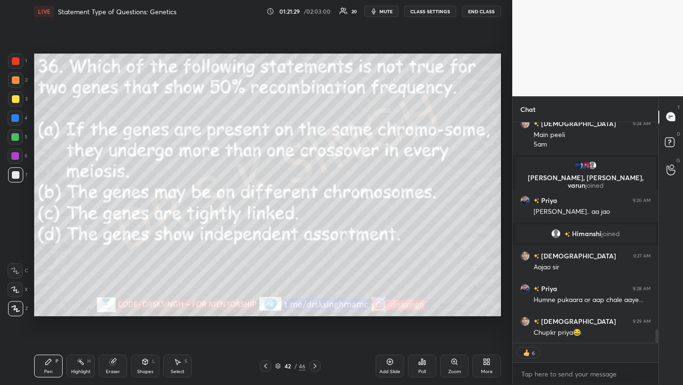
scroll to position [3443, 0]
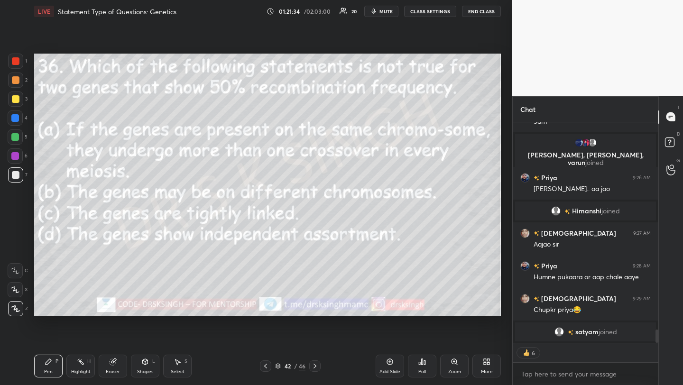
click at [419, 357] on div "Poll" at bounding box center [422, 366] width 28 height 23
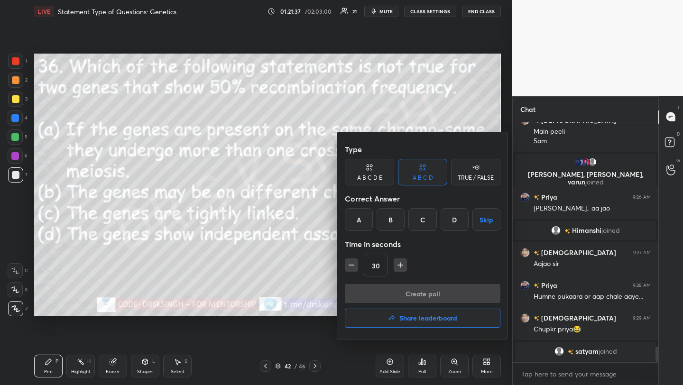
click at [427, 216] on div "C" at bounding box center [422, 219] width 28 height 23
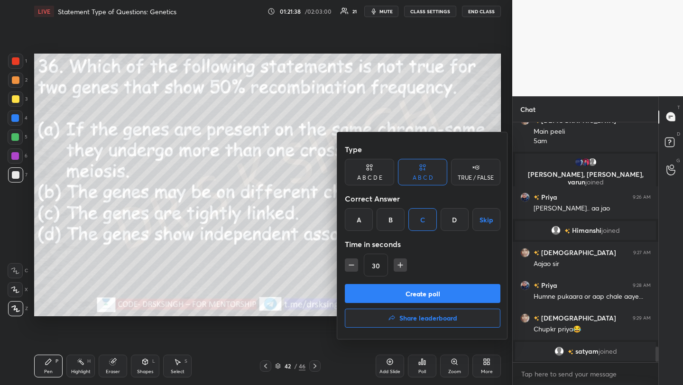
click at [415, 293] on button "Create poll" at bounding box center [422, 293] width 155 height 19
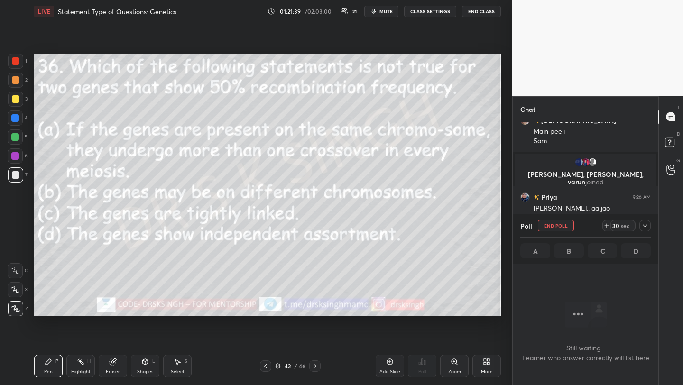
scroll to position [3, 3]
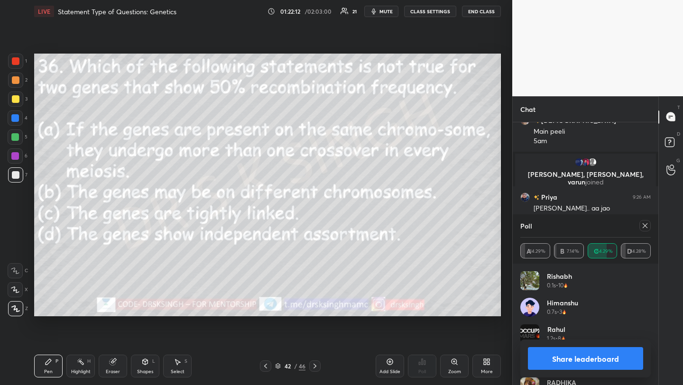
click at [639, 226] on div at bounding box center [644, 225] width 11 height 11
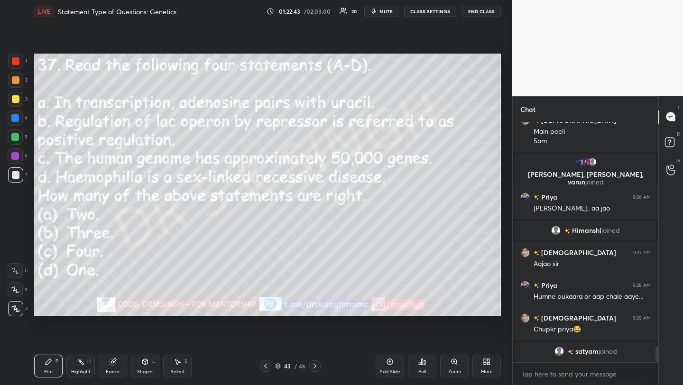
click at [385, 6] on button "mute" at bounding box center [381, 11] width 34 height 11
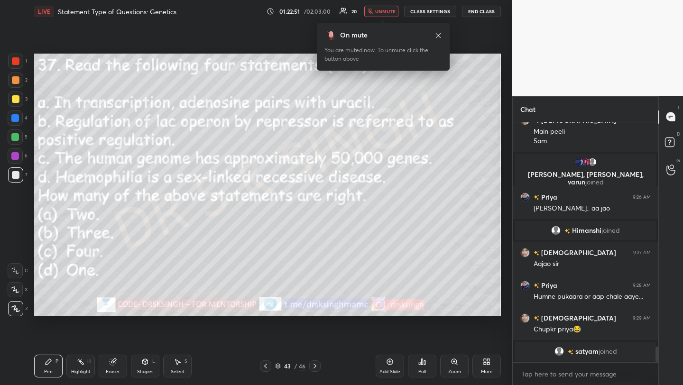
click at [424, 374] on div "Poll" at bounding box center [422, 371] width 8 height 5
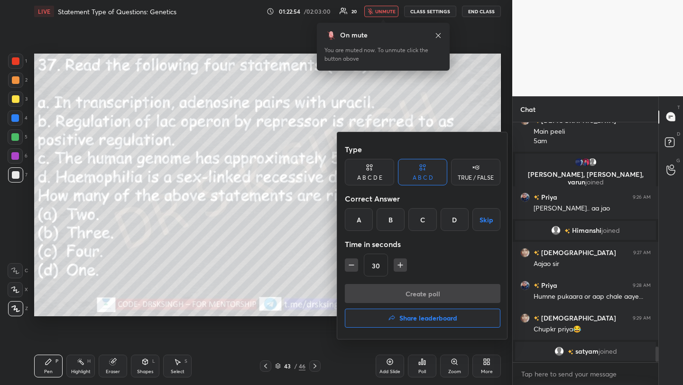
click at [364, 210] on div "A" at bounding box center [359, 219] width 28 height 23
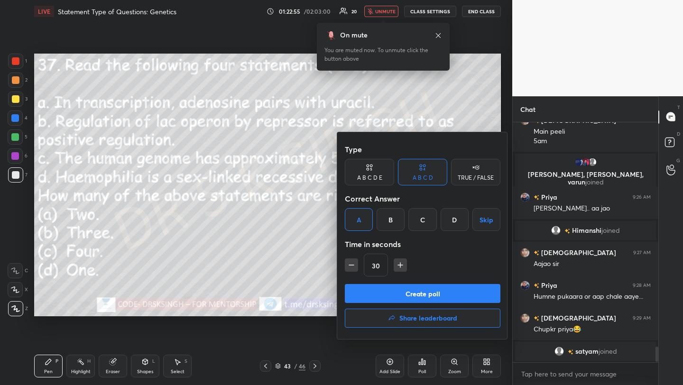
click at [401, 286] on button "Create poll" at bounding box center [422, 293] width 155 height 19
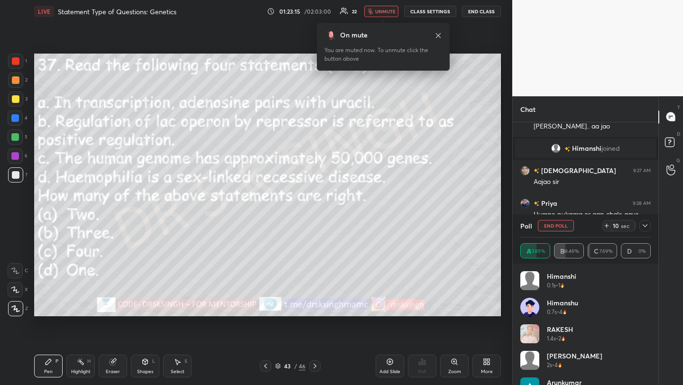
scroll to position [3, 3]
click at [391, 11] on span "unmute" at bounding box center [385, 11] width 20 height 7
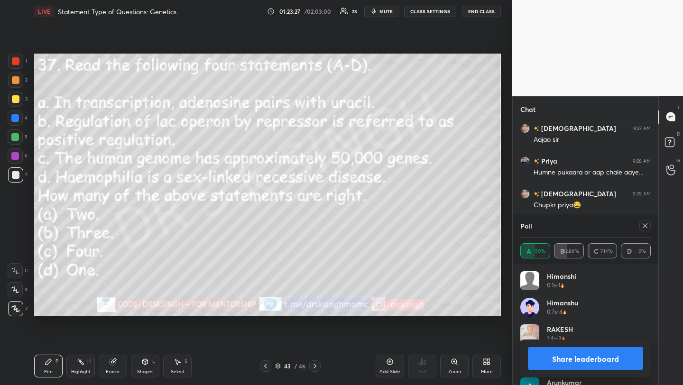
scroll to position [3437, 0]
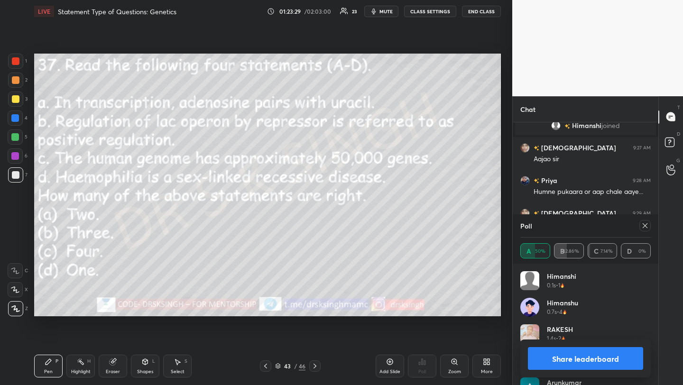
click at [646, 229] on icon at bounding box center [645, 226] width 8 height 8
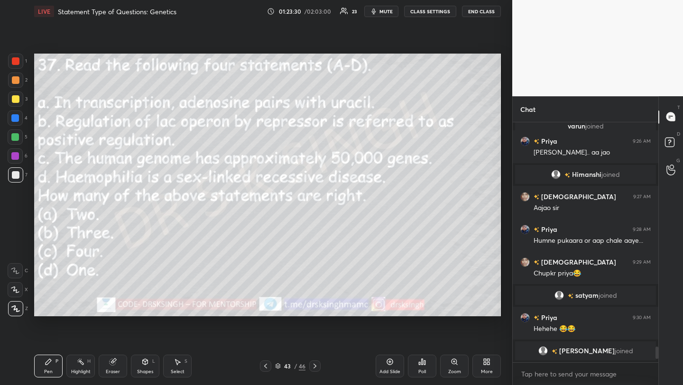
scroll to position [3, 3]
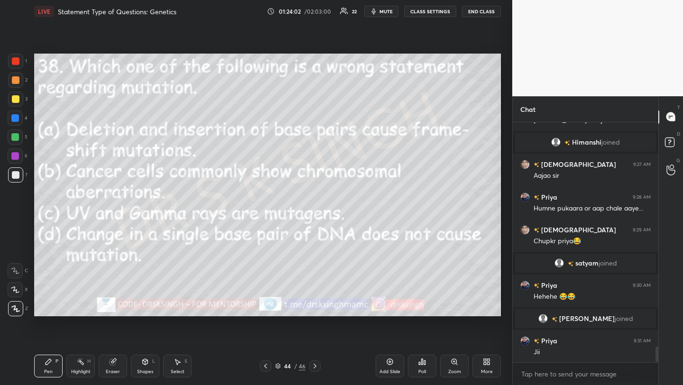
click at [424, 360] on icon at bounding box center [422, 362] width 8 height 8
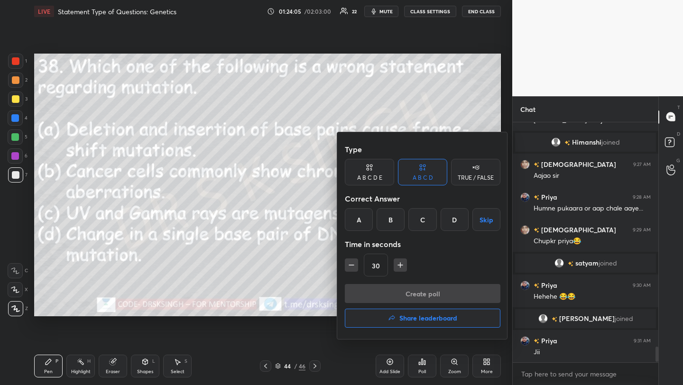
click at [454, 218] on div "D" at bounding box center [454, 219] width 28 height 23
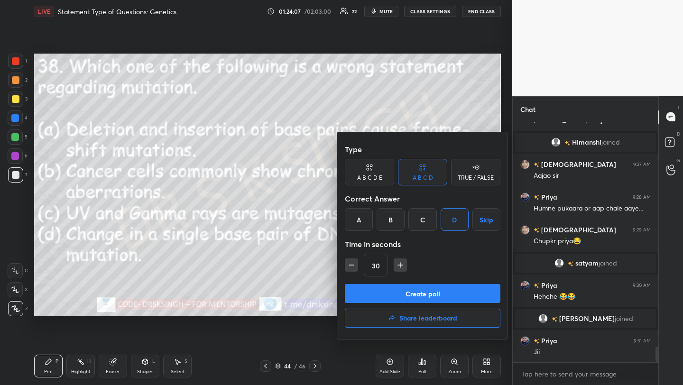
click at [448, 293] on button "Create poll" at bounding box center [422, 293] width 155 height 19
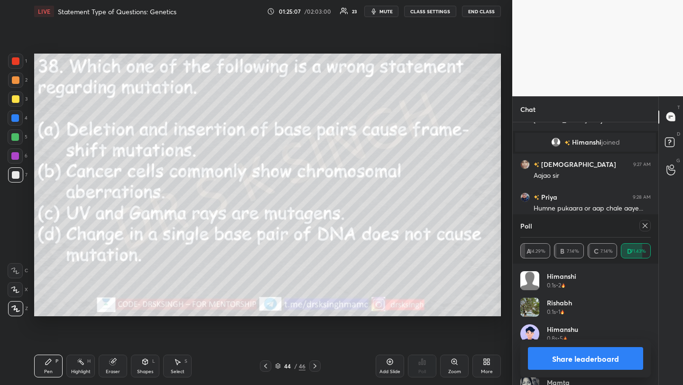
scroll to position [3461, 0]
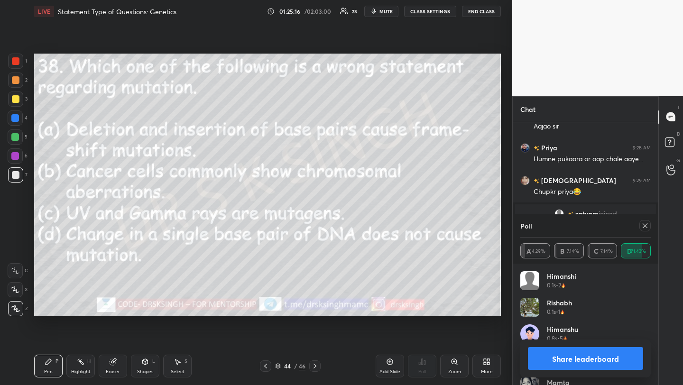
click at [644, 226] on icon at bounding box center [644, 225] width 5 height 5
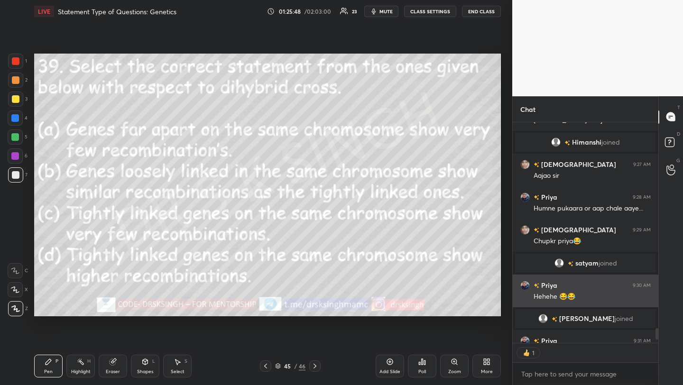
scroll to position [3, 3]
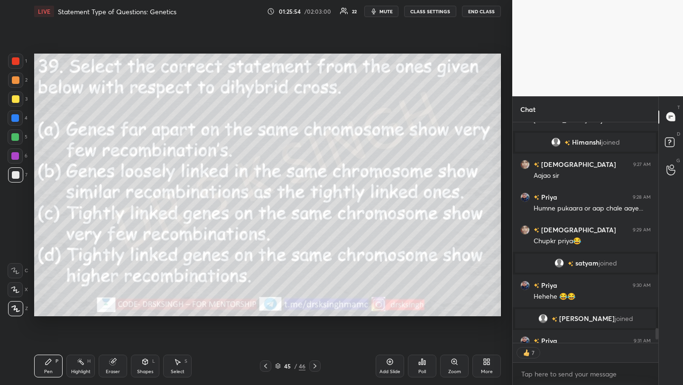
click at [423, 374] on div "Poll" at bounding box center [422, 371] width 8 height 5
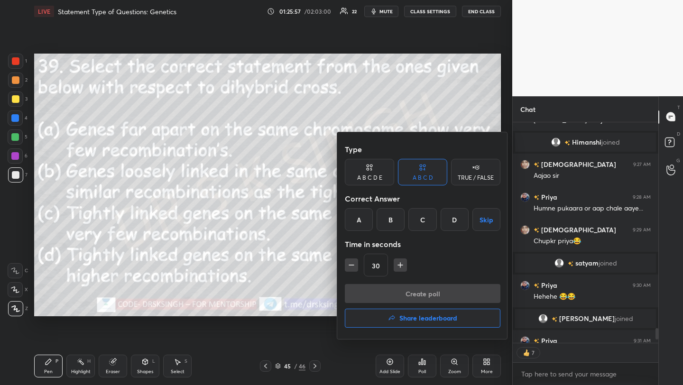
click at [425, 229] on div "C" at bounding box center [422, 219] width 28 height 23
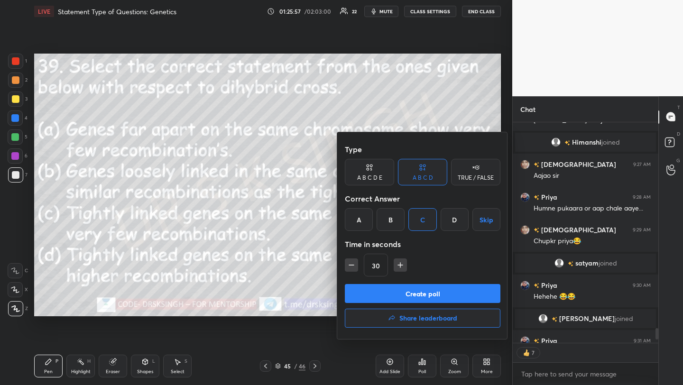
click at [423, 294] on button "Create poll" at bounding box center [422, 293] width 155 height 19
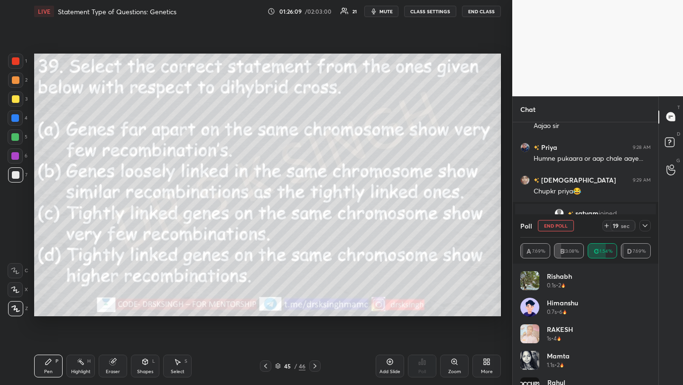
scroll to position [168, 143]
click at [546, 223] on button "End Poll" at bounding box center [556, 225] width 36 height 11
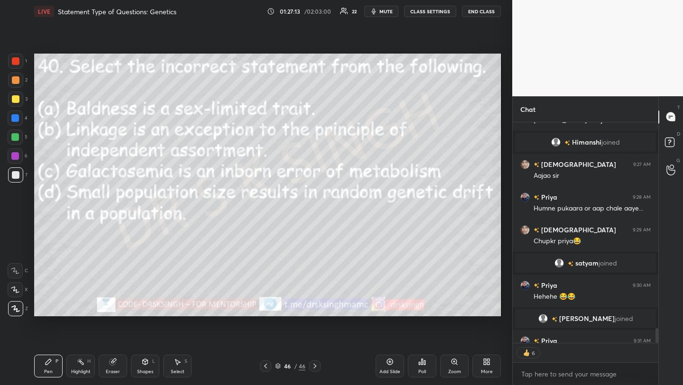
scroll to position [3412, 0]
click at [386, 14] on span "mute" at bounding box center [385, 11] width 13 height 7
click at [419, 366] on div "Poll" at bounding box center [422, 366] width 28 height 23
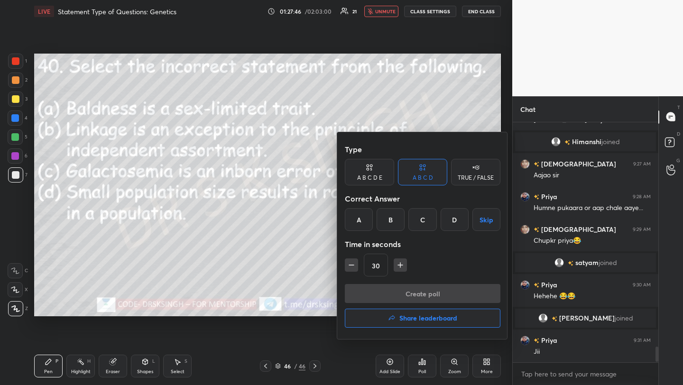
scroll to position [3, 3]
click at [349, 222] on div "A" at bounding box center [359, 219] width 28 height 23
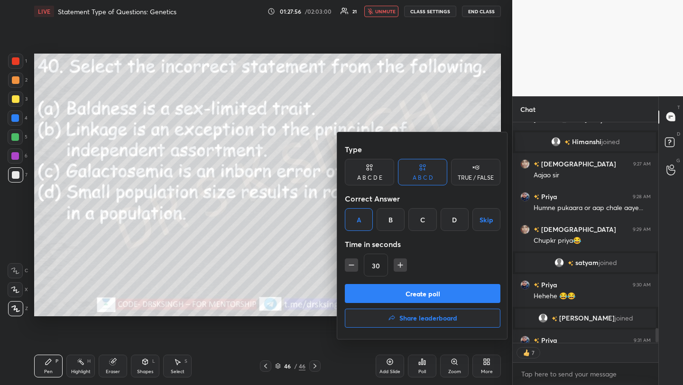
scroll to position [3454, 0]
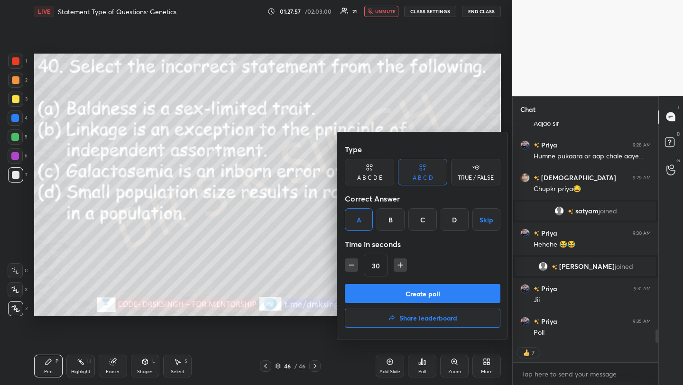
click at [415, 296] on button "Create poll" at bounding box center [422, 293] width 155 height 19
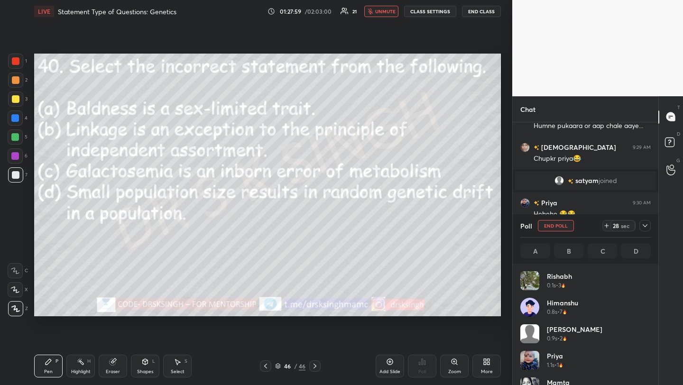
scroll to position [111, 128]
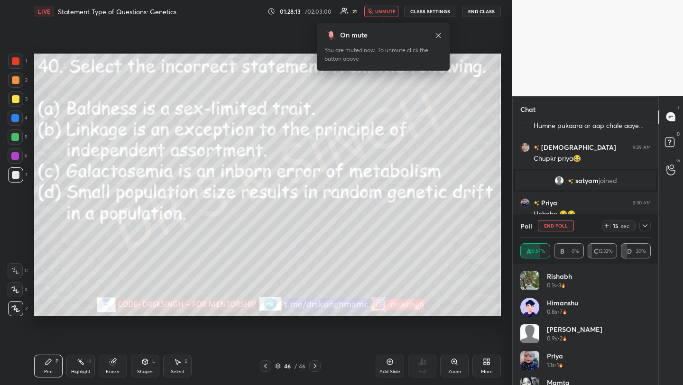
click at [360, 60] on body "1 2 3 4 5 6 7 C X Z C X Z E E Erase all H H LIVE Statement Type of Questions: G…" at bounding box center [341, 192] width 683 height 385
click at [557, 227] on button "End Poll" at bounding box center [556, 225] width 36 height 11
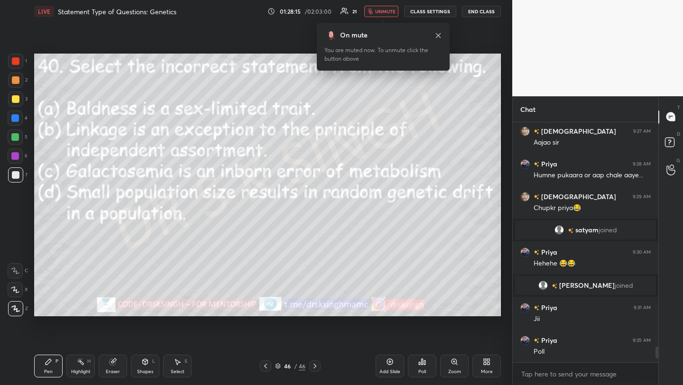
scroll to position [3435, 0]
click at [391, 10] on span "unmute" at bounding box center [385, 11] width 20 height 7
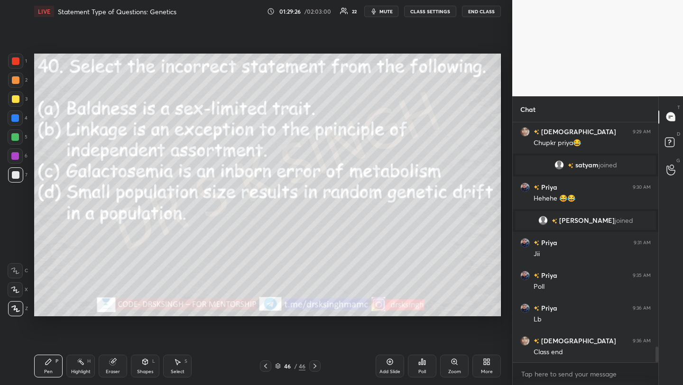
scroll to position [3542, 0]
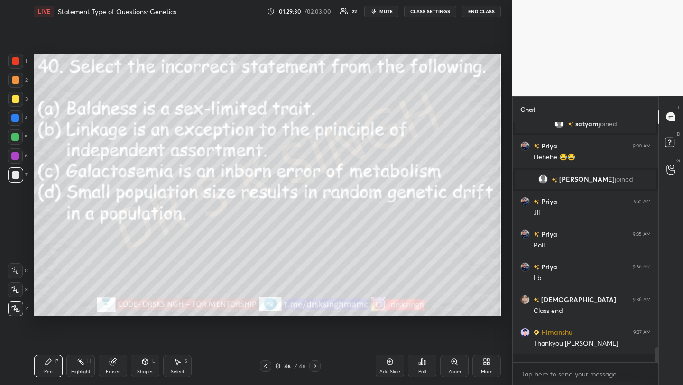
click at [424, 370] on div "Poll" at bounding box center [422, 371] width 8 height 5
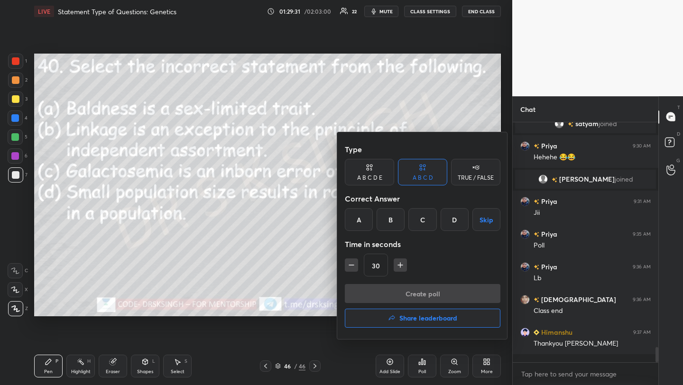
click at [419, 317] on h4 "Share leaderboard" at bounding box center [428, 318] width 58 height 7
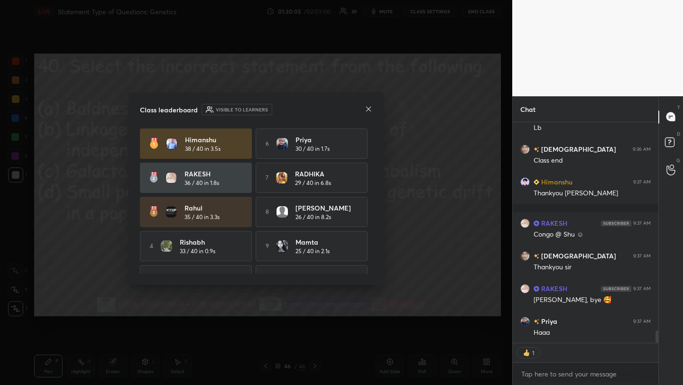
scroll to position [3701, 0]
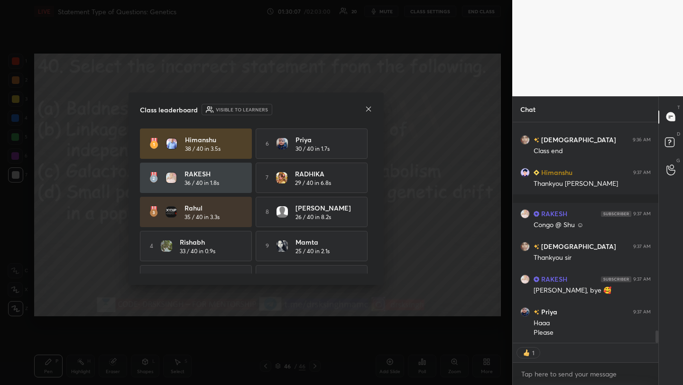
click at [367, 104] on div "Class leaderboard Visible to learners" at bounding box center [256, 109] width 232 height 11
click at [369, 111] on icon at bounding box center [369, 109] width 8 height 8
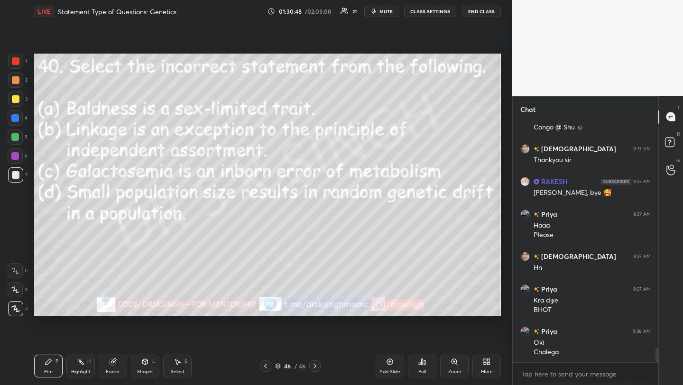
scroll to position [3, 3]
click at [488, 371] on div "More" at bounding box center [487, 371] width 12 height 5
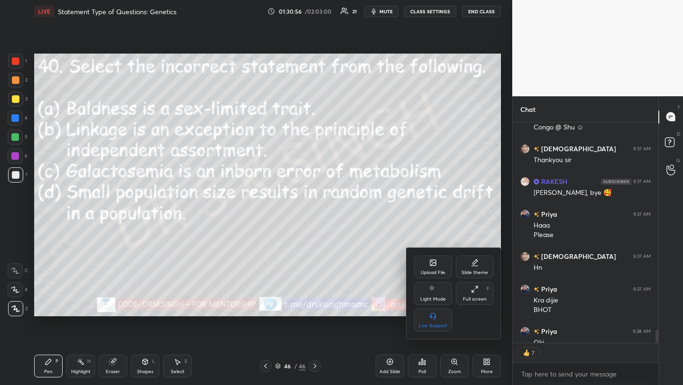
click at [428, 266] on div "Upload File" at bounding box center [433, 267] width 38 height 23
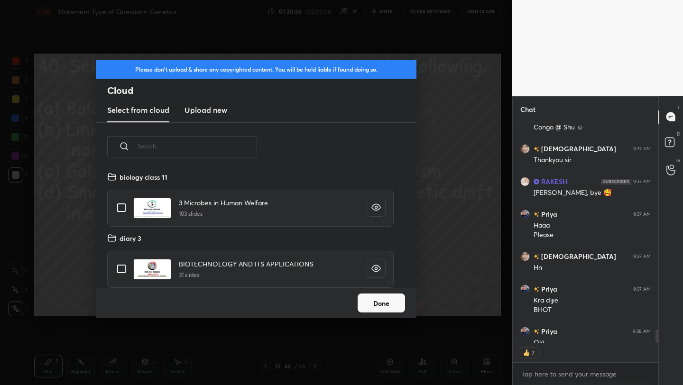
scroll to position [117, 304]
click at [217, 112] on h3 "Upload new" at bounding box center [205, 109] width 43 height 11
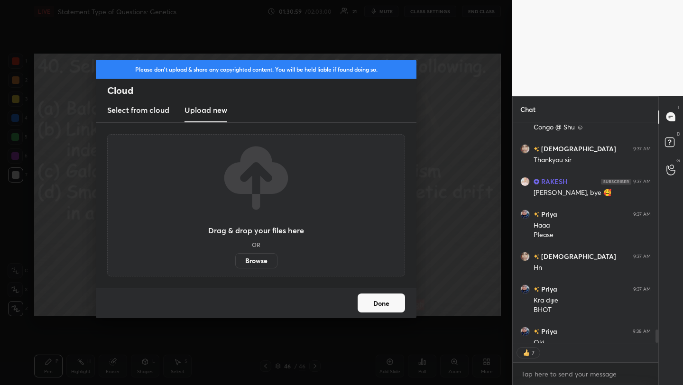
click at [260, 258] on label "Browse" at bounding box center [256, 260] width 42 height 15
click at [235, 258] on input "Browse" at bounding box center [235, 260] width 0 height 15
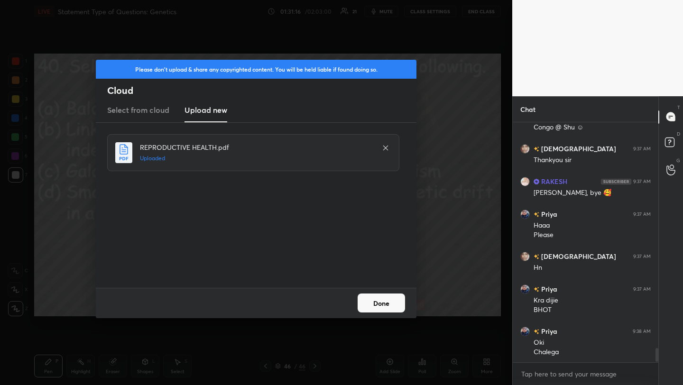
click at [380, 306] on button "Done" at bounding box center [380, 302] width 47 height 19
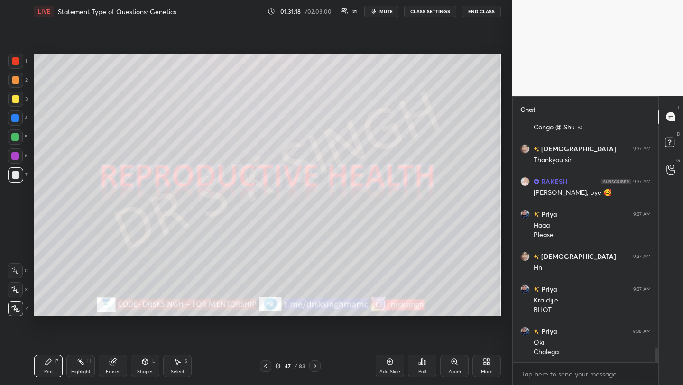
scroll to position [3822, 0]
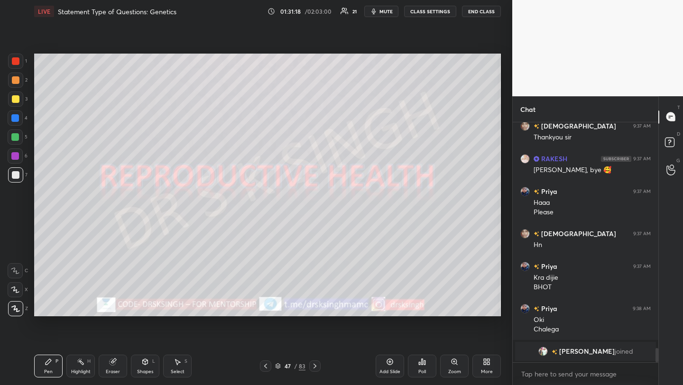
click at [384, 11] on span "mute" at bounding box center [385, 11] width 13 height 7
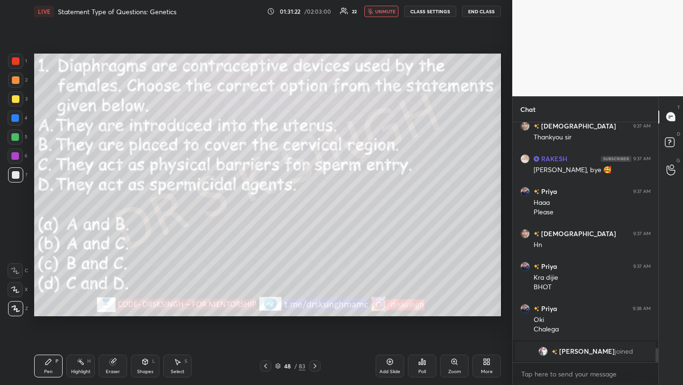
click at [379, 10] on span "unmute" at bounding box center [385, 11] width 20 height 7
click at [415, 366] on div "Poll" at bounding box center [422, 366] width 28 height 23
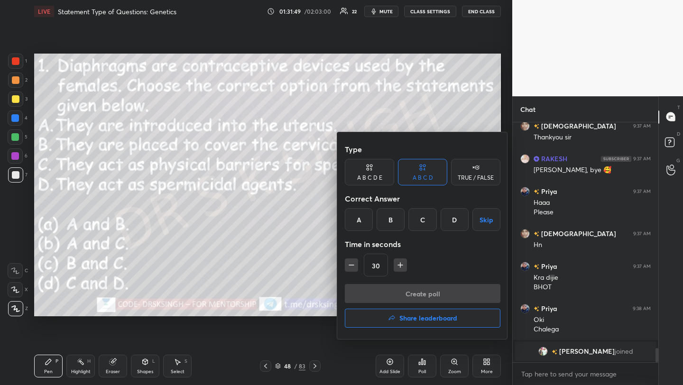
click at [414, 218] on div "C" at bounding box center [422, 219] width 28 height 23
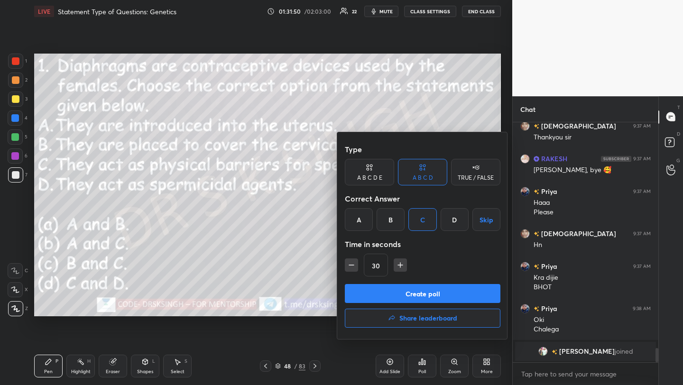
click at [423, 292] on button "Create poll" at bounding box center [422, 293] width 155 height 19
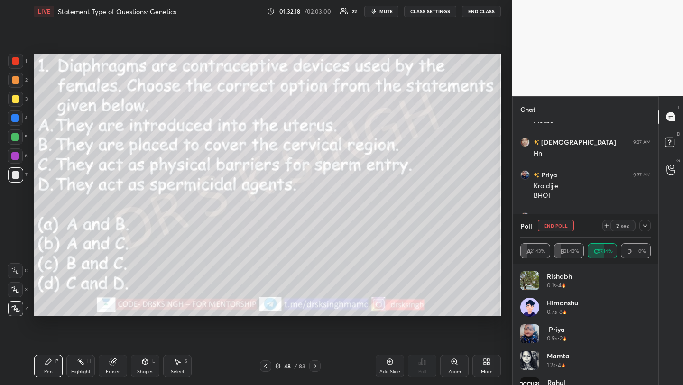
scroll to position [3765, 0]
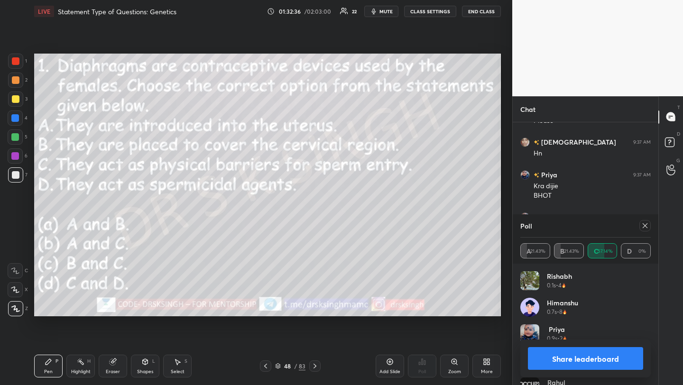
click at [642, 224] on icon at bounding box center [645, 226] width 8 height 8
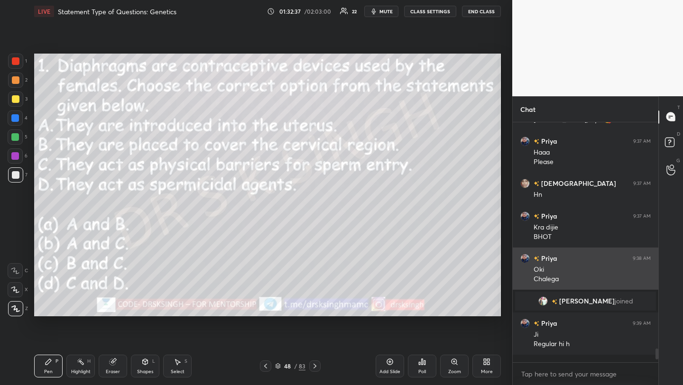
scroll to position [3721, 0]
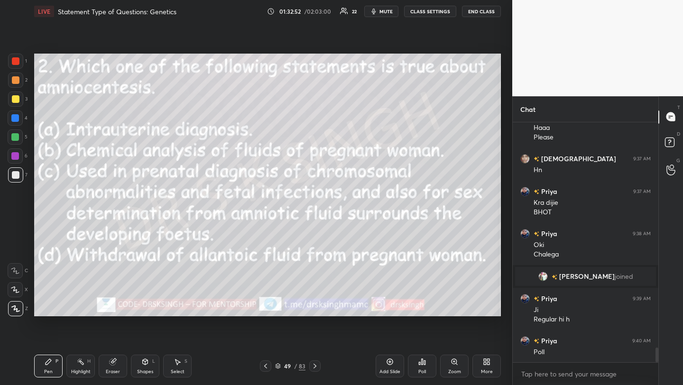
click at [419, 366] on div "Poll" at bounding box center [422, 366] width 28 height 23
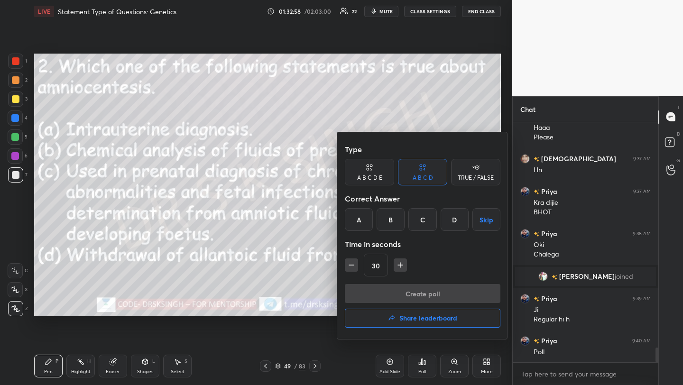
click at [423, 224] on div "C" at bounding box center [422, 219] width 28 height 23
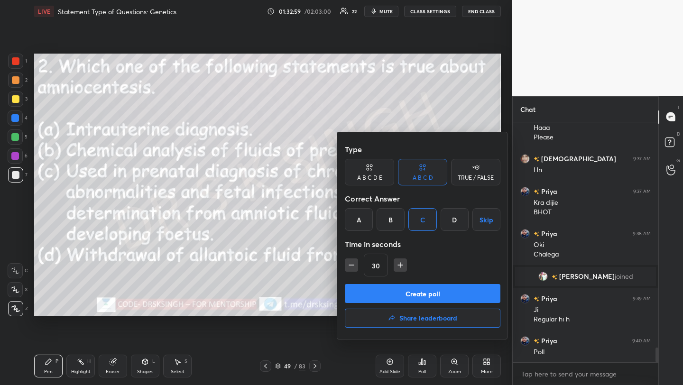
click at [441, 296] on button "Create poll" at bounding box center [422, 293] width 155 height 19
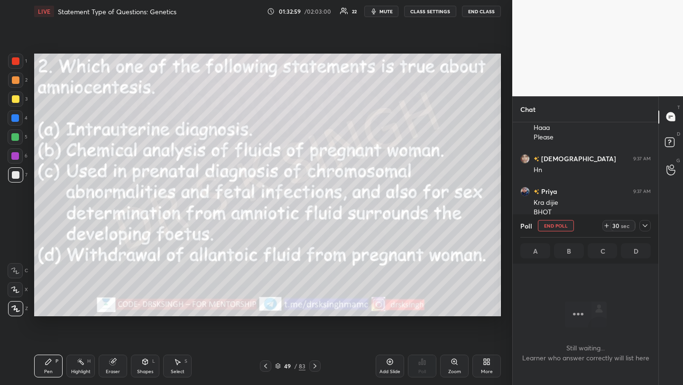
scroll to position [3, 3]
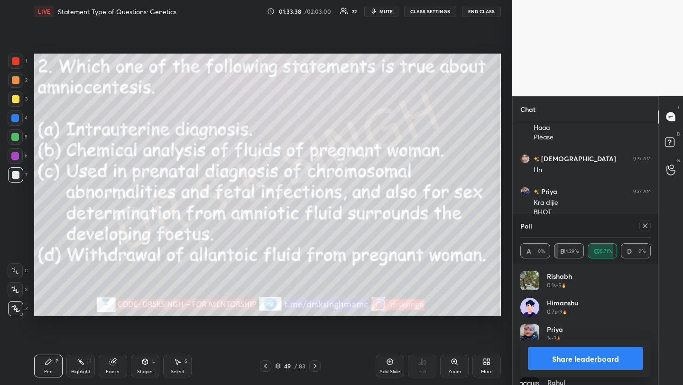
click at [646, 224] on icon at bounding box center [644, 225] width 5 height 5
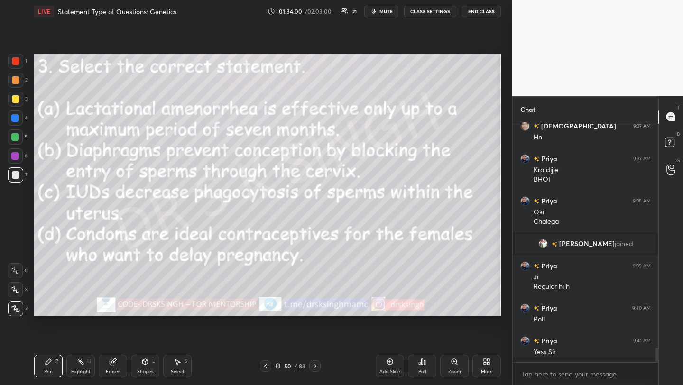
scroll to position [3782, 0]
click at [419, 375] on div "Poll" at bounding box center [422, 366] width 28 height 23
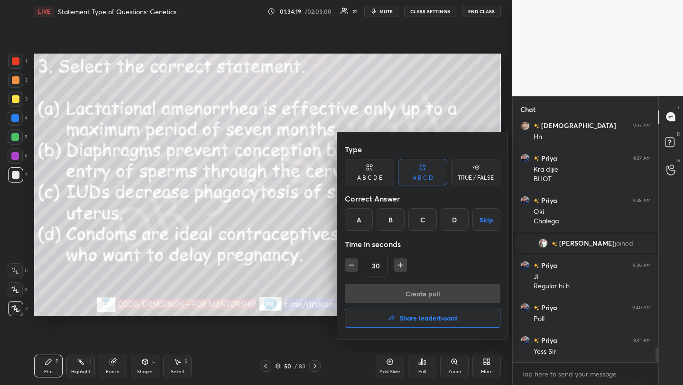
click at [397, 219] on div "B" at bounding box center [390, 219] width 28 height 23
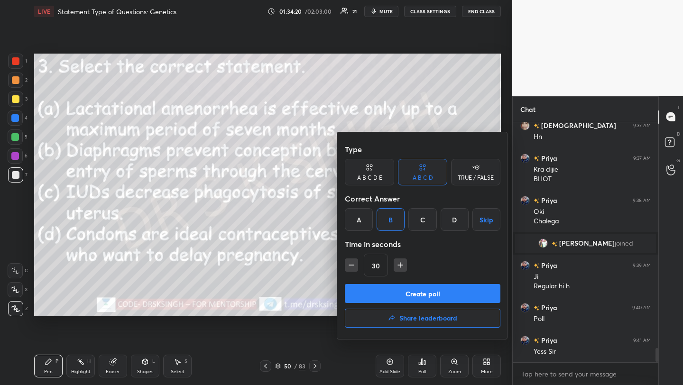
click at [423, 289] on button "Create poll" at bounding box center [422, 293] width 155 height 19
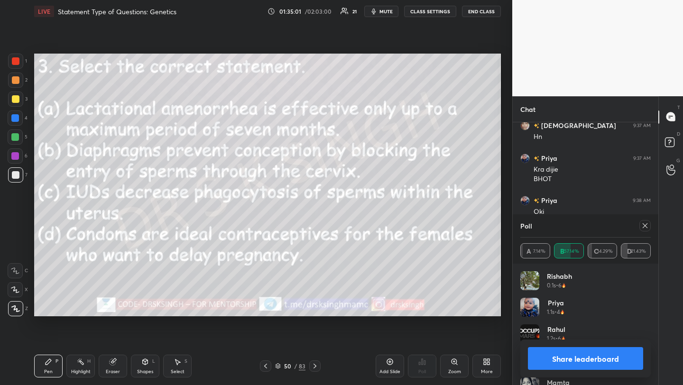
scroll to position [3864, 0]
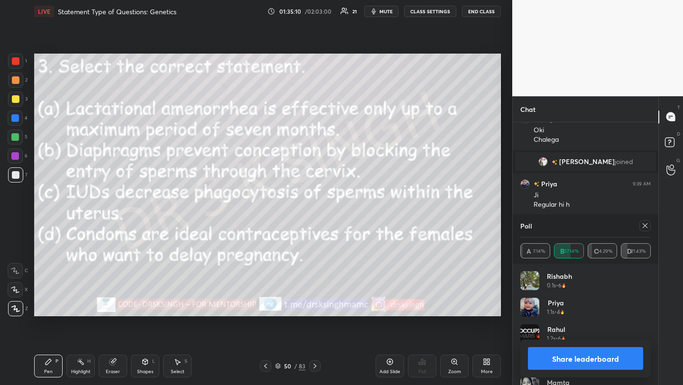
click at [639, 224] on div at bounding box center [644, 225] width 11 height 11
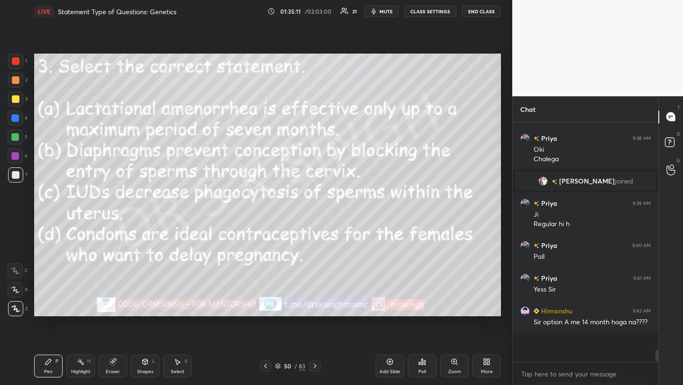
scroll to position [221, 143]
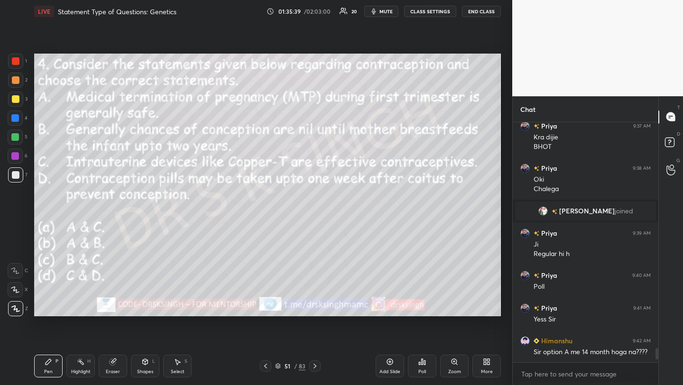
click at [429, 369] on div "Poll" at bounding box center [422, 366] width 28 height 23
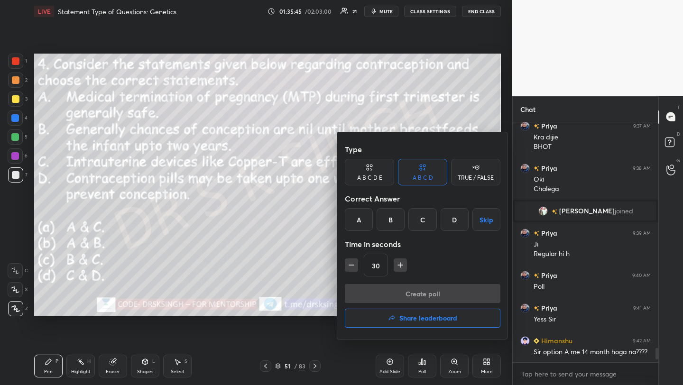
click at [351, 219] on div "A" at bounding box center [359, 219] width 28 height 23
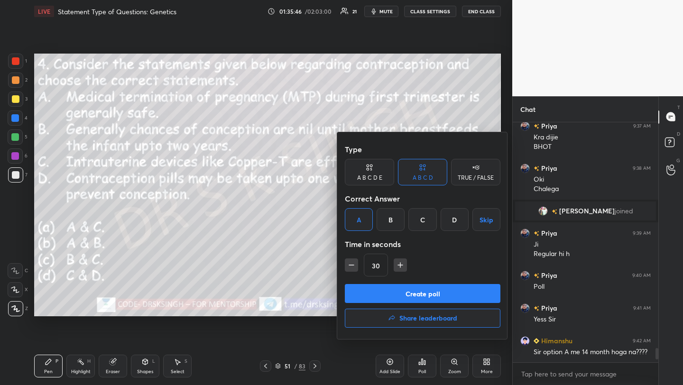
click at [393, 292] on button "Create poll" at bounding box center [422, 293] width 155 height 19
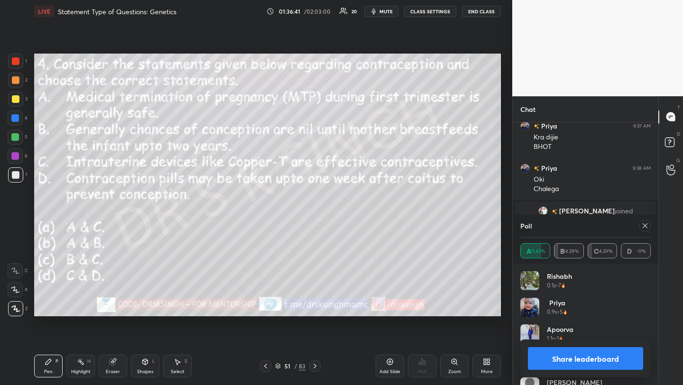
scroll to position [3, 3]
click at [640, 226] on div at bounding box center [644, 225] width 11 height 11
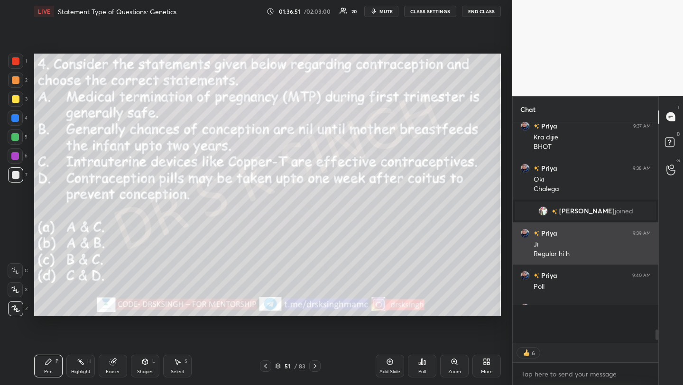
scroll to position [158, 143]
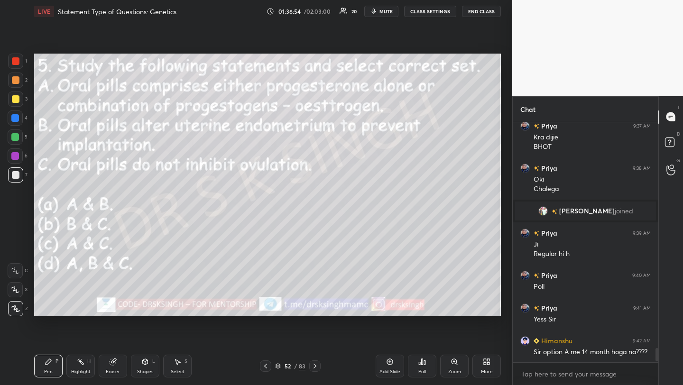
click at [422, 372] on div "Poll" at bounding box center [422, 371] width 8 height 5
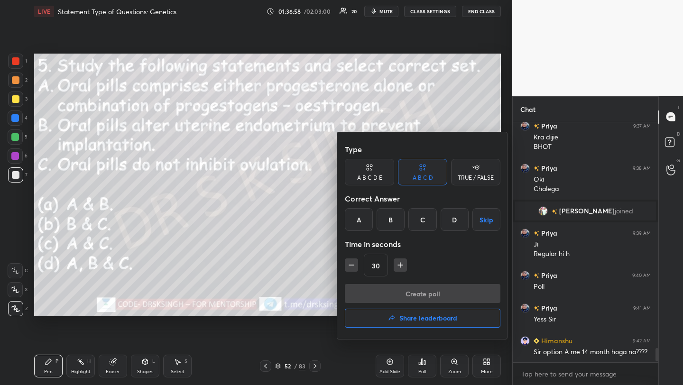
click at [364, 222] on div "A" at bounding box center [359, 219] width 28 height 23
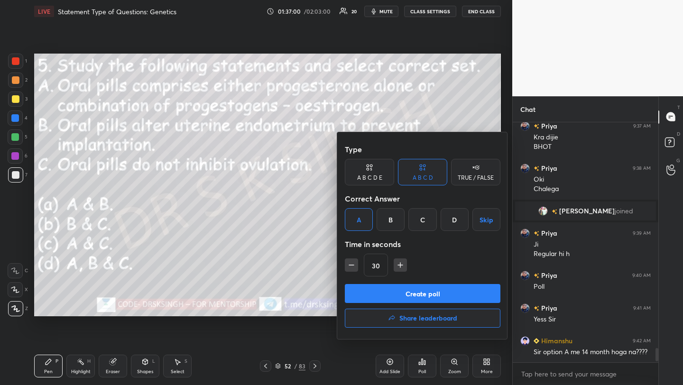
click at [403, 294] on button "Create poll" at bounding box center [422, 293] width 155 height 19
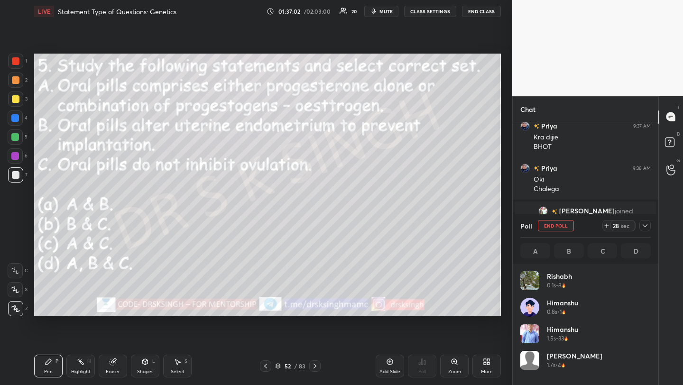
scroll to position [111, 128]
click at [381, 9] on span "mute" at bounding box center [385, 11] width 13 height 7
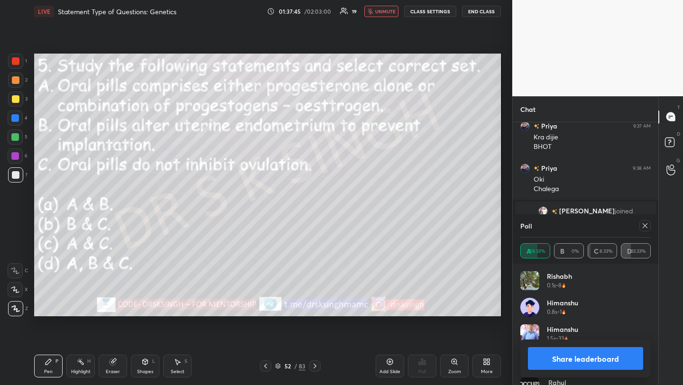
click at [391, 9] on span "unmute" at bounding box center [385, 11] width 20 height 7
click at [648, 226] on icon at bounding box center [645, 226] width 8 height 8
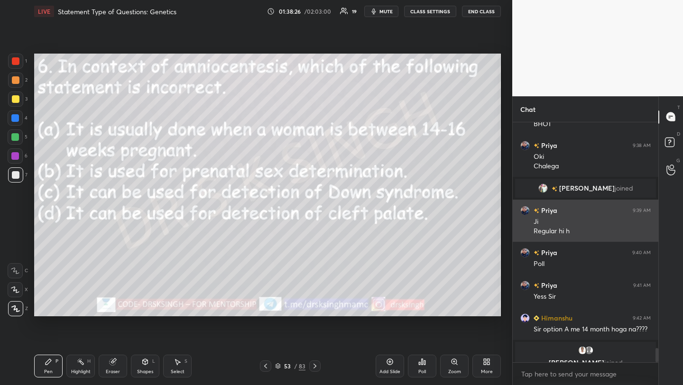
scroll to position [3849, 0]
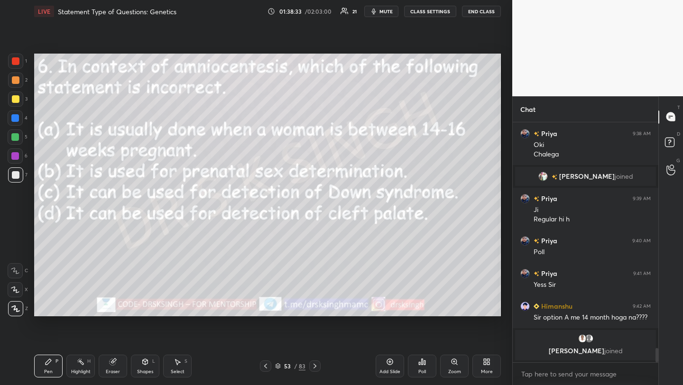
click at [417, 366] on div "Poll" at bounding box center [422, 366] width 28 height 23
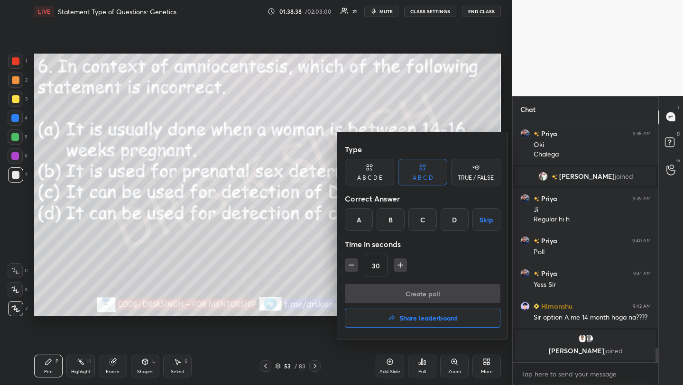
click at [456, 219] on div "D" at bounding box center [454, 219] width 28 height 23
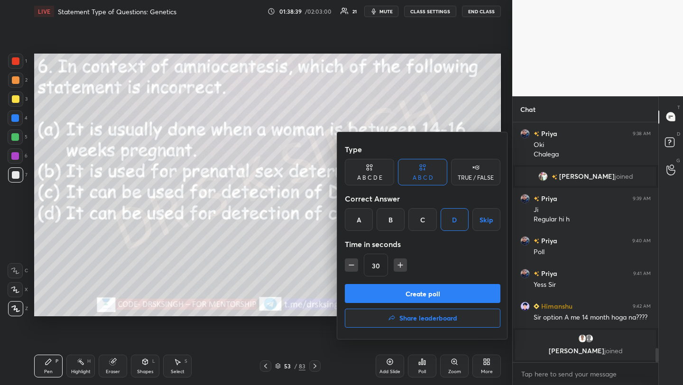
click at [446, 292] on button "Create poll" at bounding box center [422, 293] width 155 height 19
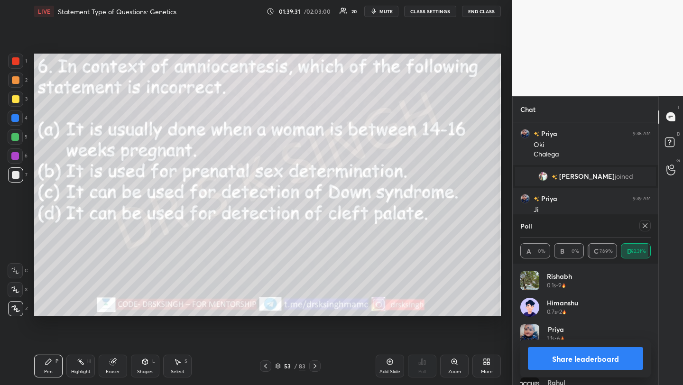
scroll to position [3898, 0]
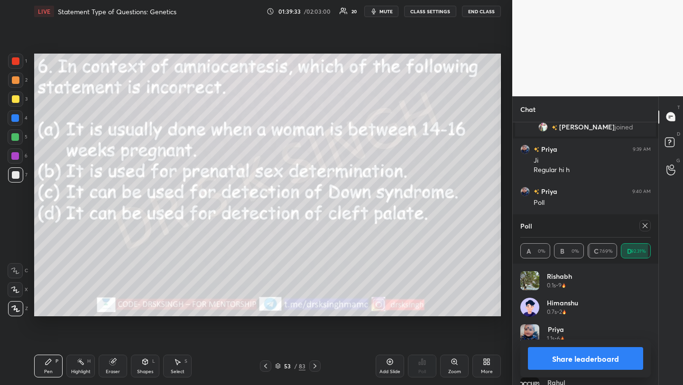
click at [582, 227] on div "1 2 3 4 5 6 7 C X Z C X Z E E Erase all H H LIVE Statement Type of Questions: G…" at bounding box center [341, 192] width 683 height 385
click at [643, 227] on icon at bounding box center [645, 226] width 8 height 8
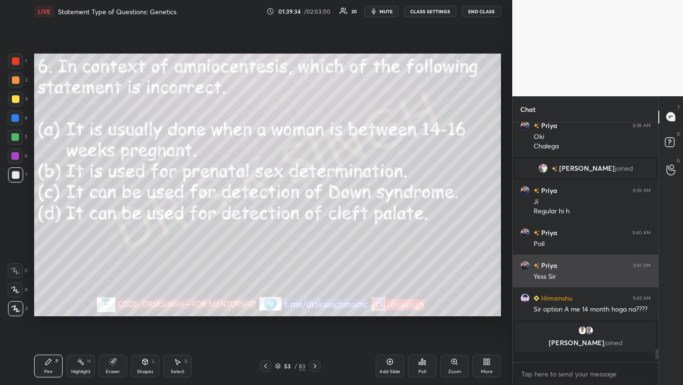
scroll to position [3854, 0]
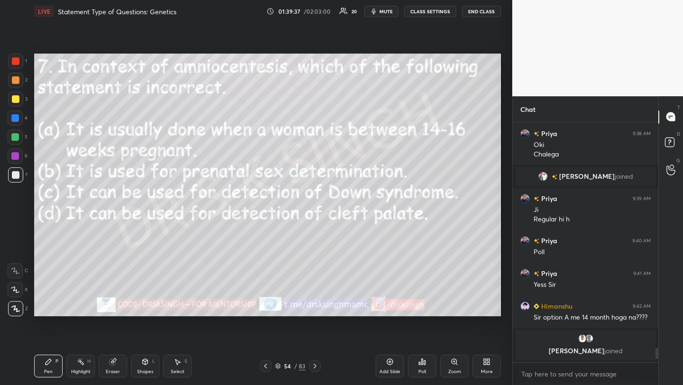
click at [423, 370] on div "Poll" at bounding box center [422, 371] width 8 height 5
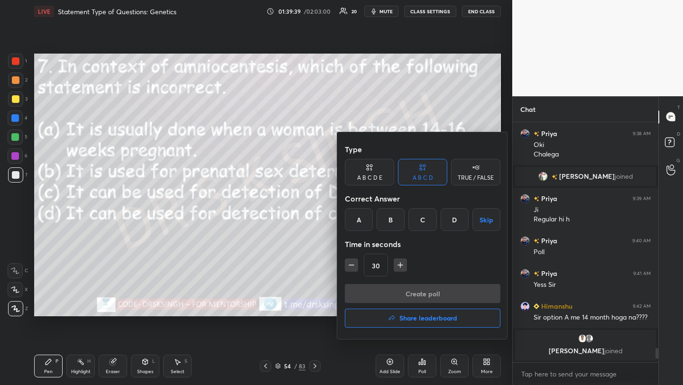
click at [317, 275] on div at bounding box center [341, 192] width 683 height 385
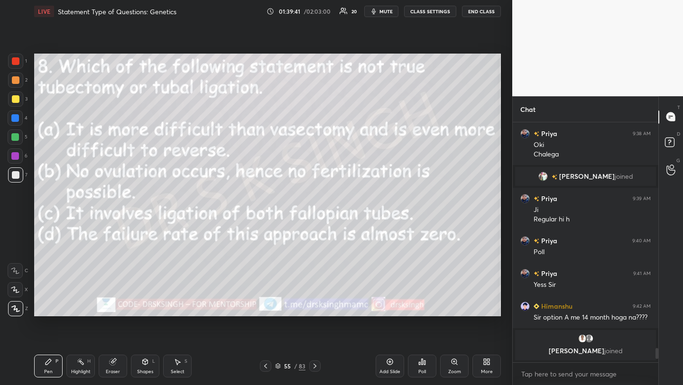
click at [418, 371] on div "Poll" at bounding box center [422, 371] width 8 height 5
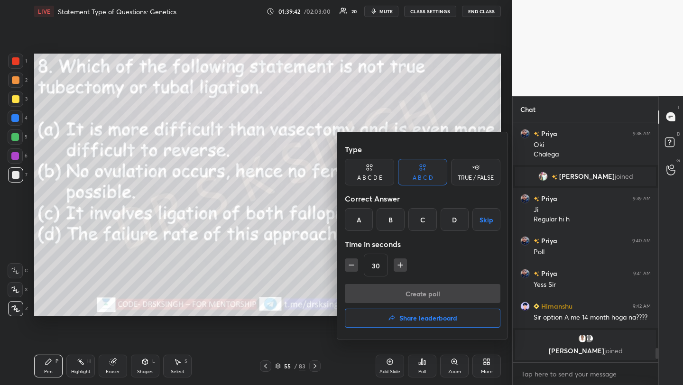
click at [388, 224] on div "B" at bounding box center [390, 219] width 28 height 23
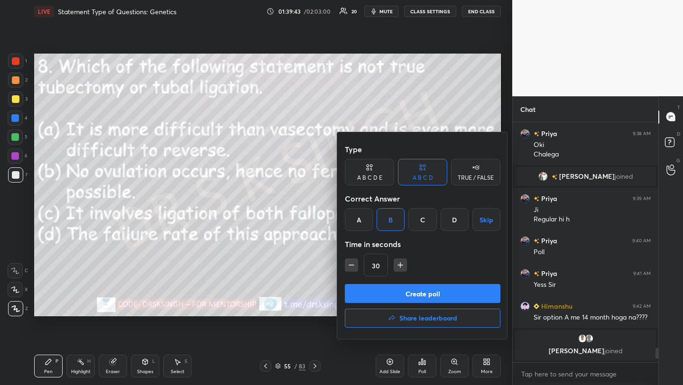
click at [418, 292] on button "Create poll" at bounding box center [422, 293] width 155 height 19
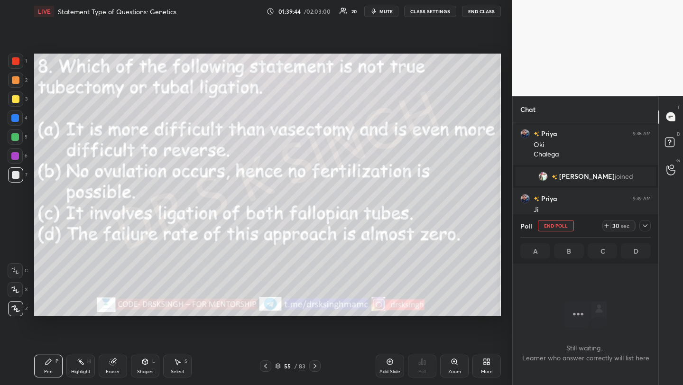
scroll to position [3, 3]
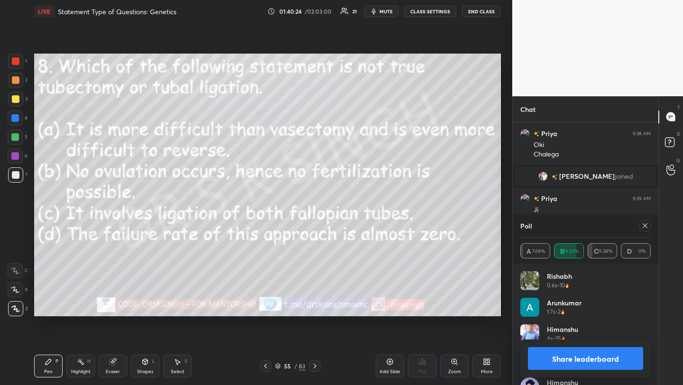
click at [645, 225] on icon at bounding box center [645, 226] width 8 height 8
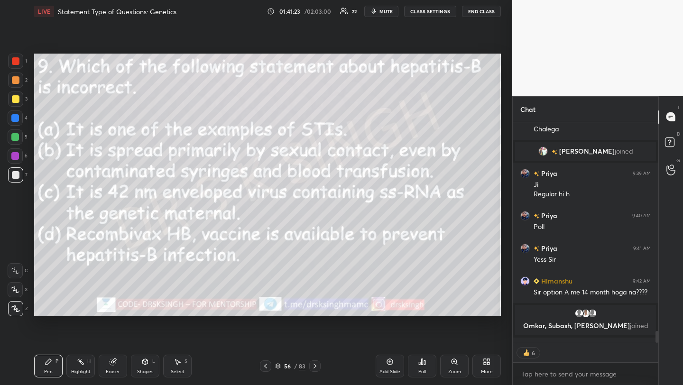
scroll to position [3876, 0]
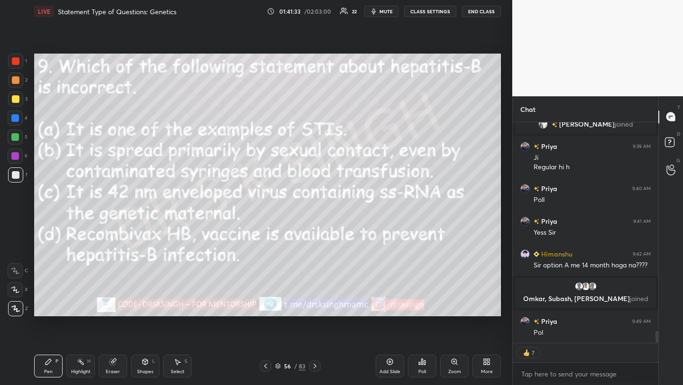
click at [420, 363] on icon at bounding box center [419, 363] width 1 height 2
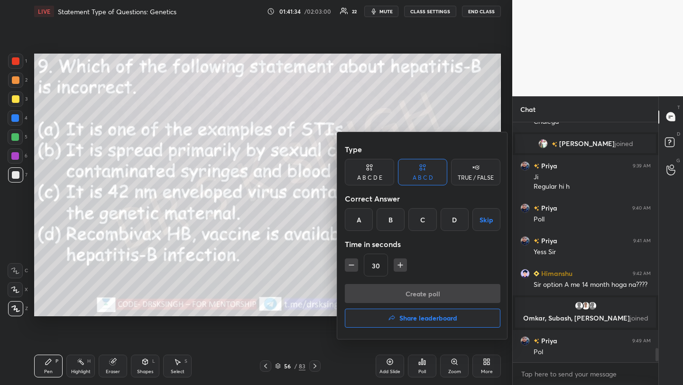
scroll to position [3, 3]
click at [424, 224] on div "C" at bounding box center [422, 219] width 28 height 23
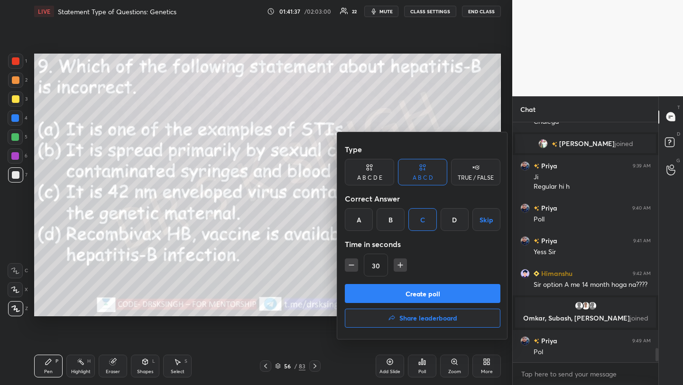
click at [426, 291] on button "Create poll" at bounding box center [422, 293] width 155 height 19
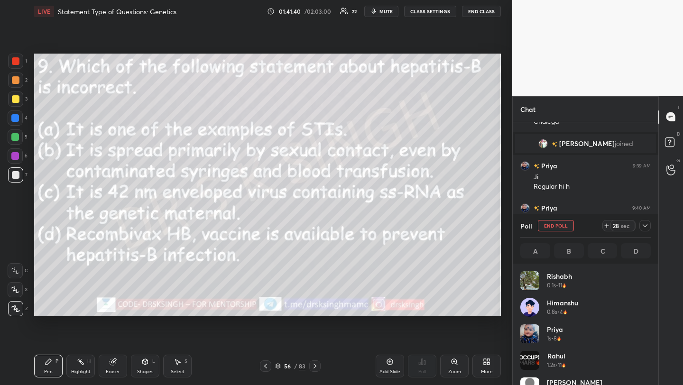
scroll to position [111, 128]
click at [546, 220] on button "End Poll" at bounding box center [556, 225] width 36 height 11
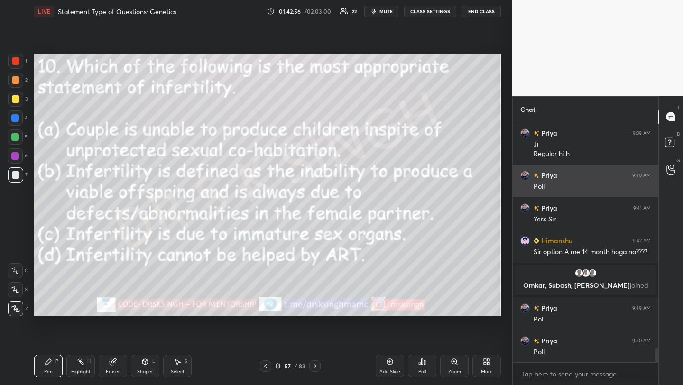
scroll to position [3, 3]
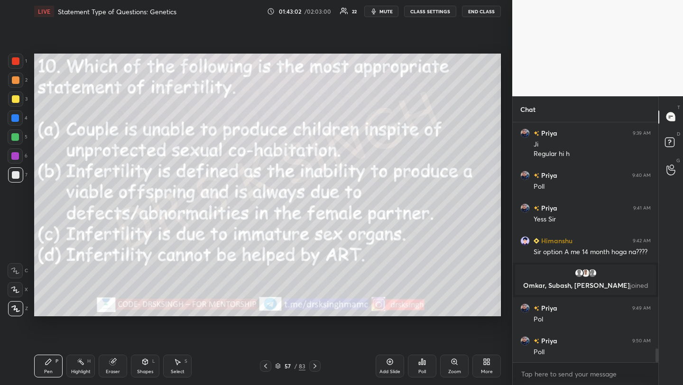
click at [427, 356] on div "Poll" at bounding box center [422, 366] width 28 height 23
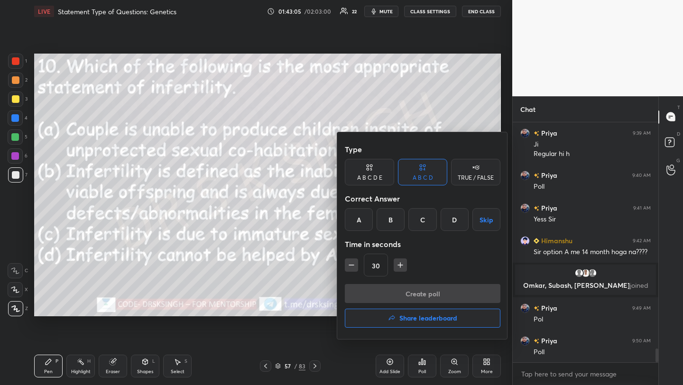
click at [357, 218] on div "A" at bounding box center [359, 219] width 28 height 23
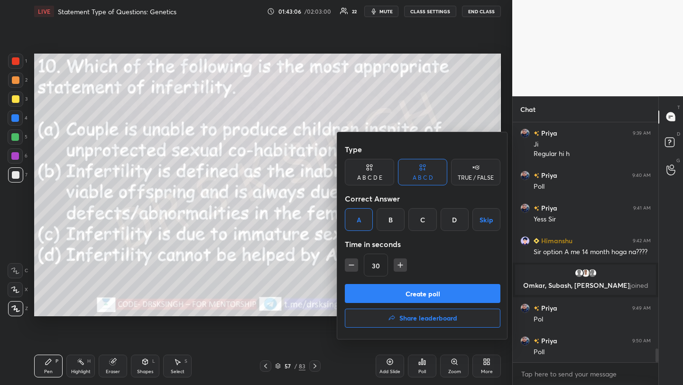
click at [384, 289] on button "Create poll" at bounding box center [422, 293] width 155 height 19
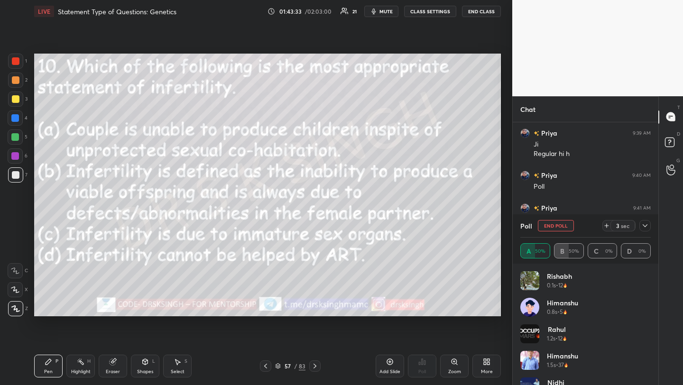
scroll to position [188, 143]
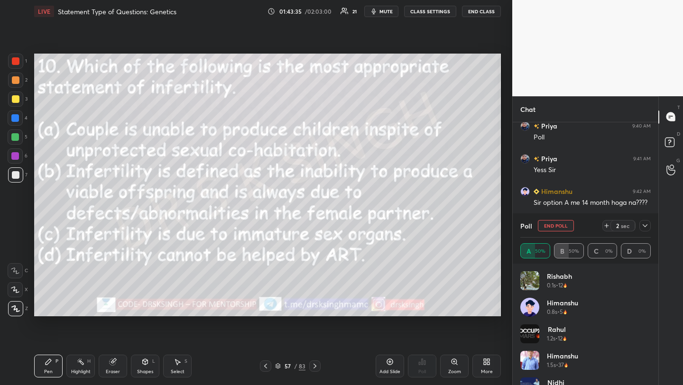
click at [554, 225] on button "End Poll" at bounding box center [556, 225] width 36 height 11
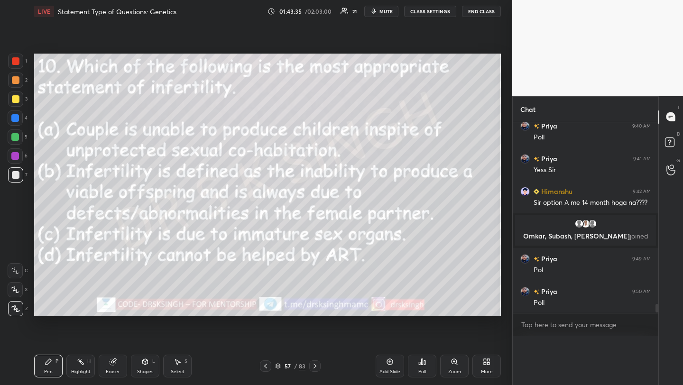
scroll to position [0, 0]
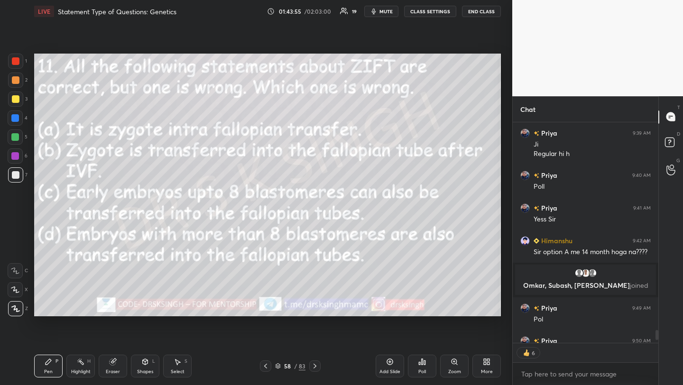
click at [424, 366] on div "Poll" at bounding box center [422, 366] width 28 height 23
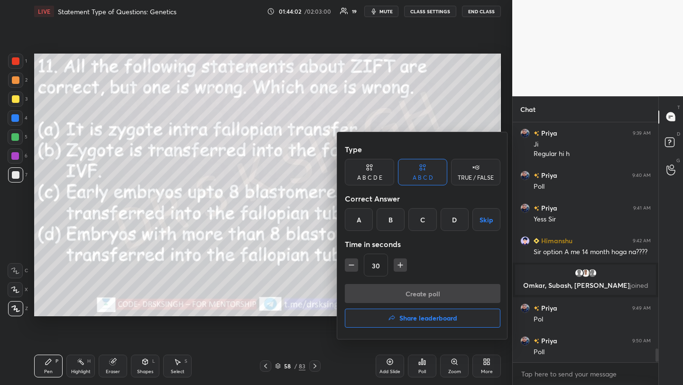
click at [448, 231] on div "Type A B C D E A B C D TRUE / FALSE Correct Answer A B C D Skip Time in seconds…" at bounding box center [422, 212] width 155 height 144
click at [453, 228] on div "D" at bounding box center [454, 219] width 28 height 23
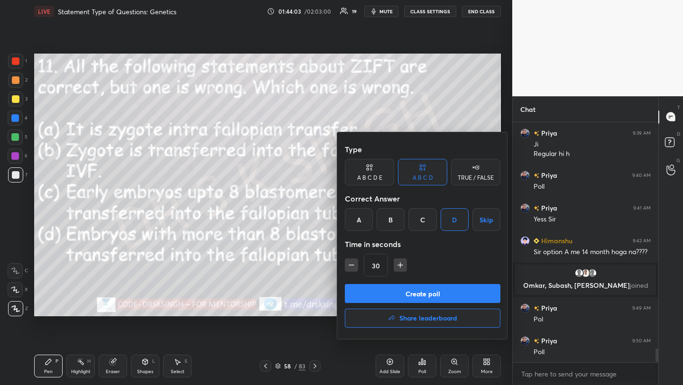
click at [454, 290] on button "Create poll" at bounding box center [422, 293] width 155 height 19
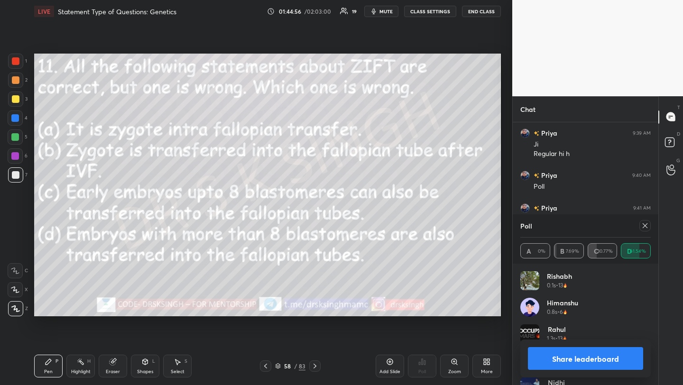
scroll to position [3938, 0]
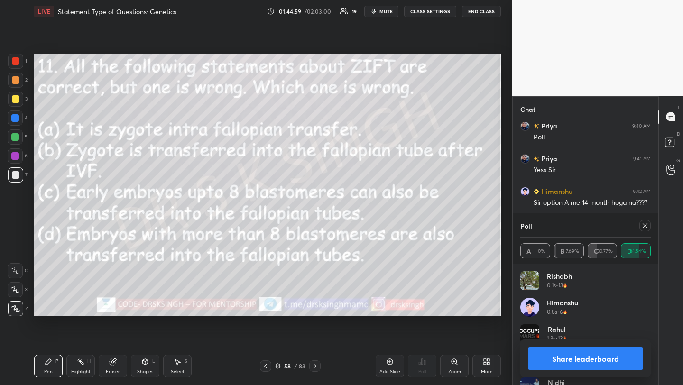
click at [640, 224] on div at bounding box center [644, 225] width 11 height 11
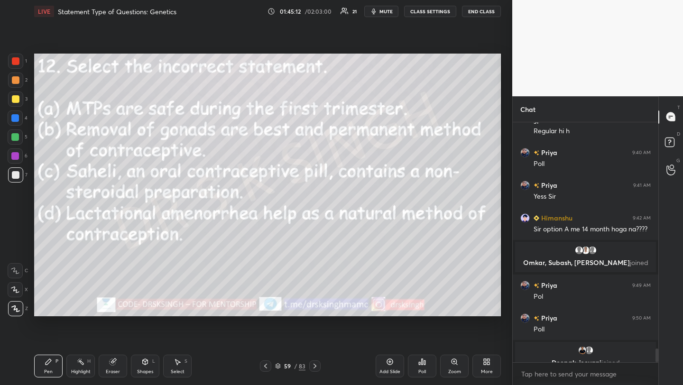
scroll to position [3924, 0]
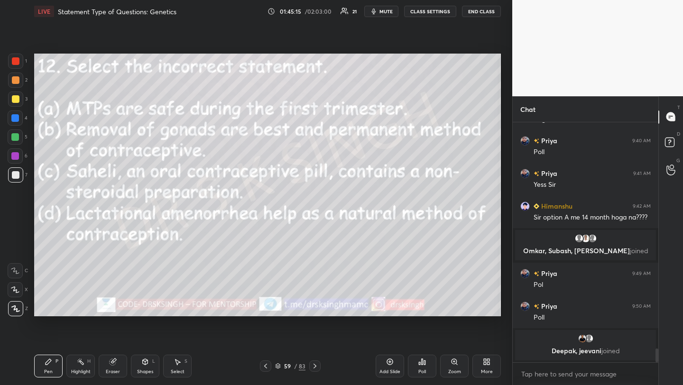
click at [424, 359] on icon at bounding box center [422, 362] width 8 height 8
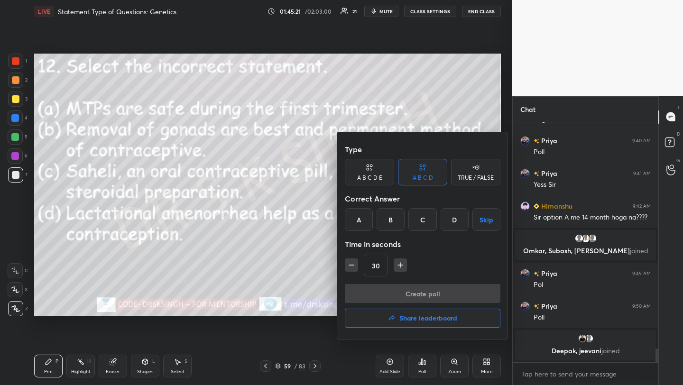
click at [389, 214] on div "B" at bounding box center [390, 219] width 28 height 23
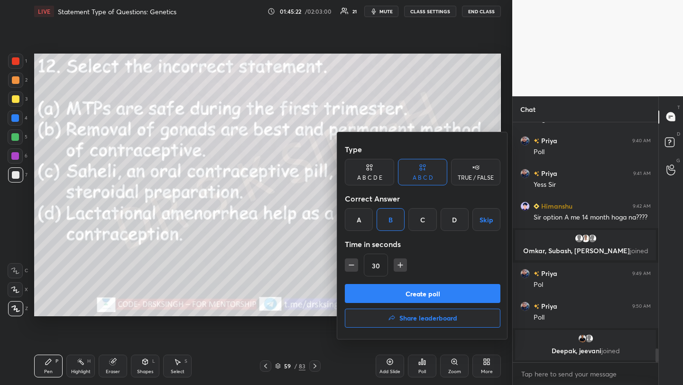
click at [407, 291] on button "Create poll" at bounding box center [422, 293] width 155 height 19
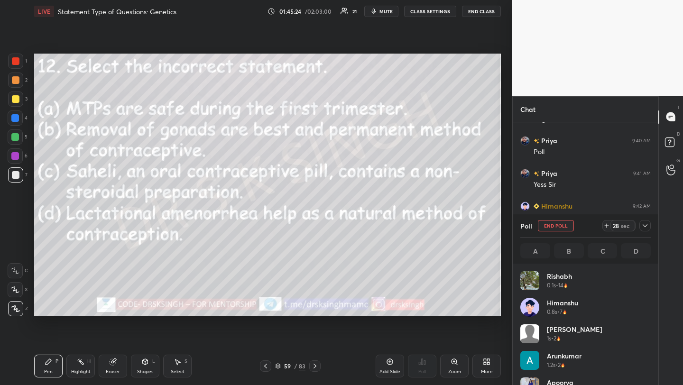
scroll to position [3, 3]
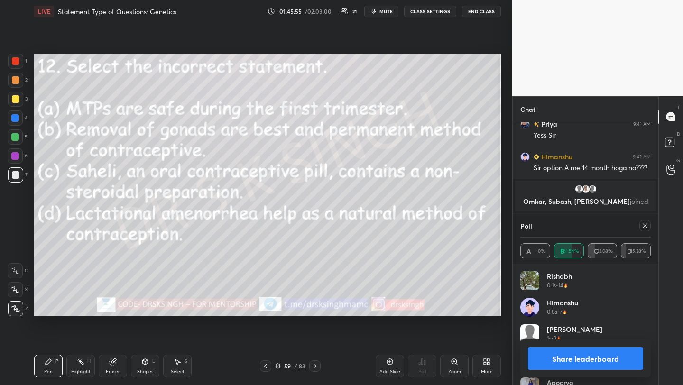
click at [642, 227] on icon at bounding box center [644, 225] width 5 height 5
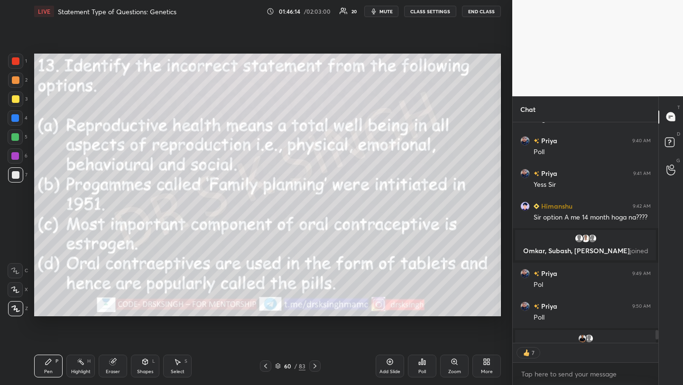
click at [420, 372] on div "Poll" at bounding box center [422, 371] width 8 height 5
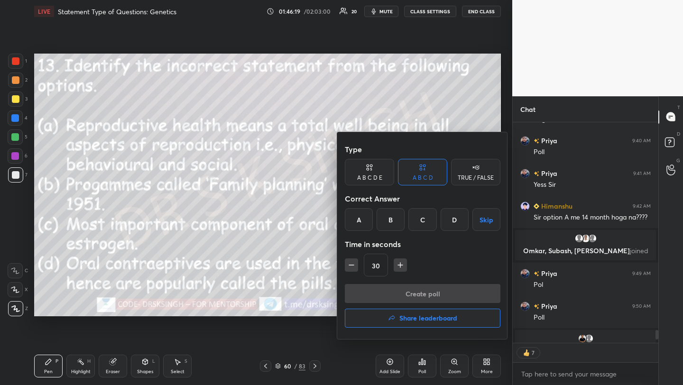
click at [422, 228] on div "C" at bounding box center [422, 219] width 28 height 23
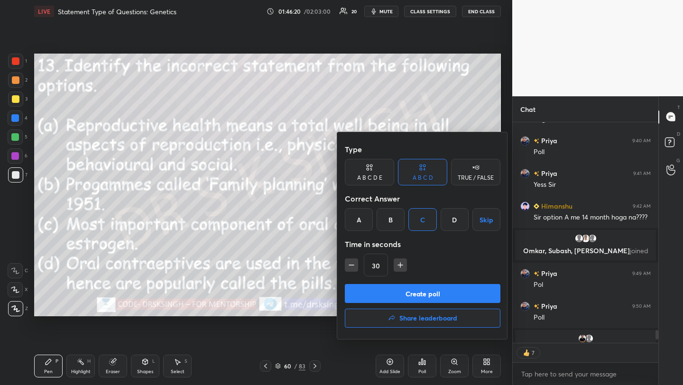
click at [428, 296] on button "Create poll" at bounding box center [422, 293] width 155 height 19
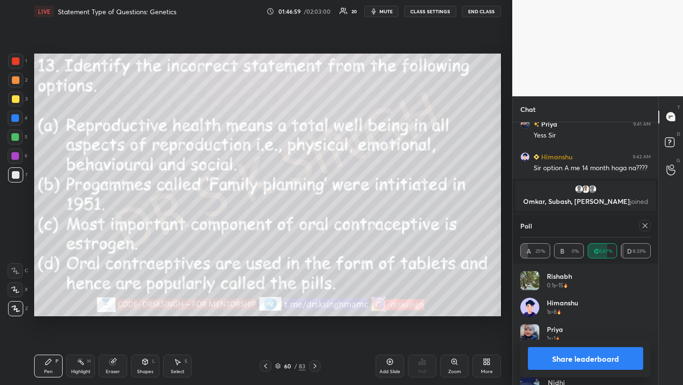
click at [641, 228] on icon at bounding box center [645, 226] width 8 height 8
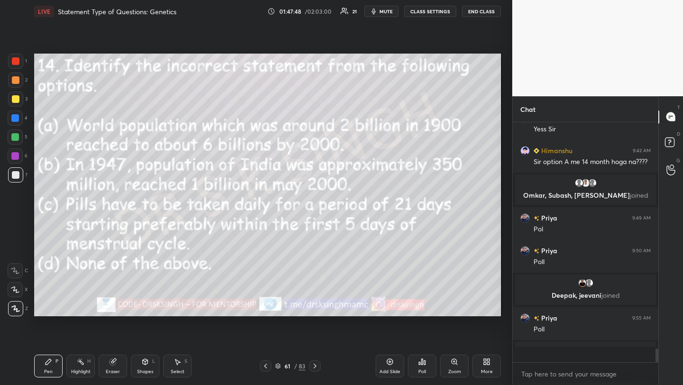
click at [424, 366] on div "Poll" at bounding box center [422, 366] width 28 height 23
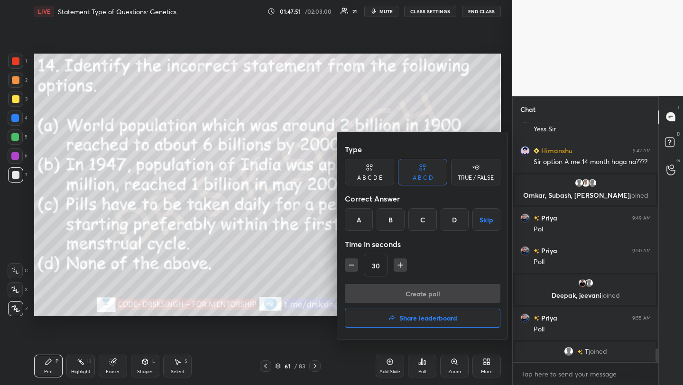
click at [451, 213] on div "D" at bounding box center [454, 219] width 28 height 23
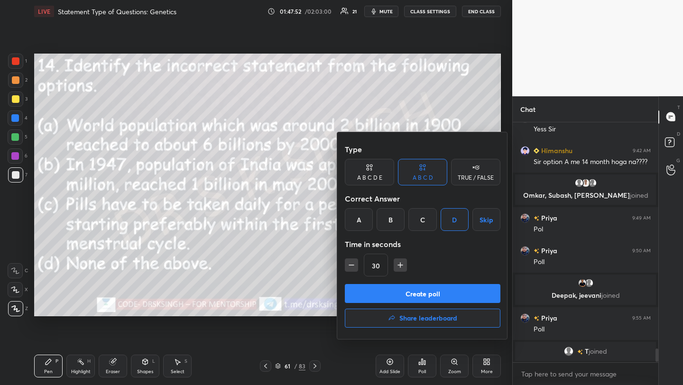
click at [434, 294] on button "Create poll" at bounding box center [422, 293] width 155 height 19
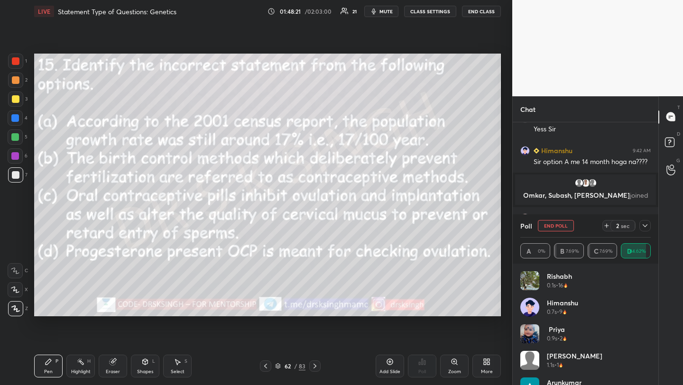
scroll to position [4002, 0]
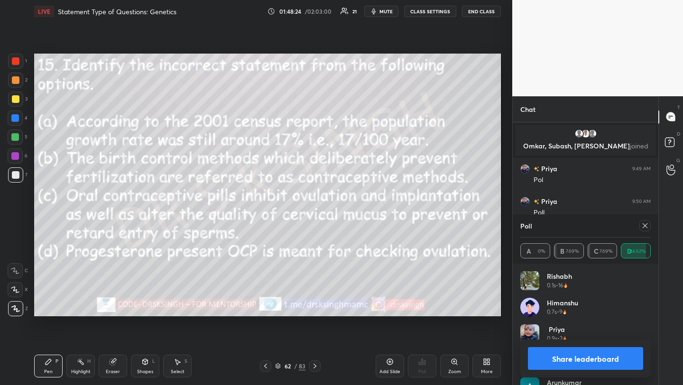
click at [641, 222] on icon at bounding box center [645, 226] width 8 height 8
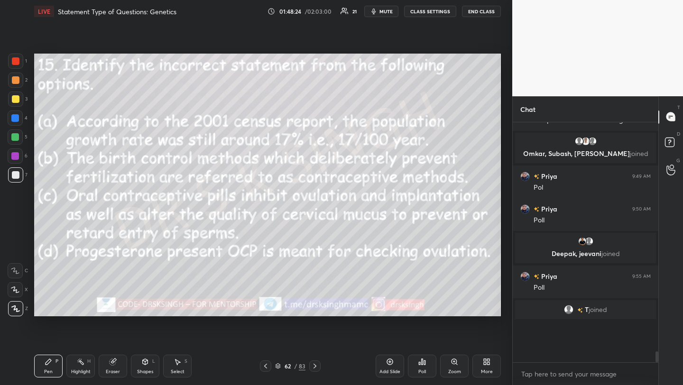
scroll to position [129, 143]
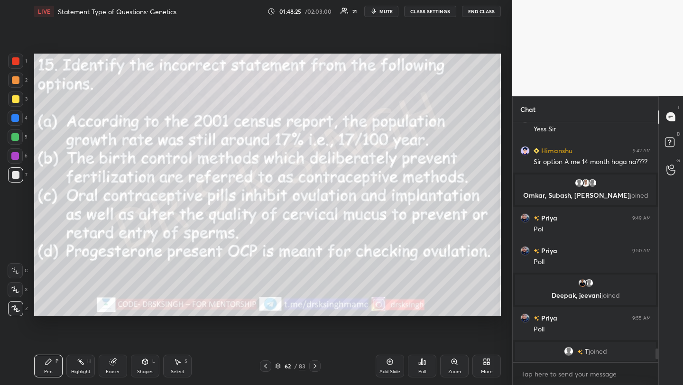
click at [424, 361] on icon at bounding box center [424, 362] width 1 height 4
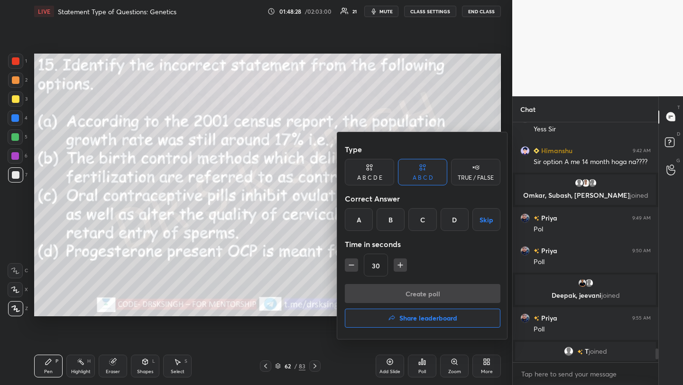
click at [359, 223] on div "A" at bounding box center [359, 219] width 28 height 23
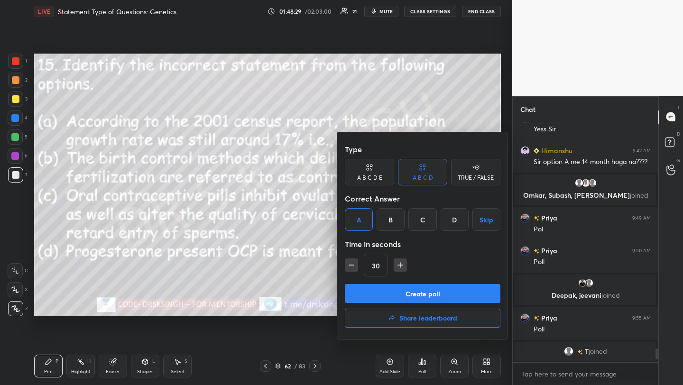
click at [389, 290] on button "Create poll" at bounding box center [422, 293] width 155 height 19
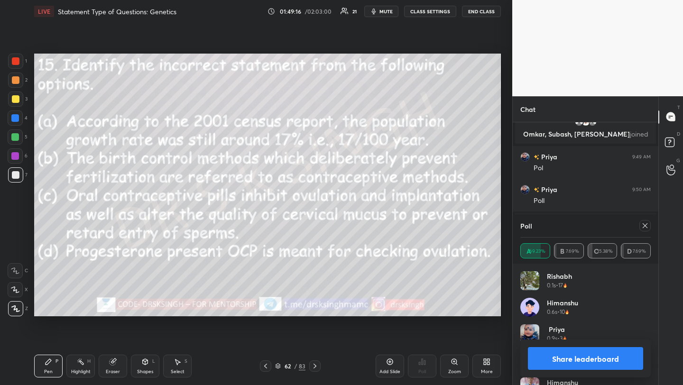
click at [649, 226] on div at bounding box center [644, 225] width 11 height 11
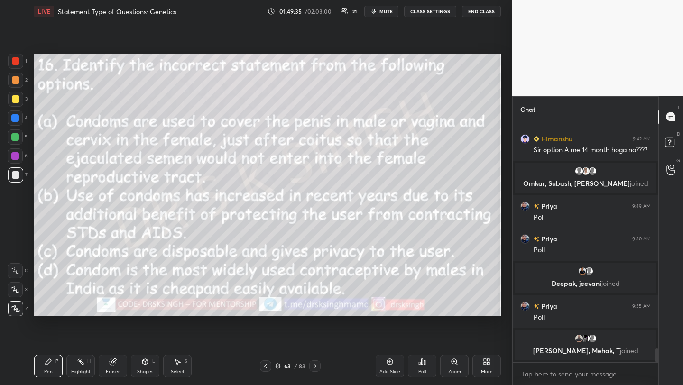
scroll to position [3, 3]
click at [423, 363] on icon at bounding box center [422, 362] width 8 height 8
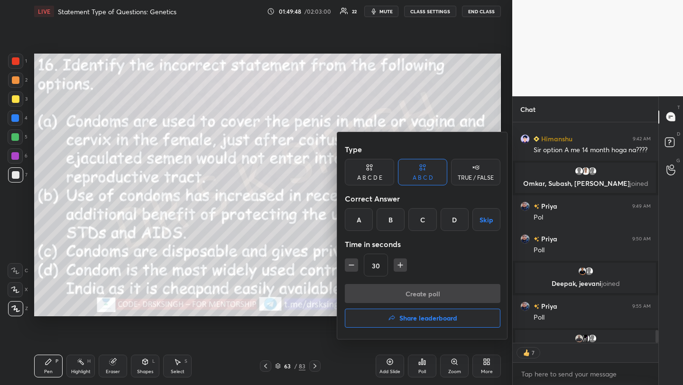
click at [359, 214] on div "A" at bounding box center [359, 219] width 28 height 23
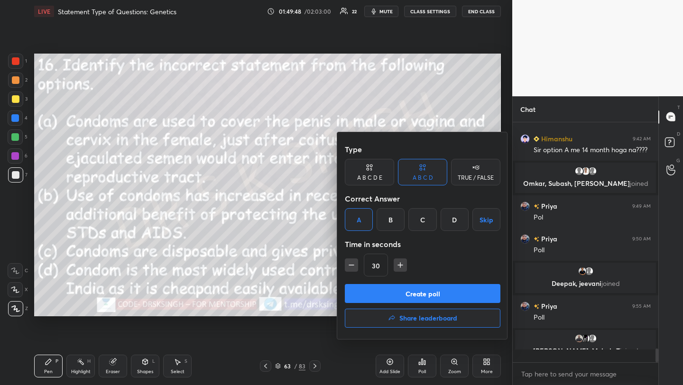
scroll to position [237, 143]
click at [391, 292] on button "Create poll" at bounding box center [422, 293] width 155 height 19
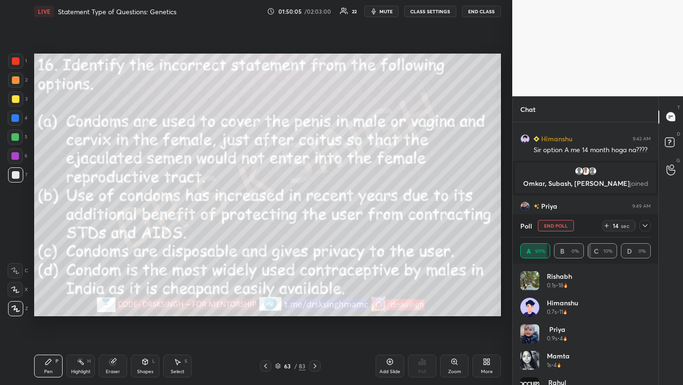
click at [386, 8] on span "mute" at bounding box center [385, 11] width 13 height 7
click at [555, 226] on button "End Poll" at bounding box center [556, 225] width 36 height 11
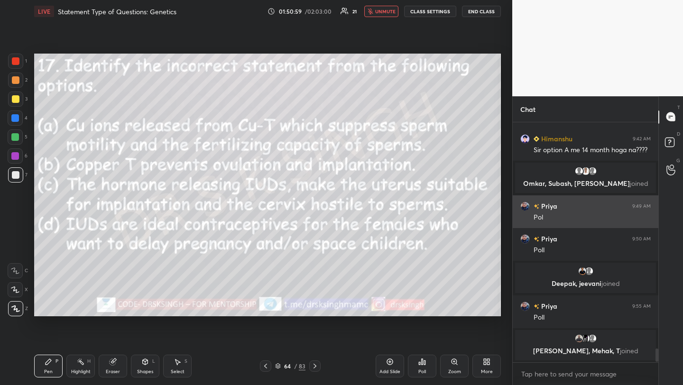
scroll to position [3964, 0]
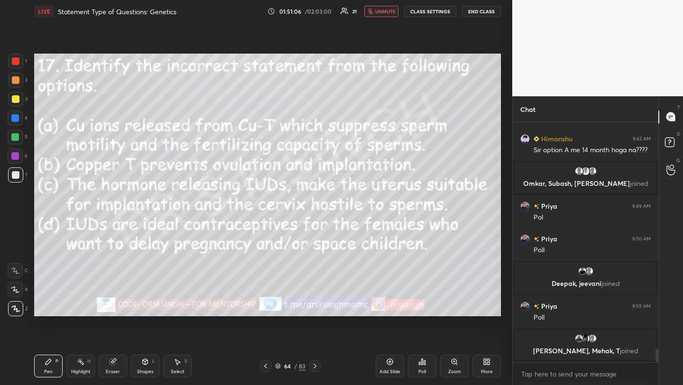
click at [423, 361] on icon at bounding box center [422, 362] width 8 height 8
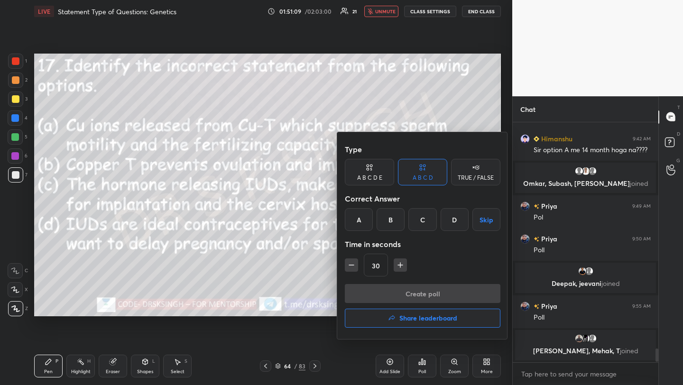
click at [304, 234] on div at bounding box center [341, 192] width 683 height 385
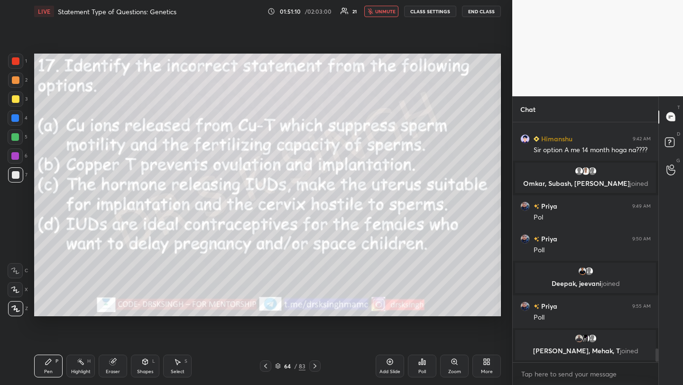
click at [387, 13] on span "unmute" at bounding box center [385, 11] width 20 height 7
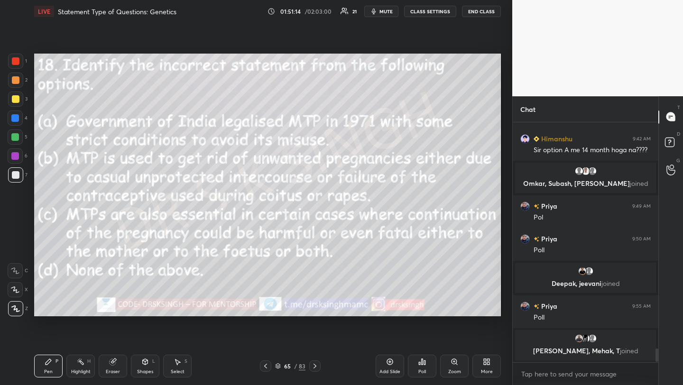
click at [419, 363] on icon at bounding box center [419, 363] width 1 height 2
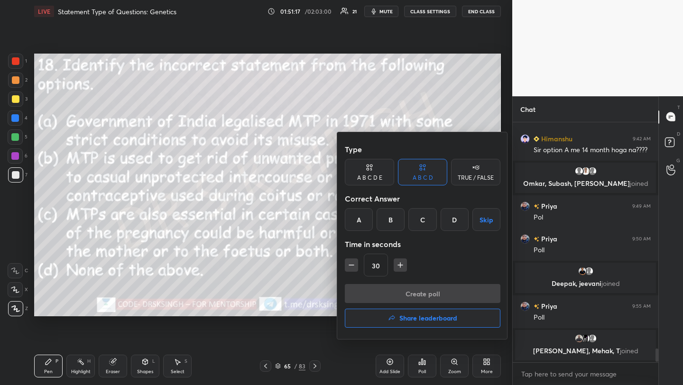
click at [449, 219] on div "D" at bounding box center [454, 219] width 28 height 23
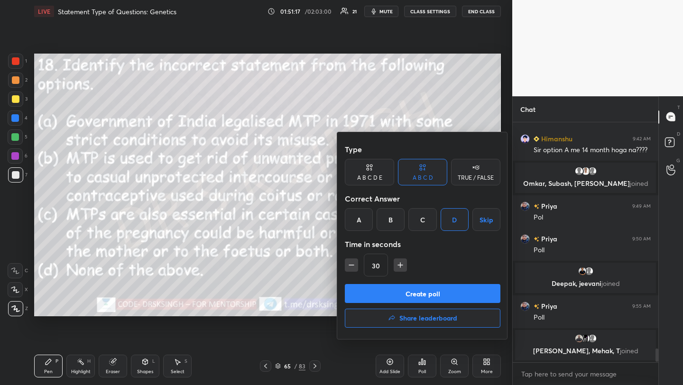
click at [446, 288] on button "Create poll" at bounding box center [422, 293] width 155 height 19
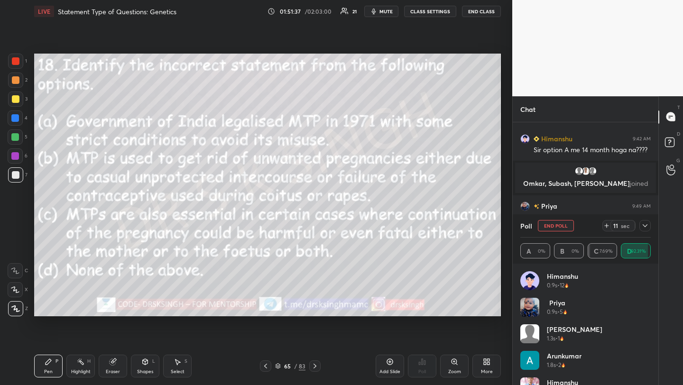
scroll to position [4014, 0]
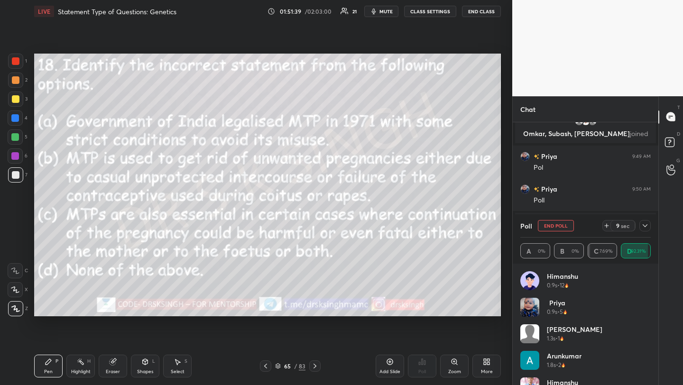
click at [548, 227] on button "End Poll" at bounding box center [556, 225] width 36 height 11
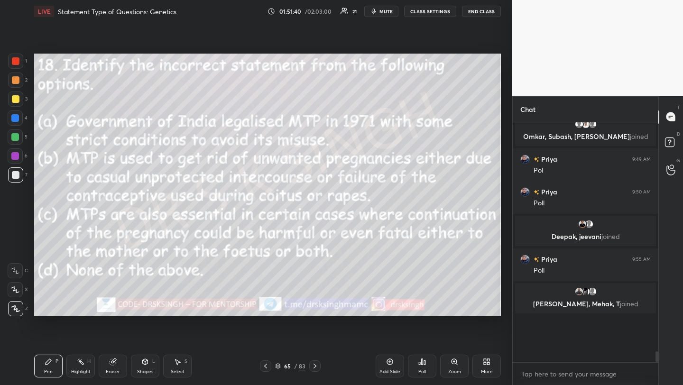
scroll to position [120, 143]
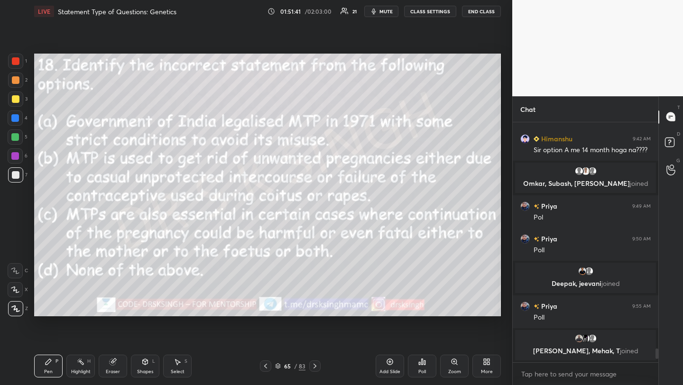
click at [425, 365] on icon at bounding box center [424, 362] width 1 height 4
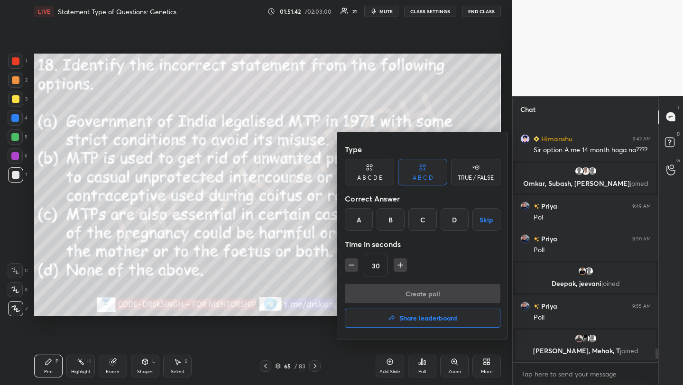
click at [419, 317] on h4 "Share leaderboard" at bounding box center [428, 318] width 58 height 7
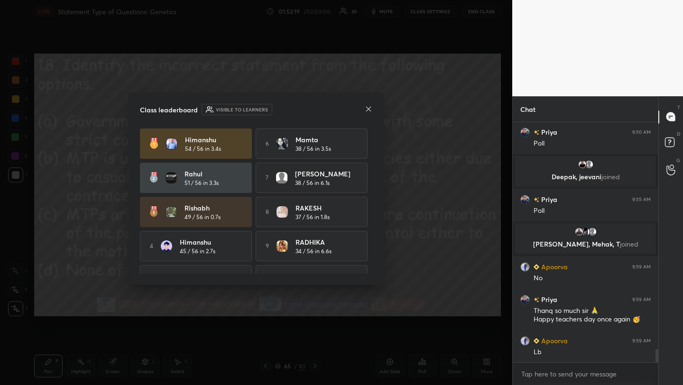
click at [370, 110] on icon at bounding box center [369, 109] width 8 height 8
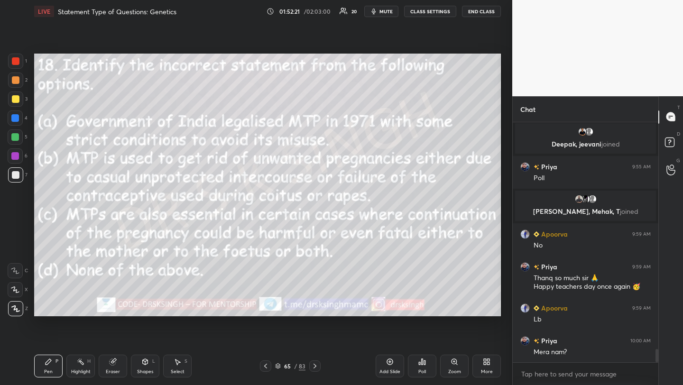
scroll to position [4110, 0]
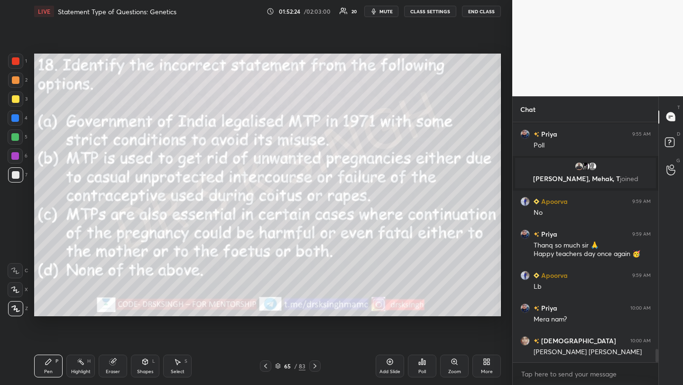
click at [387, 9] on span "mute" at bounding box center [385, 11] width 13 height 7
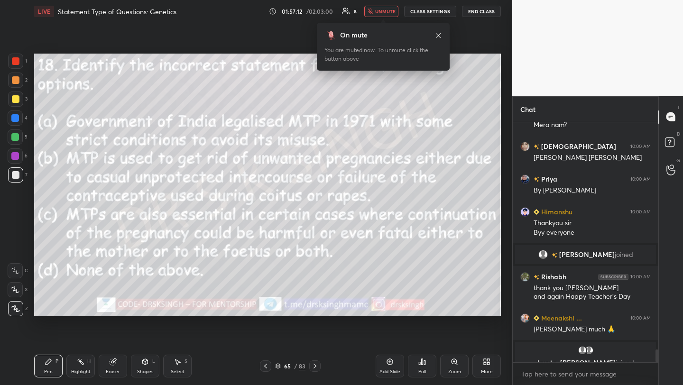
scroll to position [4224, 0]
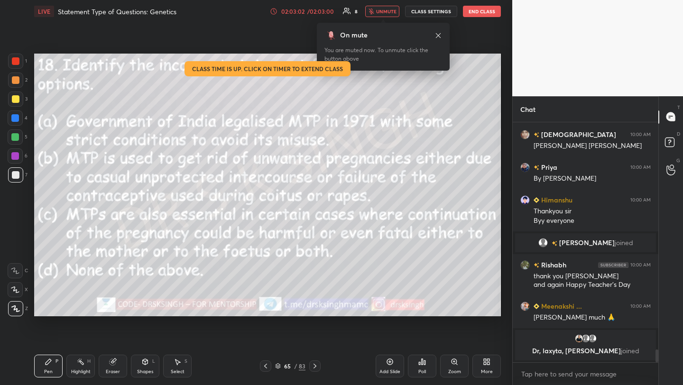
click at [476, 13] on button "End Class" at bounding box center [482, 11] width 38 height 11
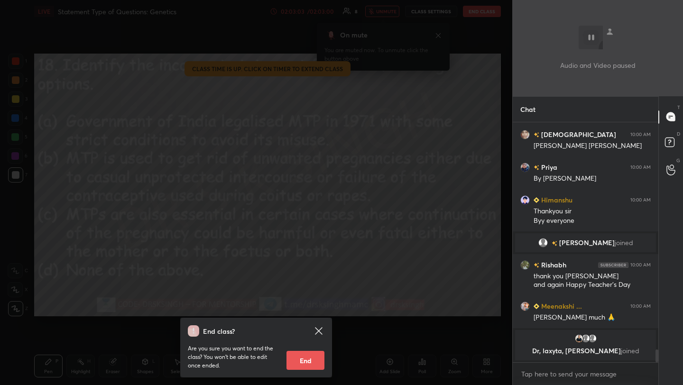
click at [310, 357] on button "End" at bounding box center [305, 360] width 38 height 19
type textarea "x"
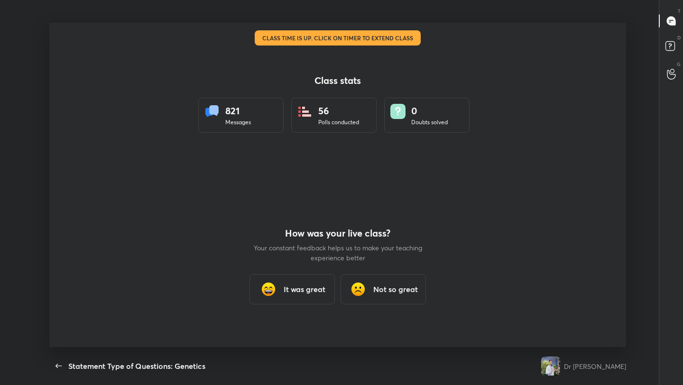
scroll to position [324, 675]
click at [315, 285] on h3 "It was great" at bounding box center [304, 288] width 42 height 11
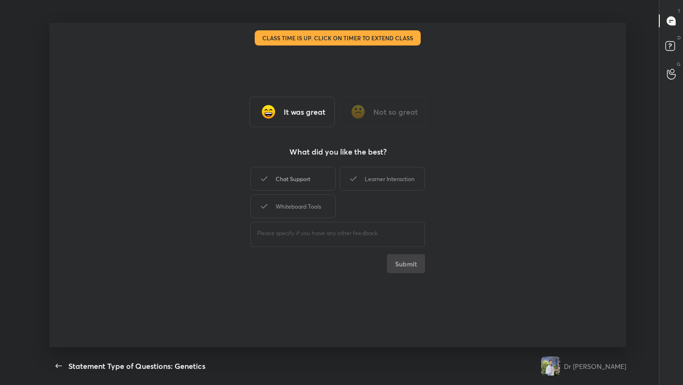
click at [298, 177] on div "Chat Support" at bounding box center [292, 179] width 85 height 24
